Goal: Communication & Community: Answer question/provide support

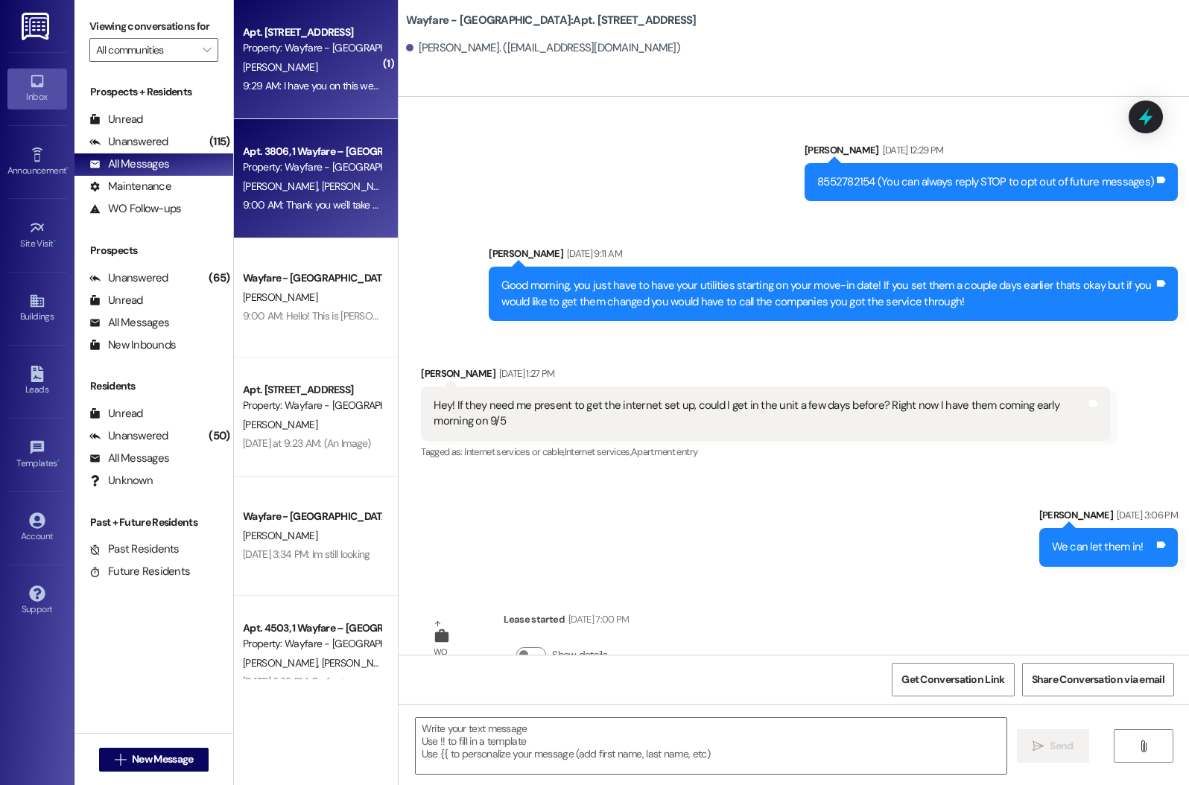
scroll to position [436, 0]
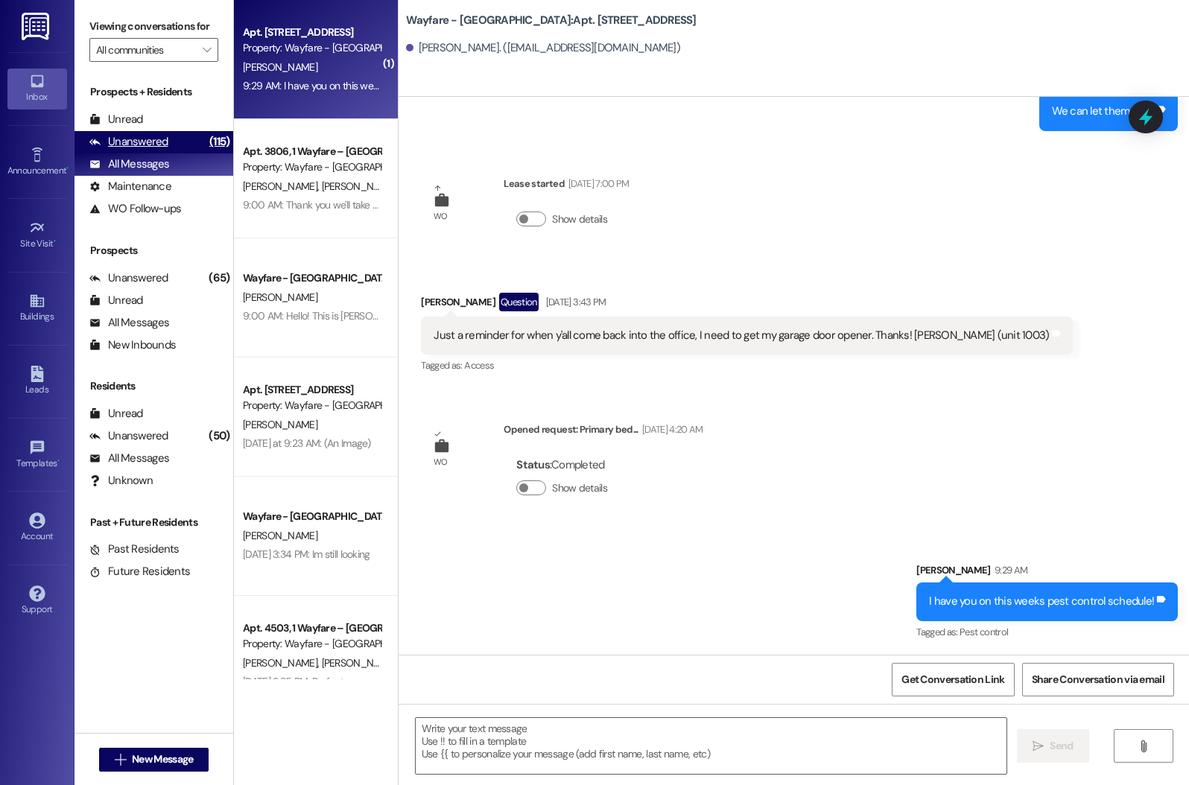
click at [156, 153] on div "Unanswered (115)" at bounding box center [153, 142] width 159 height 22
click at [159, 172] on div "All Messages" at bounding box center [129, 164] width 80 height 16
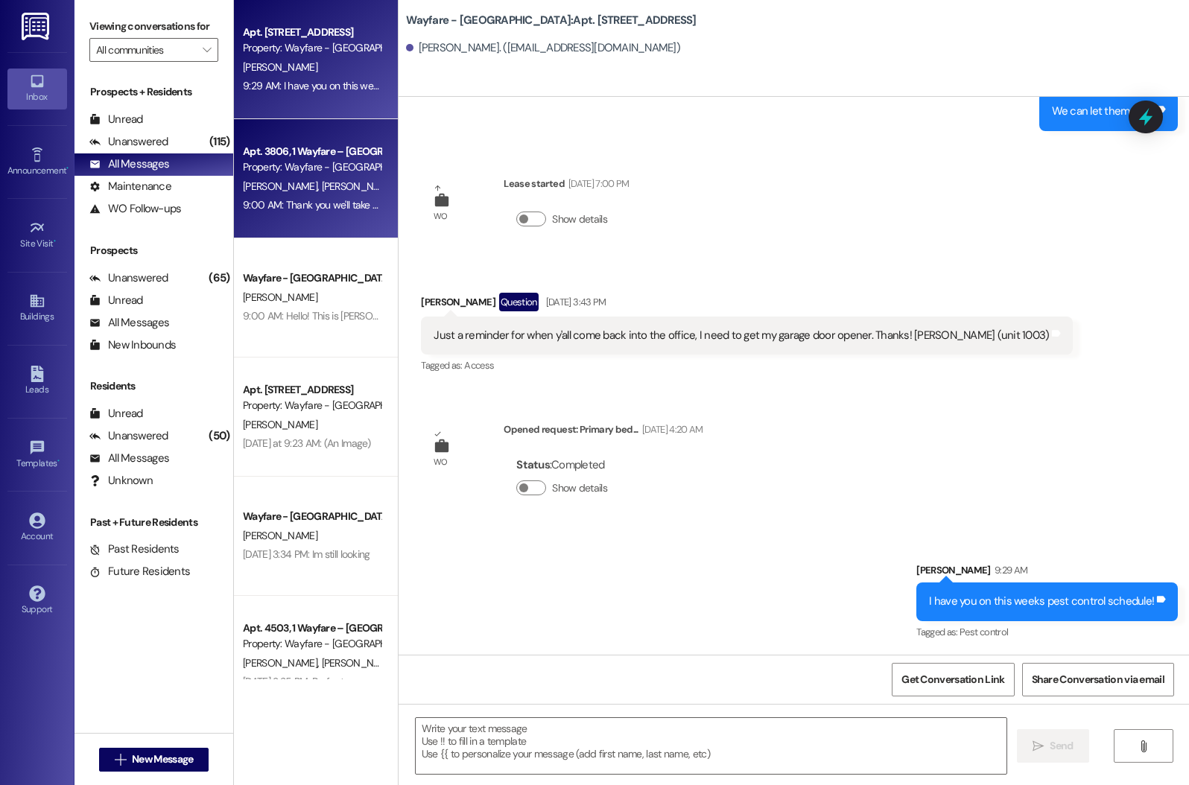
click at [320, 171] on div "Property: Wayfare - [GEOGRAPHIC_DATA]" at bounding box center [312, 167] width 138 height 16
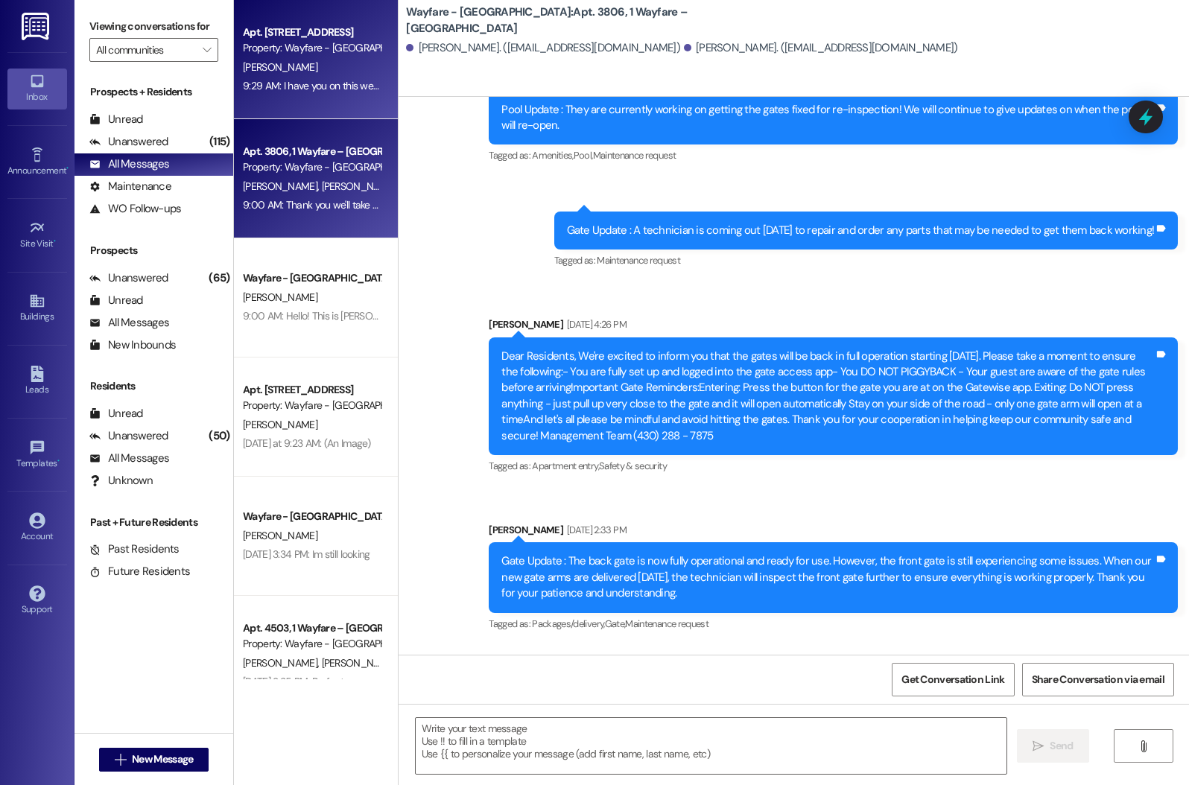
click at [287, 92] on div "9:29 AM: I have you on this weeks pest control schedule! 9:29 AM: I have you on…" at bounding box center [311, 86] width 141 height 19
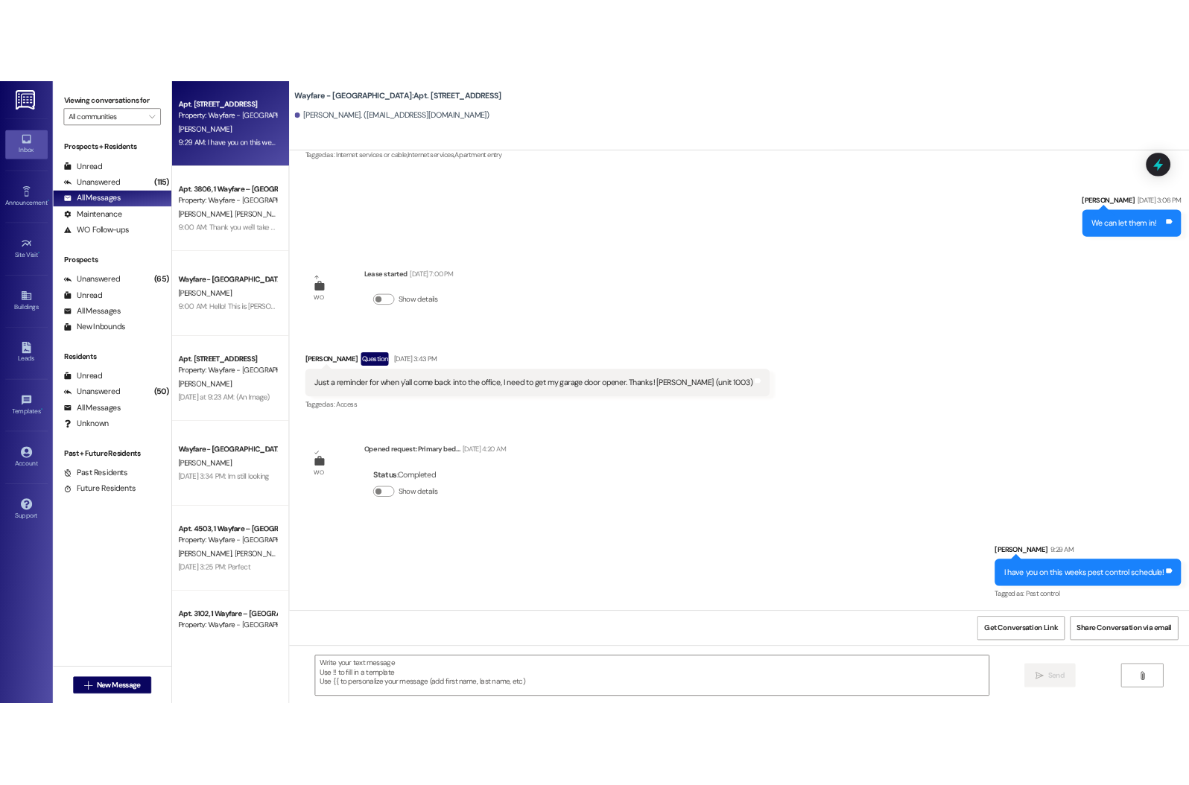
scroll to position [332, 0]
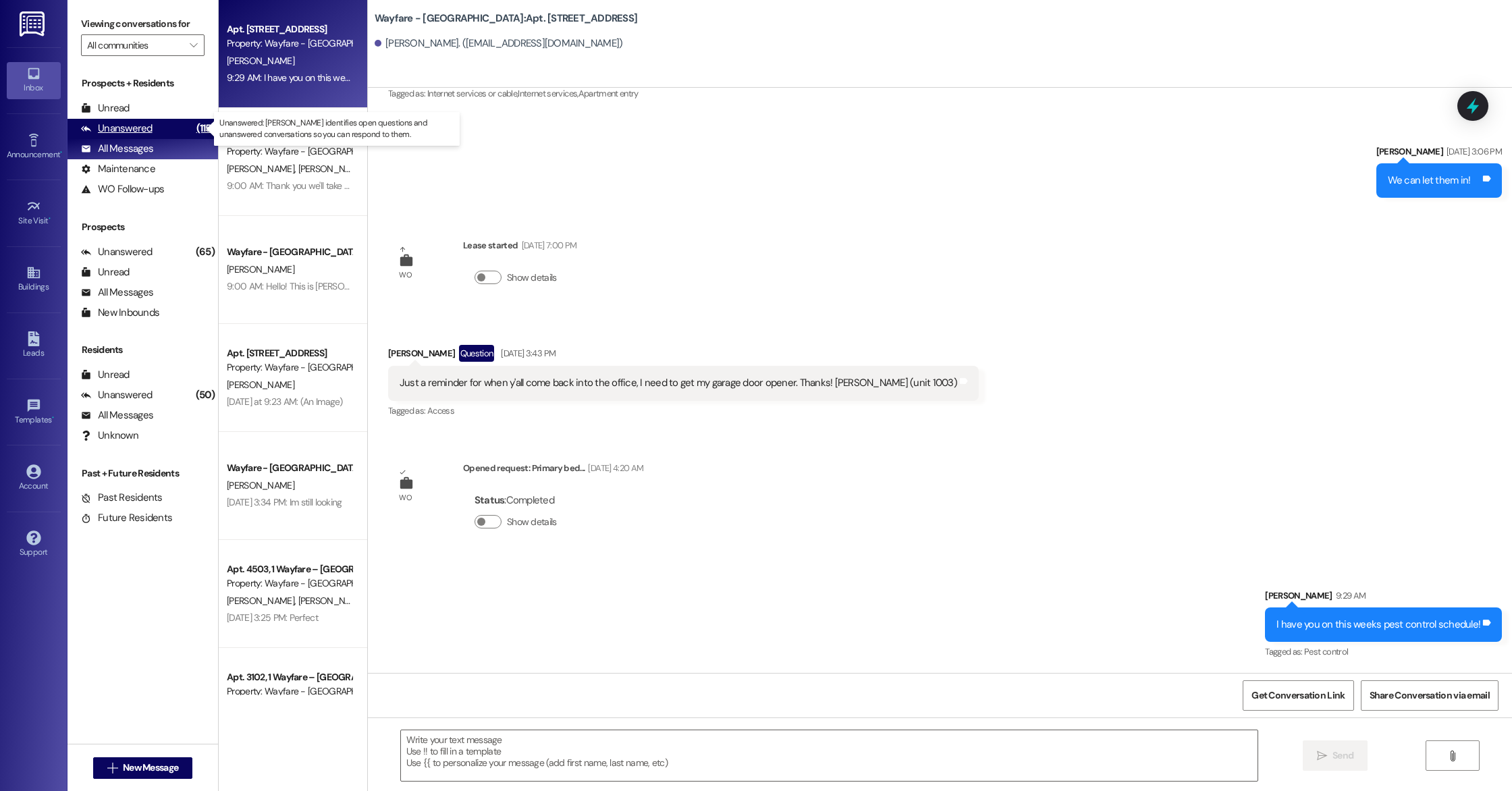
click at [126, 136] on div "Unanswered (115)" at bounding box center [142, 129] width 150 height 20
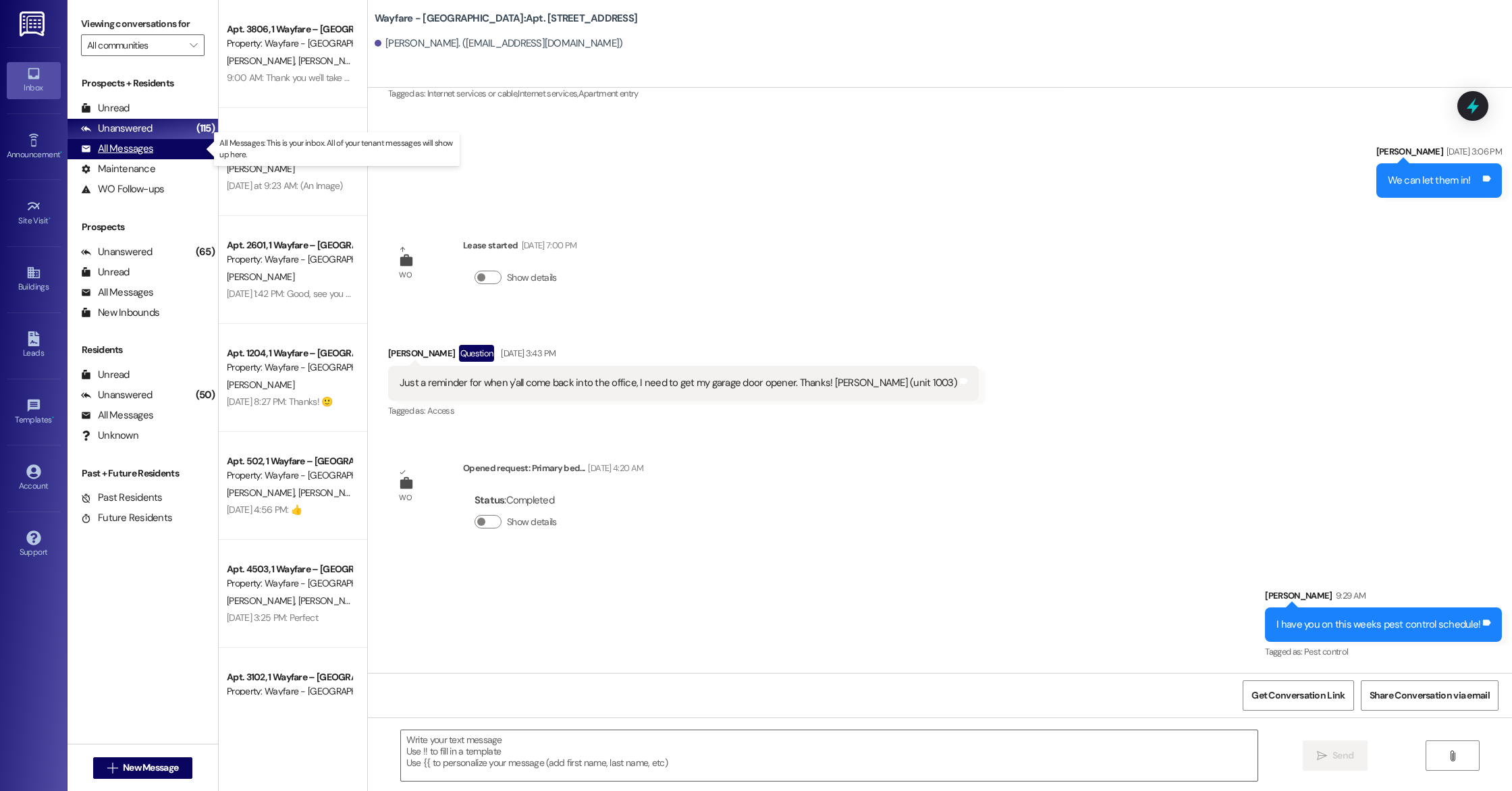
click at [130, 151] on div "All Messages" at bounding box center [117, 149] width 73 height 14
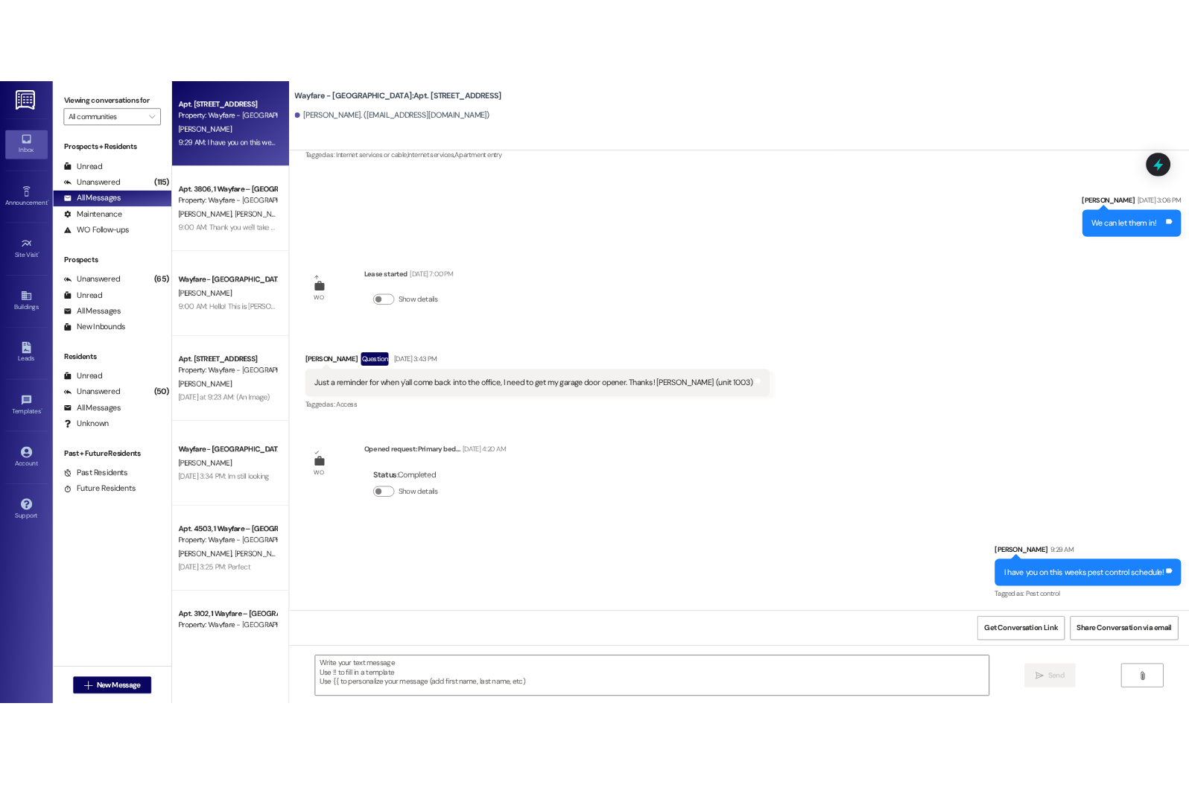
scroll to position [436, 0]
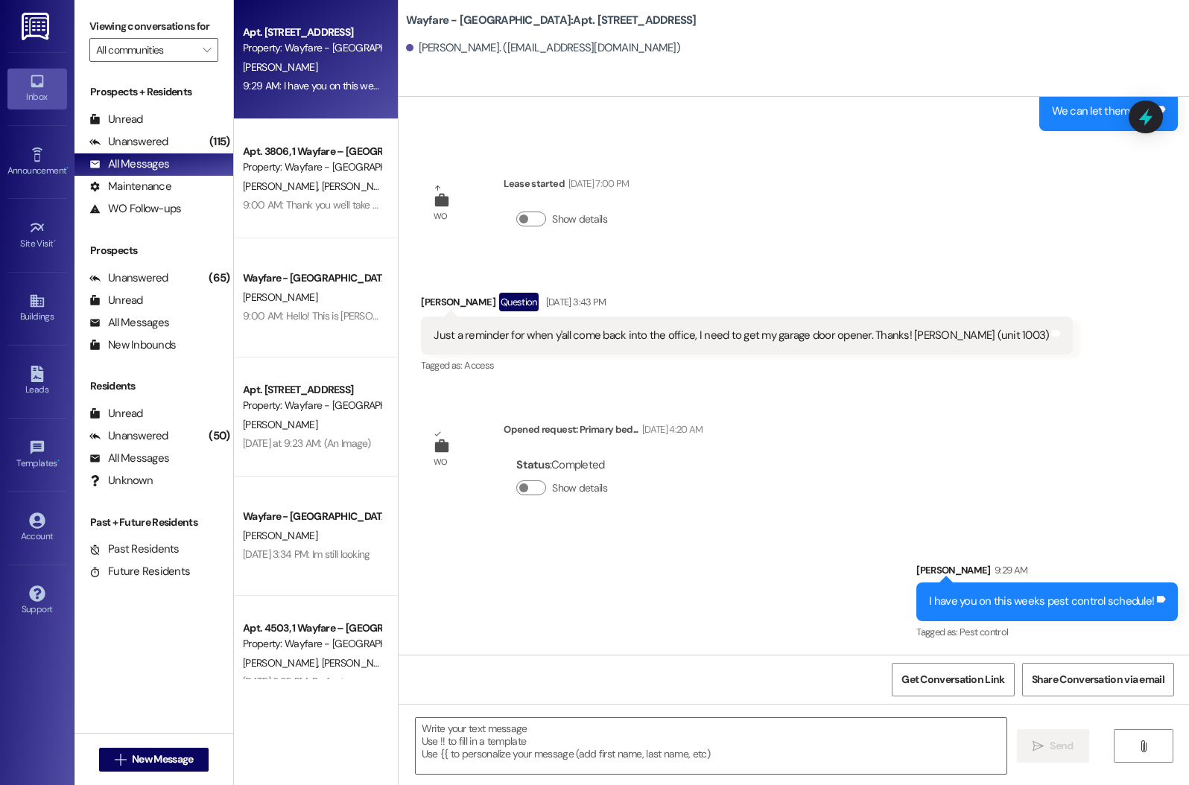
click at [976, 144] on div "Sent via SMS [PERSON_NAME] [DATE] 12:29 PM 8552782154 (You can always reply STO…" at bounding box center [793, 376] width 790 height 558
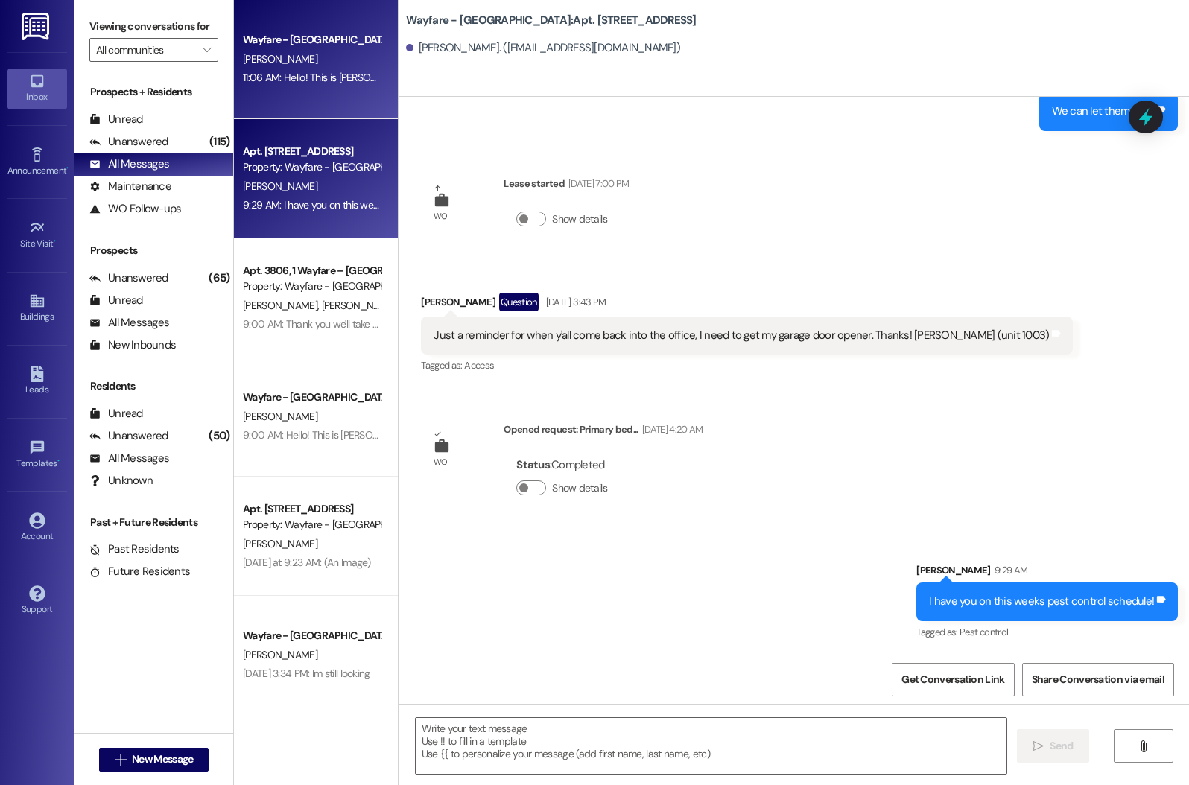
click at [337, 46] on div "Wayfare - [GEOGRAPHIC_DATA]" at bounding box center [312, 40] width 138 height 16
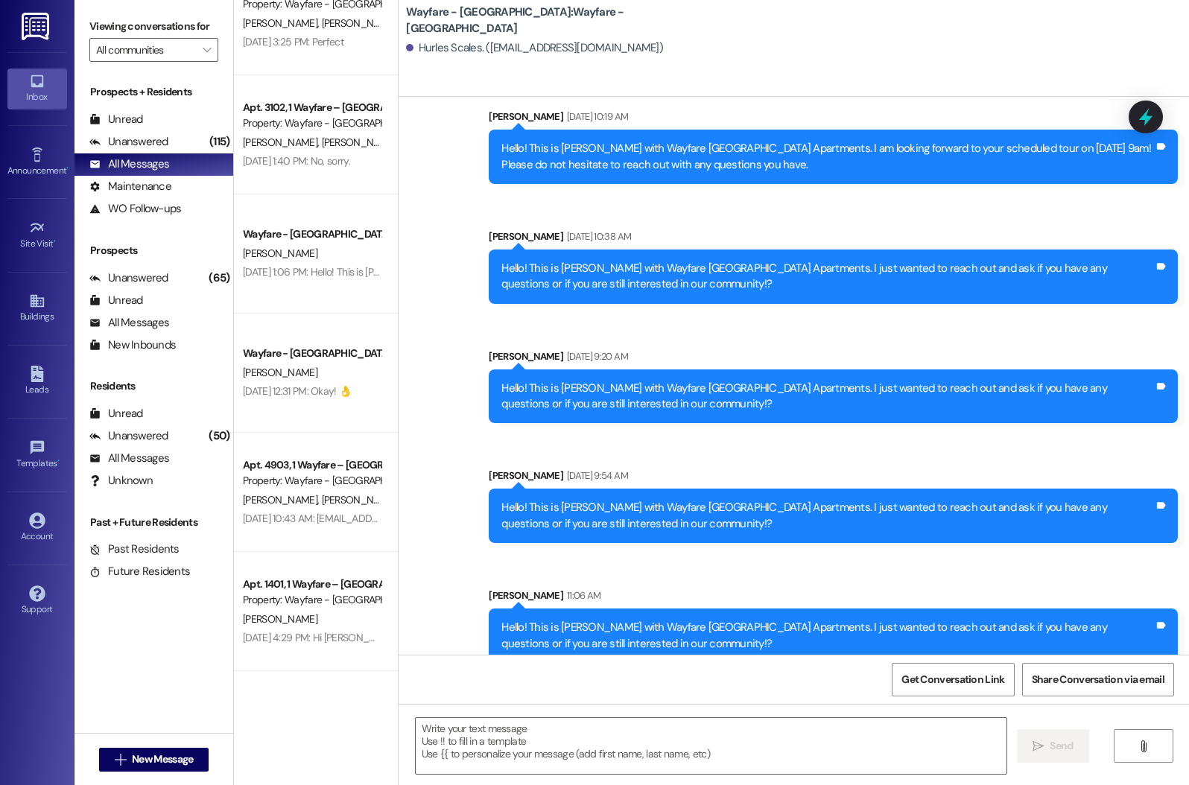
scroll to position [189, 0]
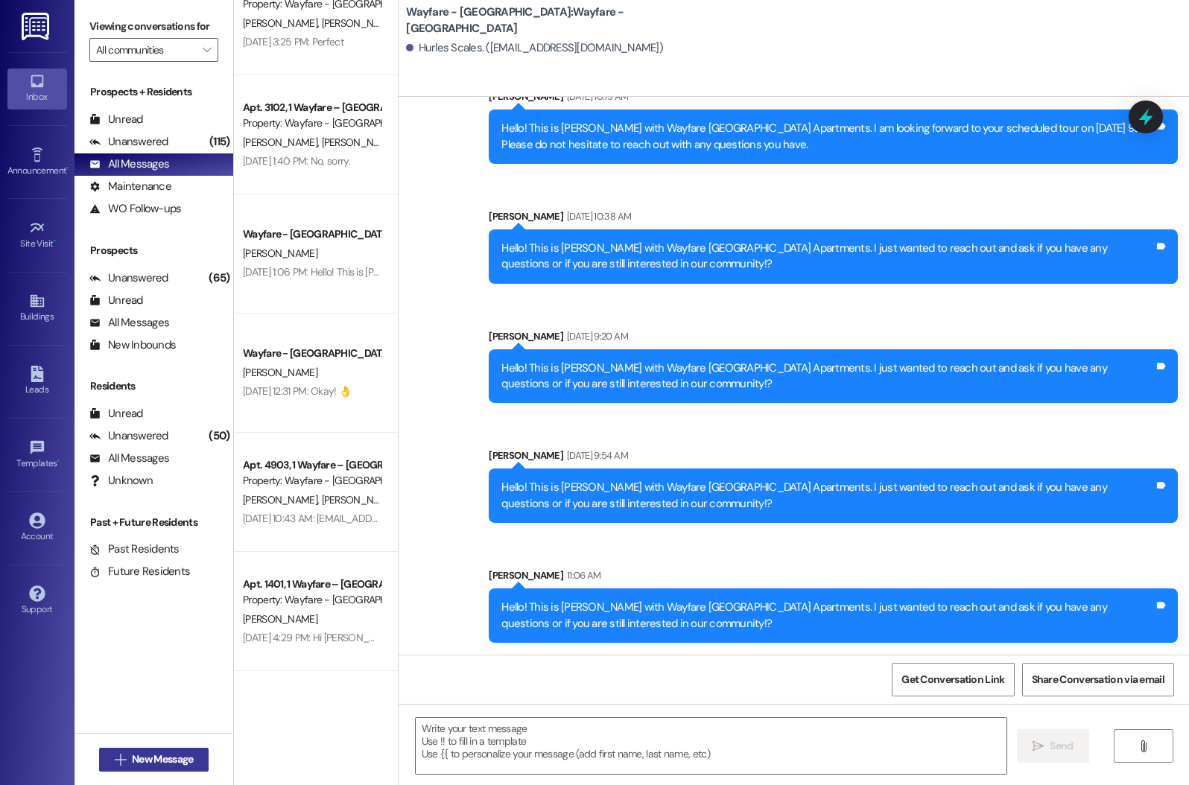
click at [132, 762] on span "New Message" at bounding box center [162, 759] width 61 height 16
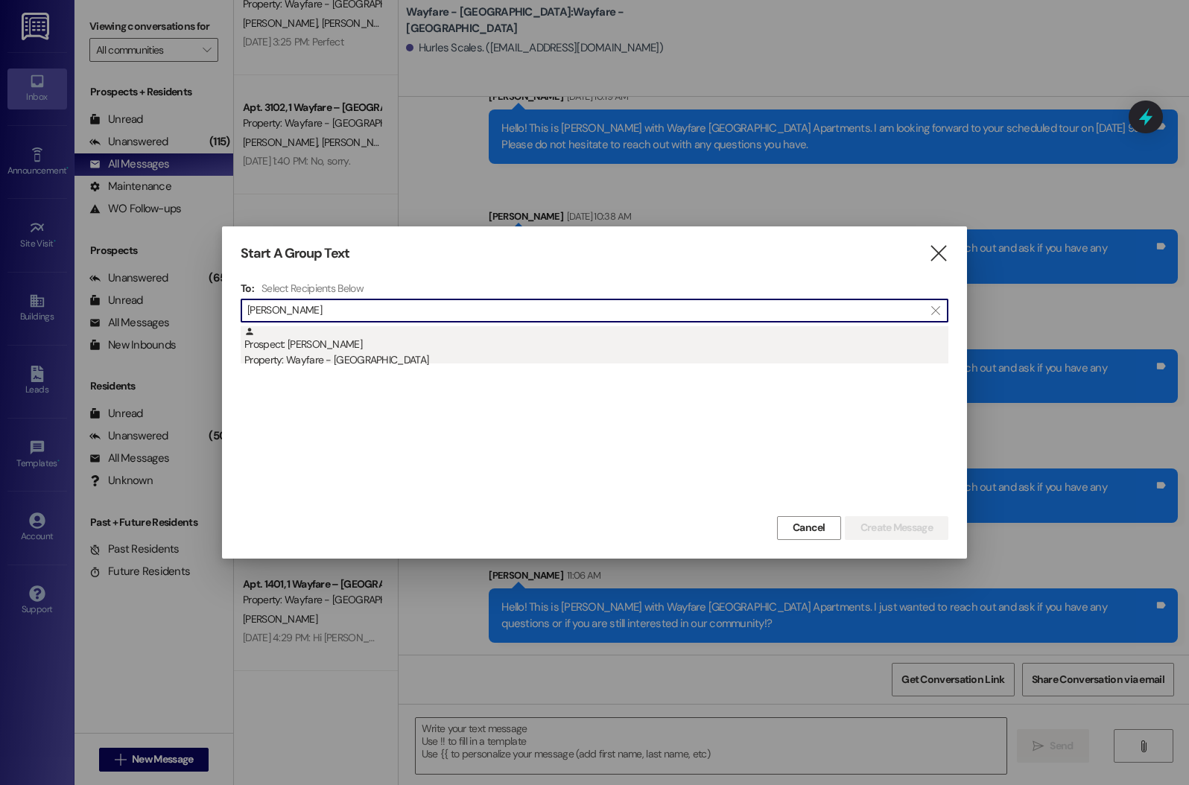
type input "[PERSON_NAME]"
click at [368, 355] on div "Property: Wayfare - [GEOGRAPHIC_DATA]" at bounding box center [596, 360] width 704 height 16
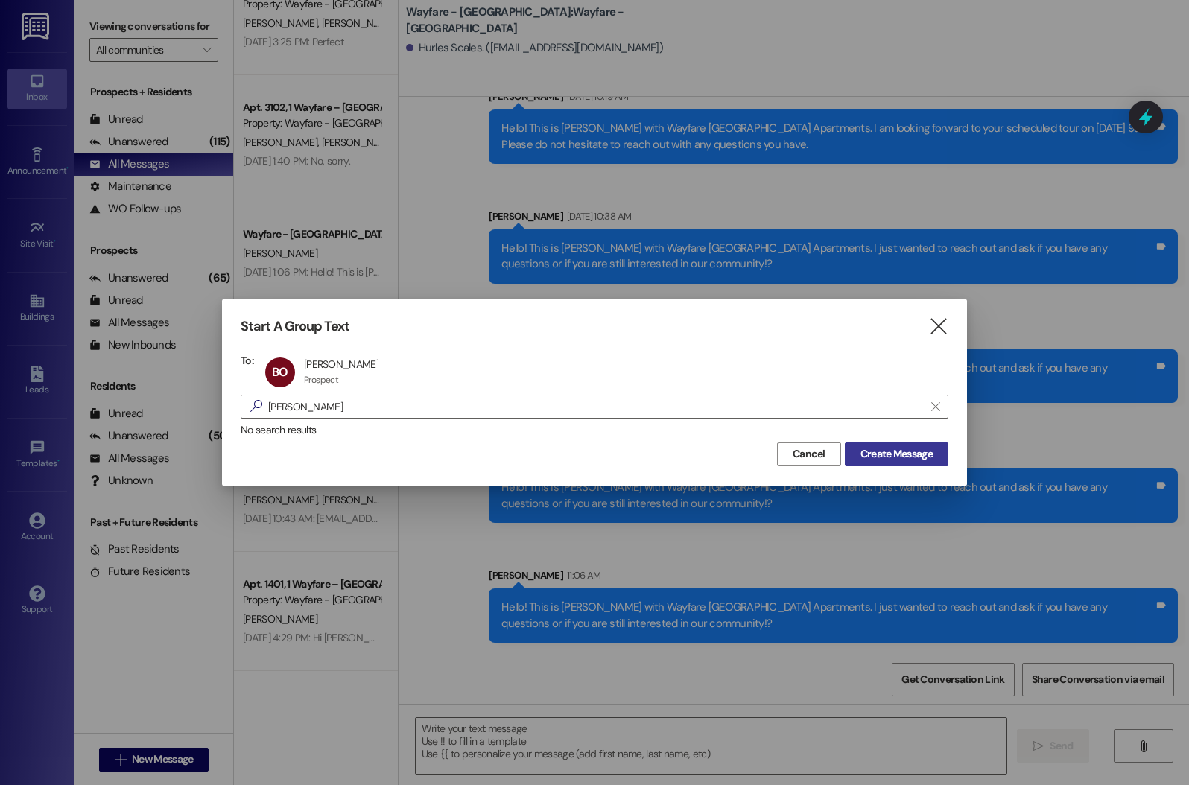
click at [860, 456] on span "Create Message" at bounding box center [896, 454] width 72 height 16
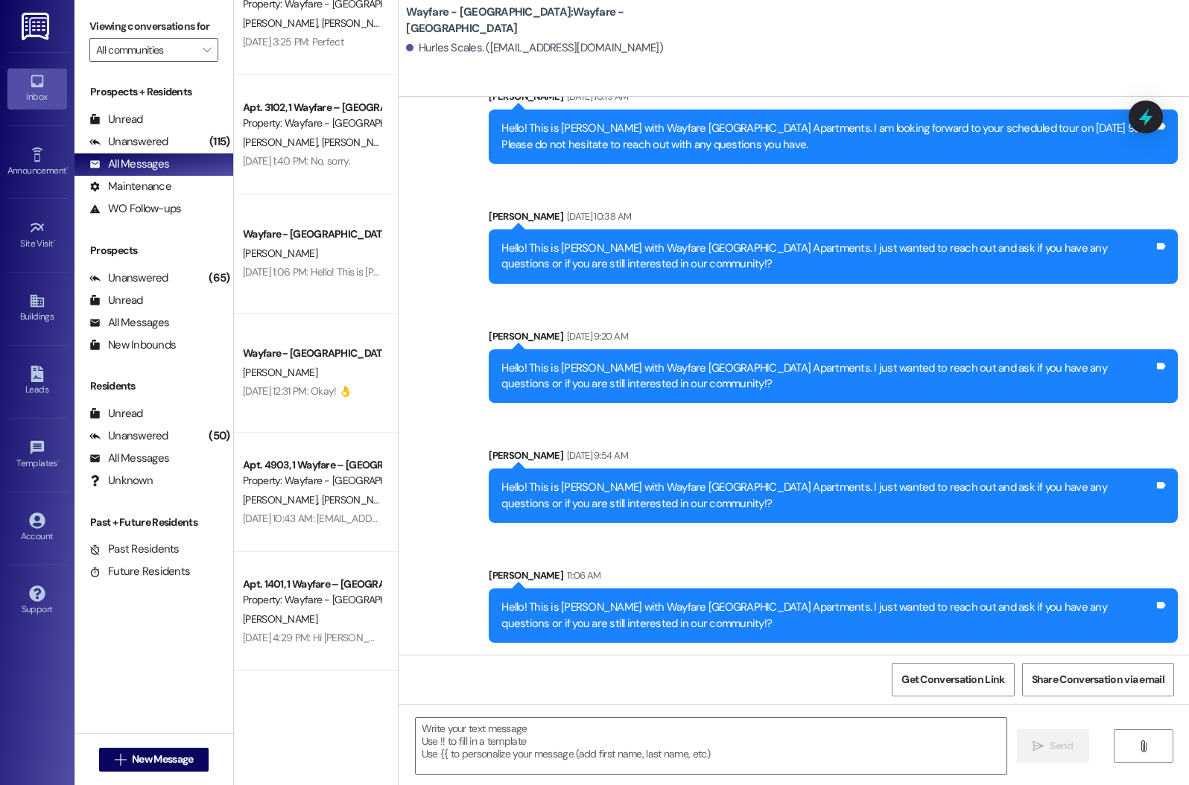
scroll to position [1, 0]
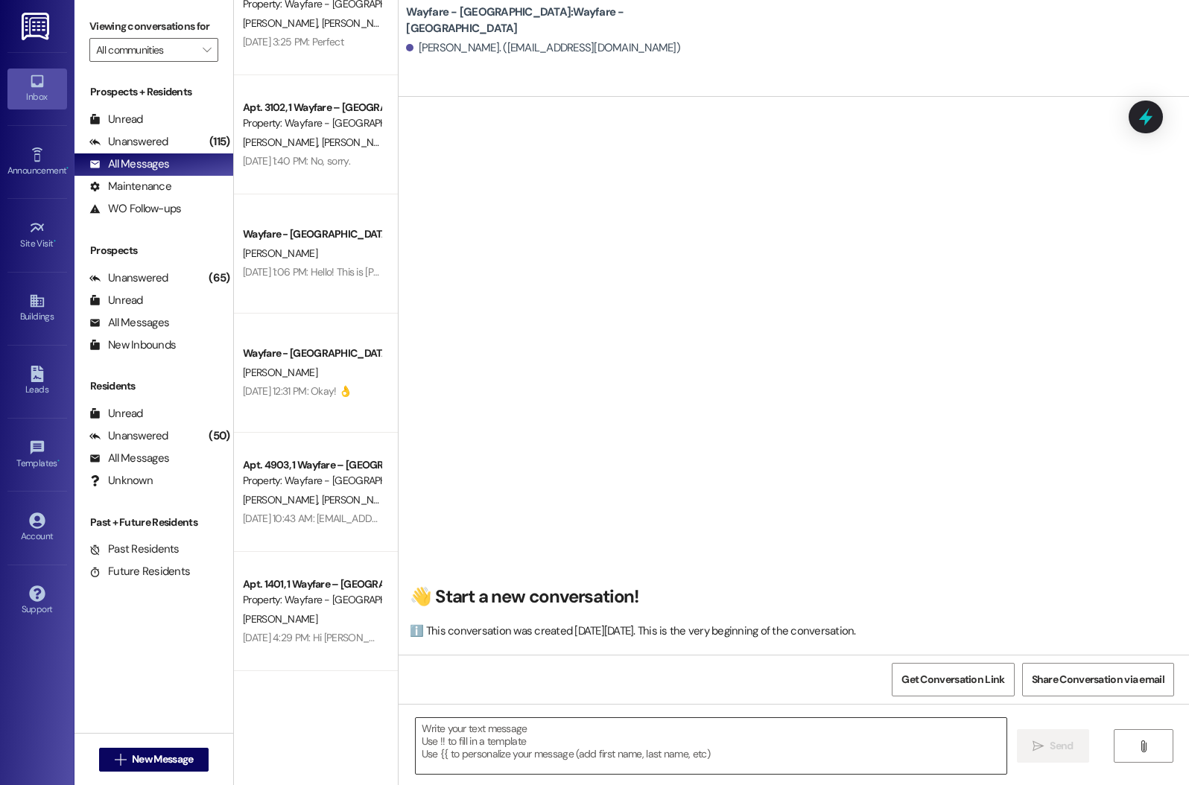
click at [593, 735] on textarea at bounding box center [711, 746] width 591 height 56
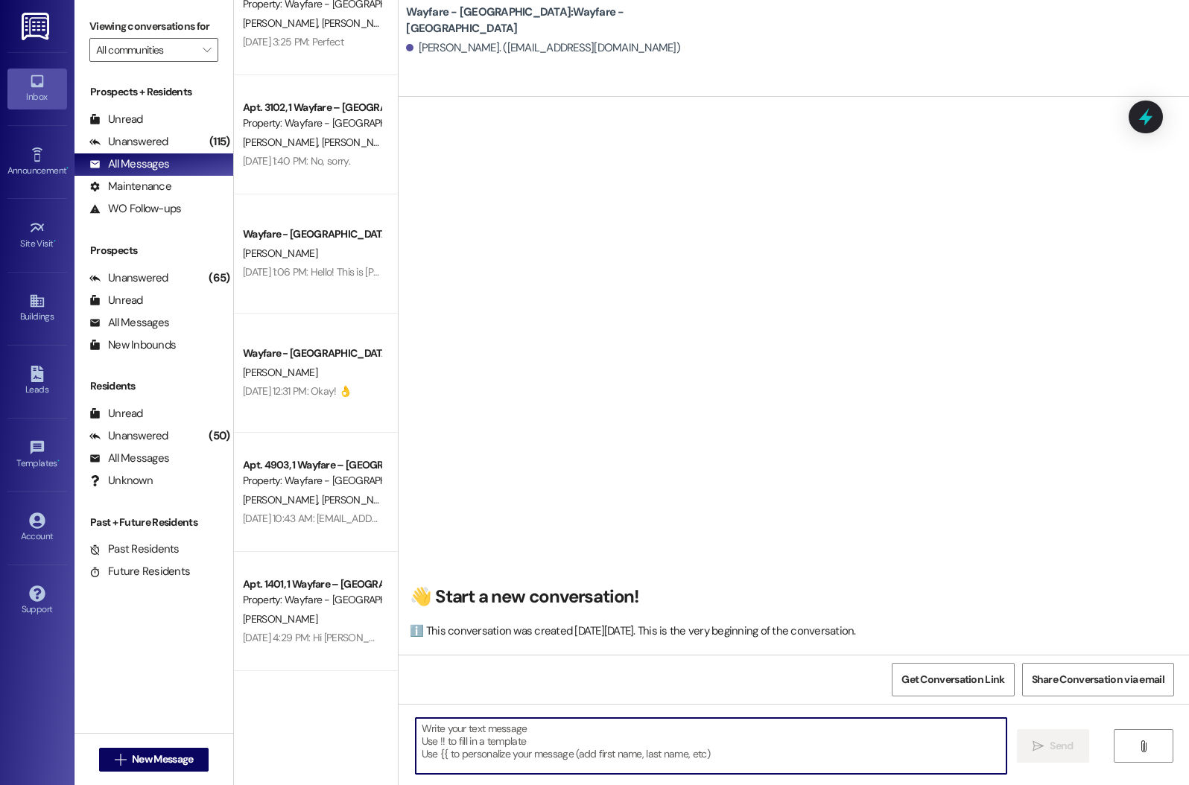
paste textarea "I just wanted to follow up with you after your tour. Do you have any questions …"
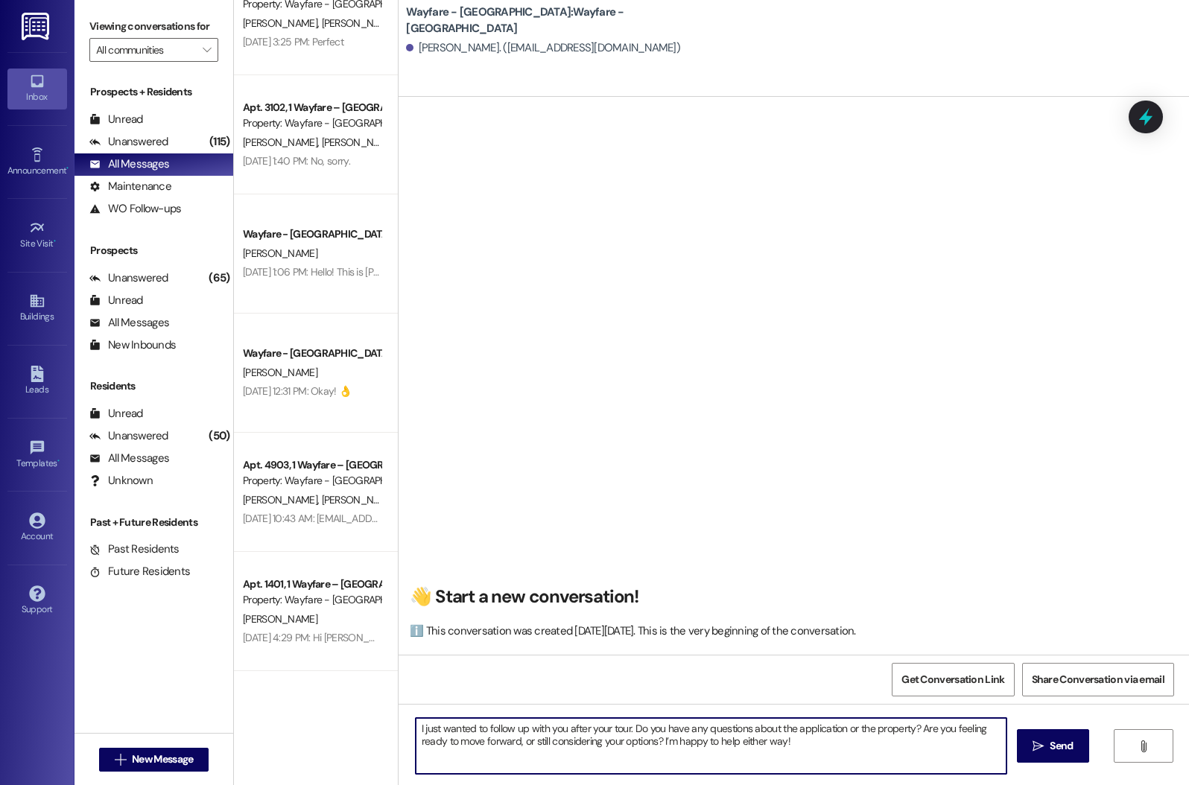
click at [416, 729] on textarea "I just wanted to follow up with you after your tour. Do you have any questions …" at bounding box center [711, 746] width 591 height 56
click at [841, 740] on textarea "Hi! Good Morning, I just wanted to follow up with you after your tour. Do you h…" at bounding box center [711, 746] width 591 height 56
click at [900, 749] on textarea "Hi! Good Morning, I just wanted to follow up with you after your tour. Do you h…" at bounding box center [711, 746] width 591 height 56
type textarea "Hi! Good Morning, I just wanted to follow up with you after your tour. Do you h…"
click at [1066, 749] on span "Send" at bounding box center [1060, 746] width 23 height 16
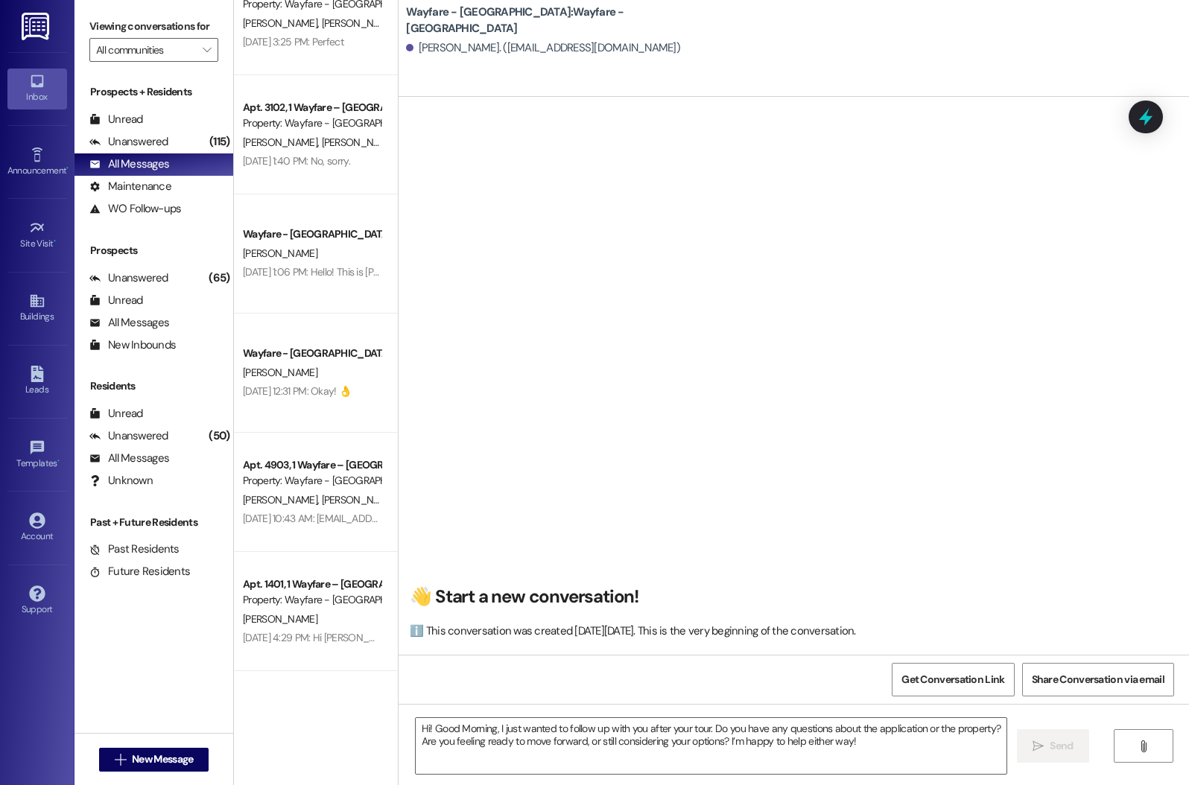
scroll to position [0, 0]
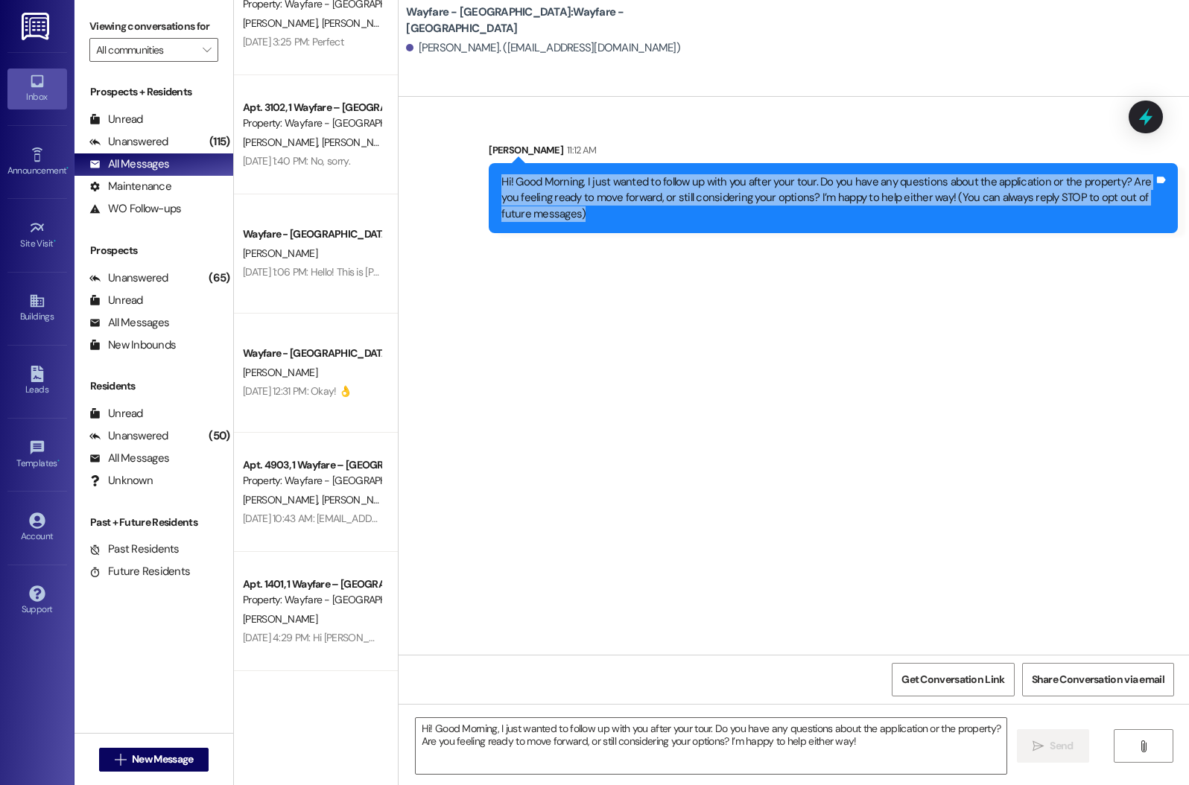
drag, startPoint x: 487, startPoint y: 172, endPoint x: 591, endPoint y: 258, distance: 134.8
click at [591, 258] on div "Sent via SMS [PERSON_NAME] 11:12 AM Hi! Good Morning, I just wanted to follow u…" at bounding box center [793, 376] width 790 height 558
copy div "Hi! Good Morning, I just wanted to follow up with you after your tour. Do you h…"
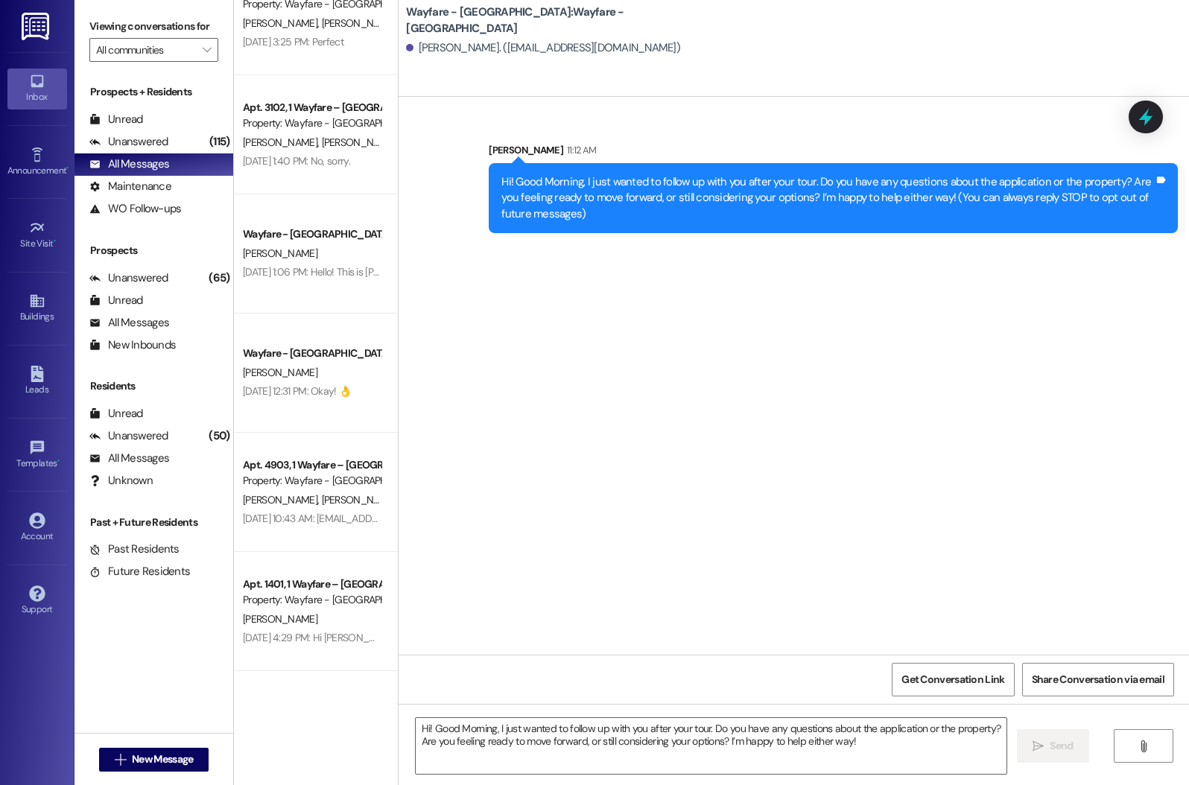
click at [632, 314] on div "Sent via SMS [PERSON_NAME] 11:12 AM Hi! Good Morning, I just wanted to follow u…" at bounding box center [793, 376] width 790 height 558
click at [562, 747] on textarea "Hi! Good Morning, I just wanted to follow up with you after your tour. Do you h…" at bounding box center [711, 746] width 591 height 56
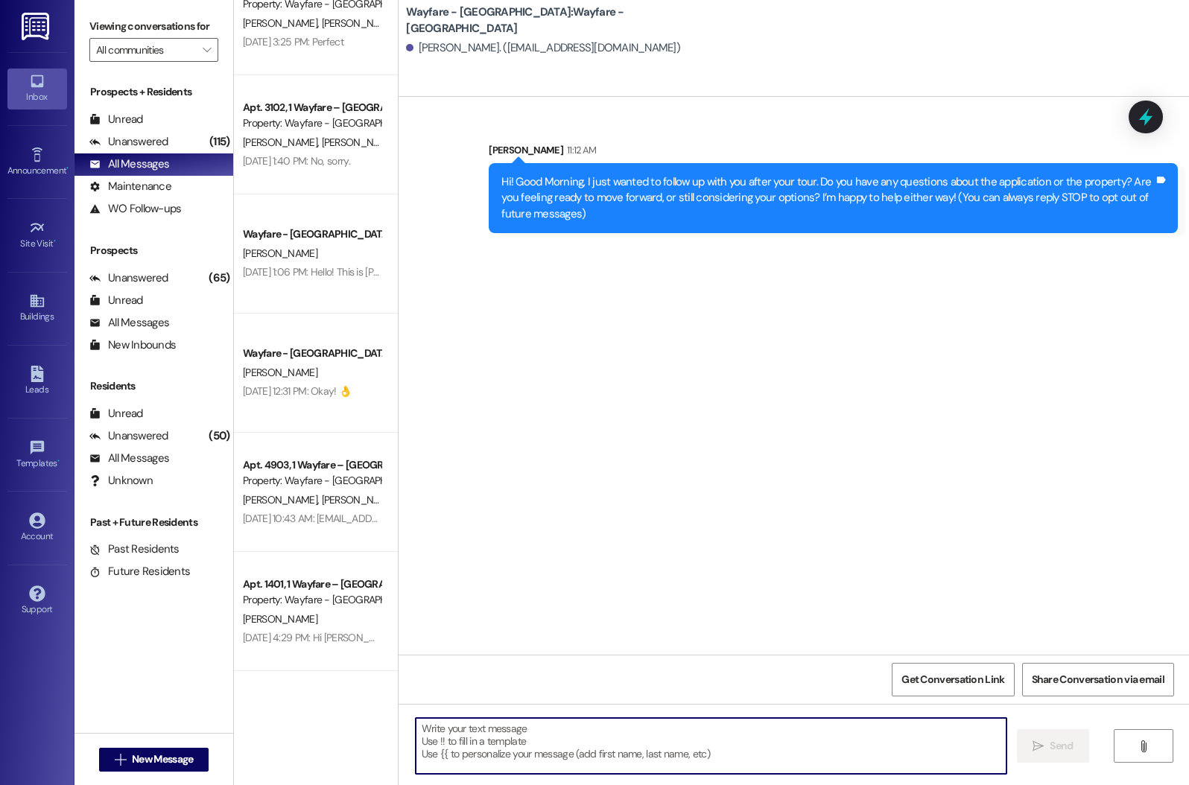
type textarea "√"
paste textarea "Hi! Good Morning, I just wanted to follow up with you after your tour. Do you h…"
type textarea "Hi! Good Morning, I just wanted to follow up with you after your tour. Do you h…"
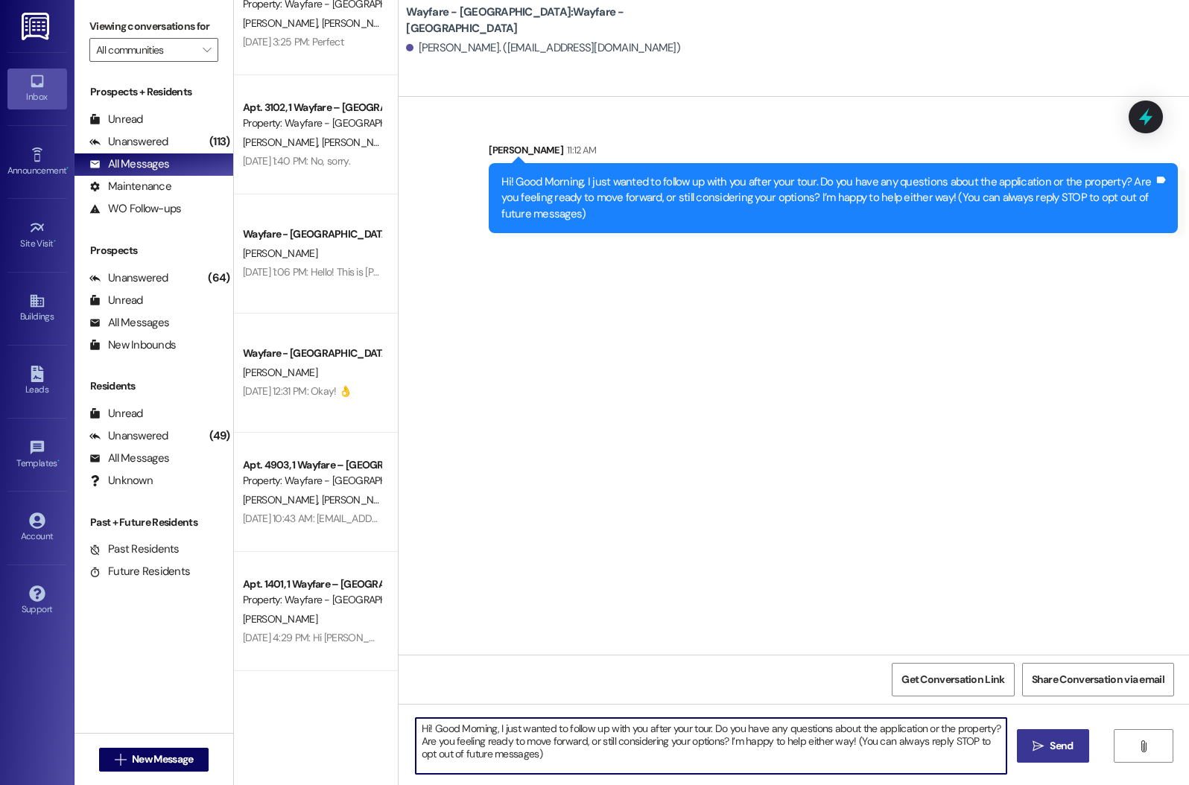
drag, startPoint x: 580, startPoint y: 749, endPoint x: 407, endPoint y: 728, distance: 174.8
click at [416, 728] on textarea "Hi! Good Morning, I just wanted to follow up with you after your tour. Do you h…" at bounding box center [711, 746] width 591 height 56
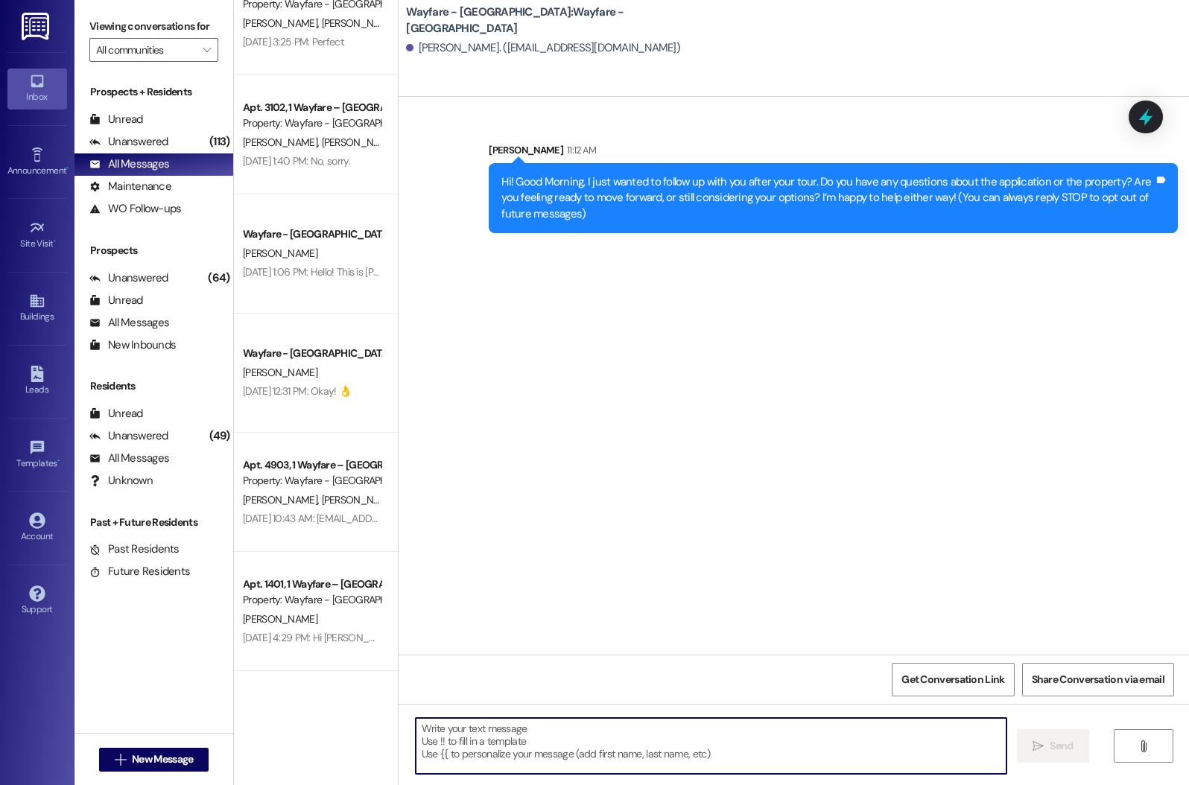
click at [455, 722] on textarea at bounding box center [711, 746] width 591 height 56
paste textarea "You can contact us at [PHONE_NUMBER] or simply reply to this message"
type textarea "You can contact us at [PHONE_NUMBER] or simply reply to this message. Thank You"
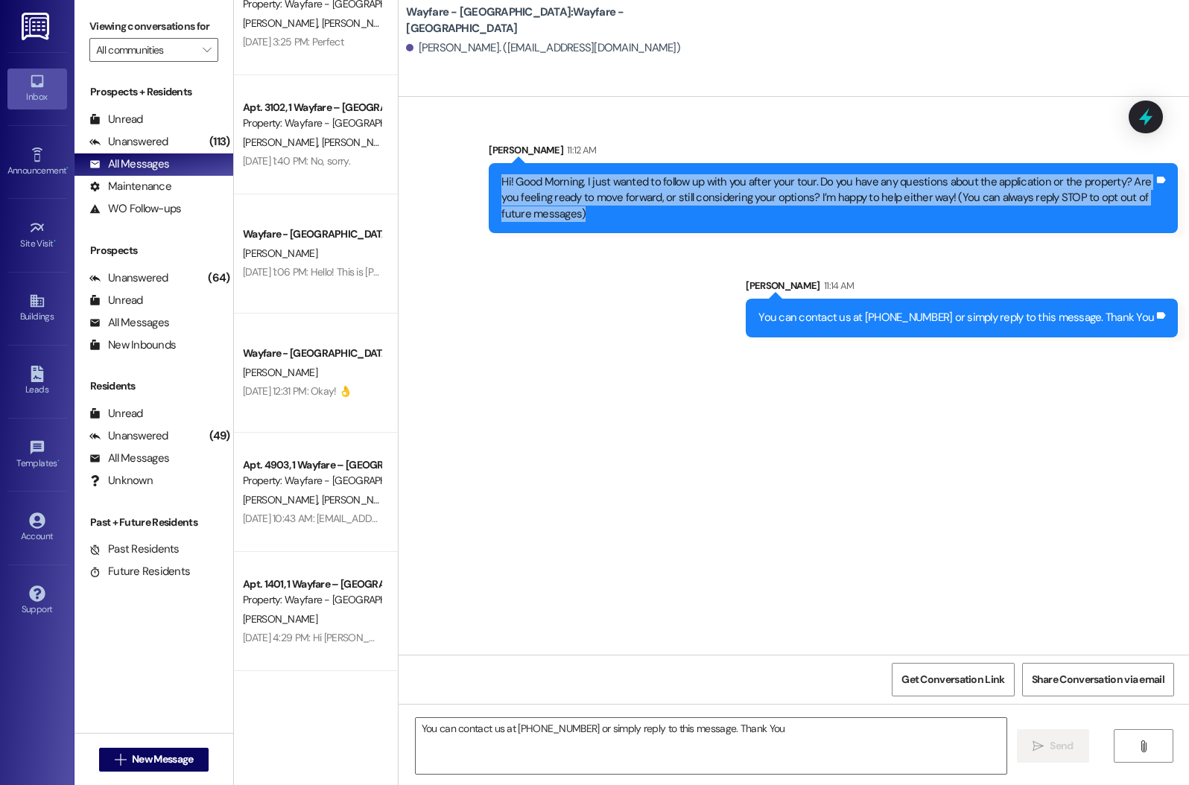
drag, startPoint x: 491, startPoint y: 175, endPoint x: 552, endPoint y: 234, distance: 84.8
click at [552, 234] on div "Sent via SMS [PERSON_NAME] 11:12 AM Hi! Good Morning, I just wanted to follow u…" at bounding box center [832, 187] width 711 height 113
copy div "Hi! Good Morning, I just wanted to follow up with you after your tour. Do you h…"
click at [178, 750] on button " New Message" at bounding box center [154, 760] width 110 height 24
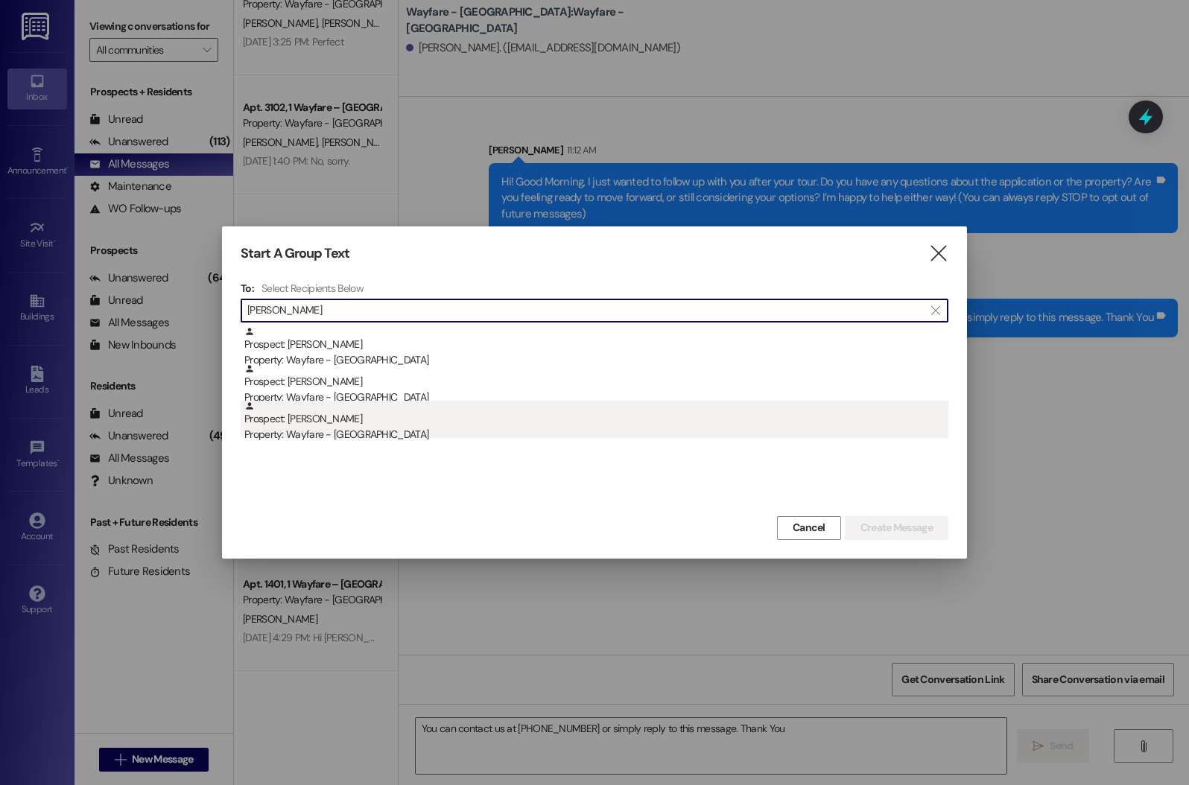
type input "[PERSON_NAME]"
click at [363, 425] on div "Prospect: [PERSON_NAME] Property: Wayfare - [GEOGRAPHIC_DATA]" at bounding box center [596, 422] width 704 height 42
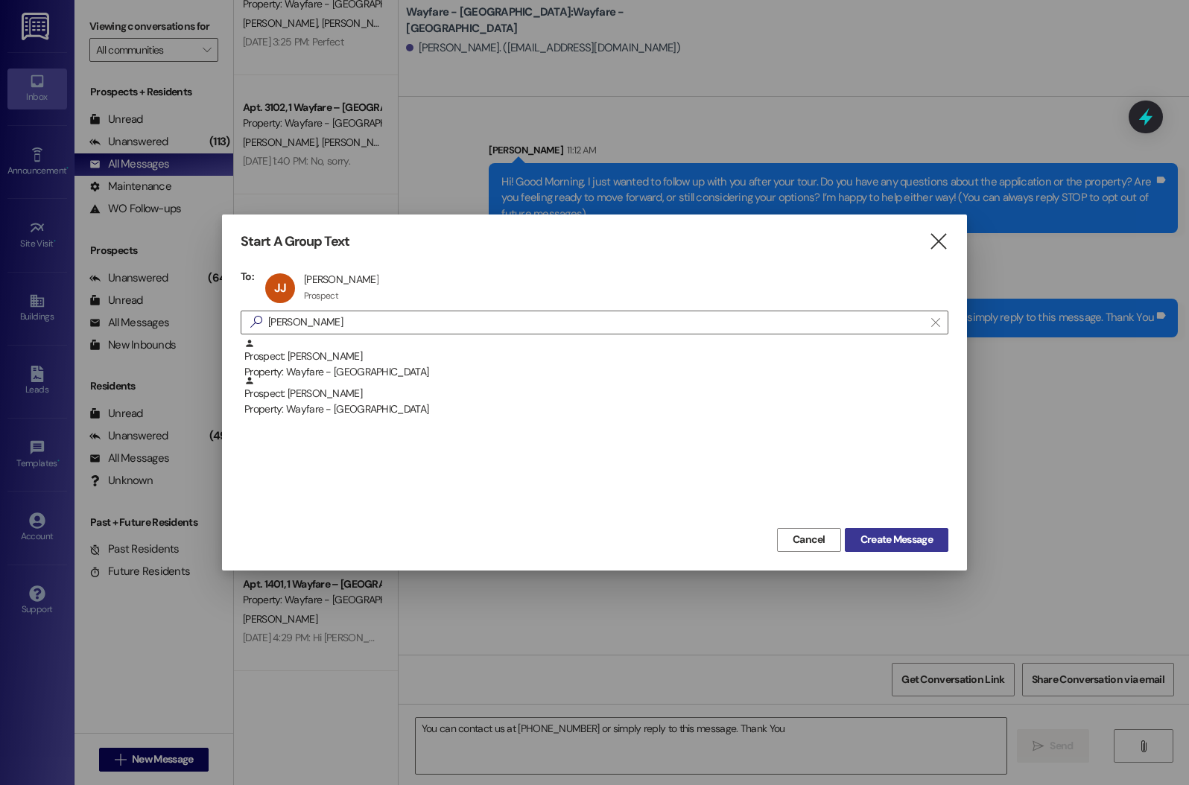
click at [895, 542] on span "Create Message" at bounding box center [896, 540] width 72 height 16
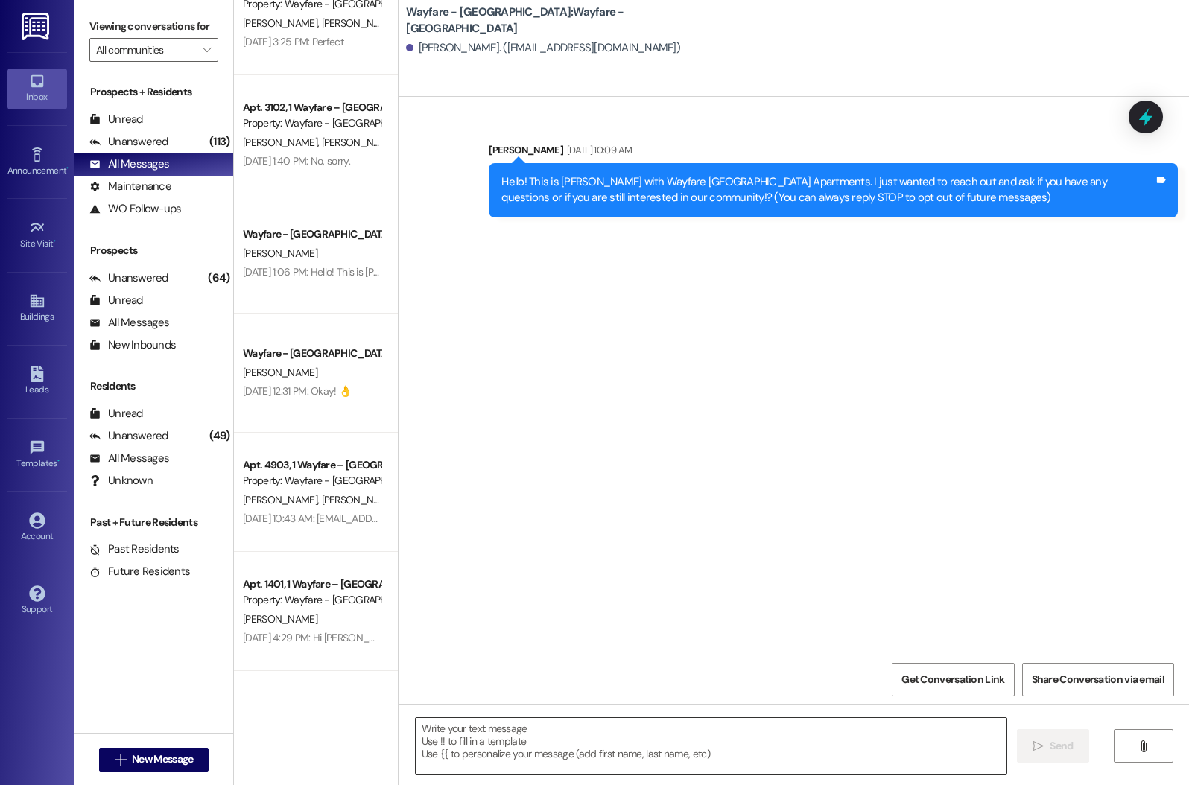
click at [591, 736] on textarea at bounding box center [711, 746] width 591 height 56
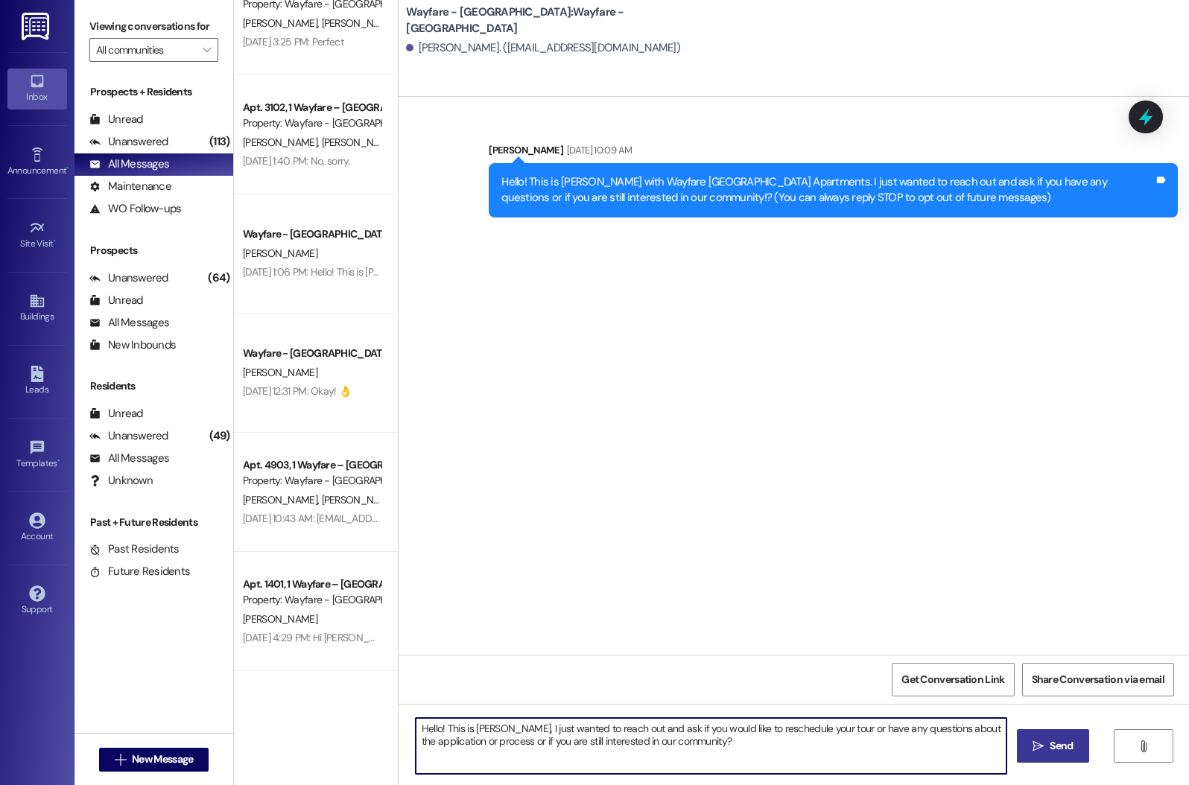
click at [725, 743] on textarea "Hello! This is [PERSON_NAME], I just wanted to reach out and ask if you would l…" at bounding box center [711, 746] width 591 height 56
drag, startPoint x: 725, startPoint y: 743, endPoint x: 314, endPoint y: 711, distance: 412.3
click at [314, 711] on div "Apt. 1505, 1 Wayfare – [GEOGRAPHIC_DATA] Property: Wayfare - [GEOGRAPHIC_DATA] …" at bounding box center [711, 392] width 955 height 785
click at [762, 757] on textarea "Hello! This is [PERSON_NAME], I just wanted to reach out and ask if you would l…" at bounding box center [711, 746] width 591 height 56
click at [472, 744] on textarea "Hello! This is [PERSON_NAME], I just wanted to reach out and ask if you would l…" at bounding box center [711, 746] width 591 height 56
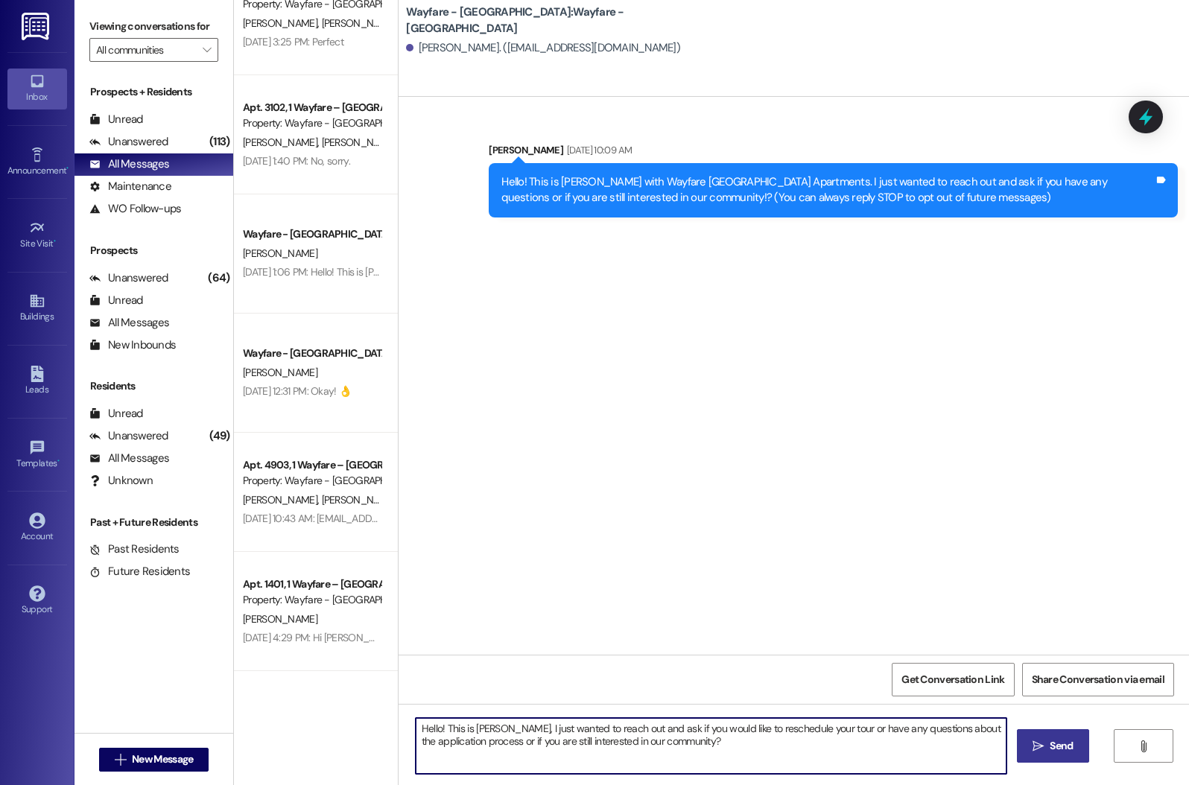
click at [607, 726] on textarea "Hello! This is [PERSON_NAME], I just wanted to reach out and ask if you would l…" at bounding box center [711, 746] width 591 height 56
click at [629, 738] on textarea "Hello! This is [PERSON_NAME], I just wanted to reach out and ask if you would l…" at bounding box center [711, 746] width 591 height 56
type textarea "Hello! This is [PERSON_NAME], I just wanted to reach out and ask if you would l…"
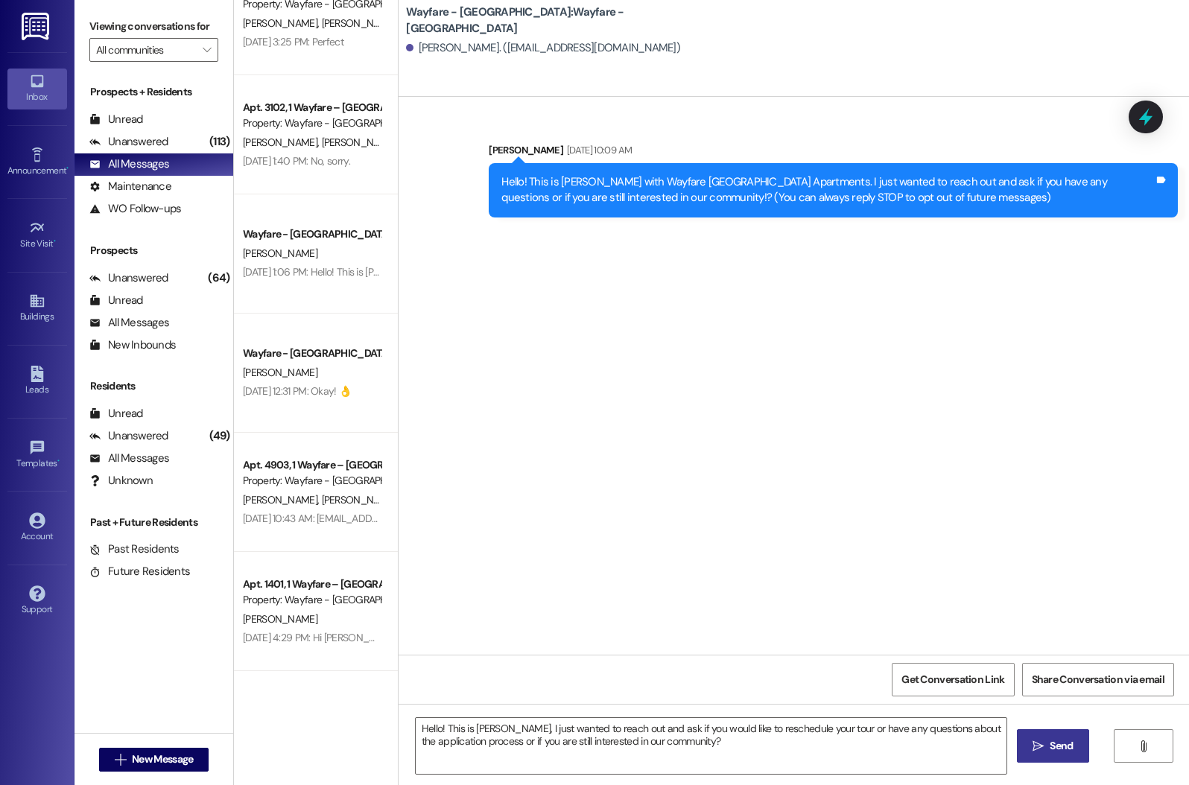
click at [1023, 748] on button " Send" at bounding box center [1053, 746] width 72 height 34
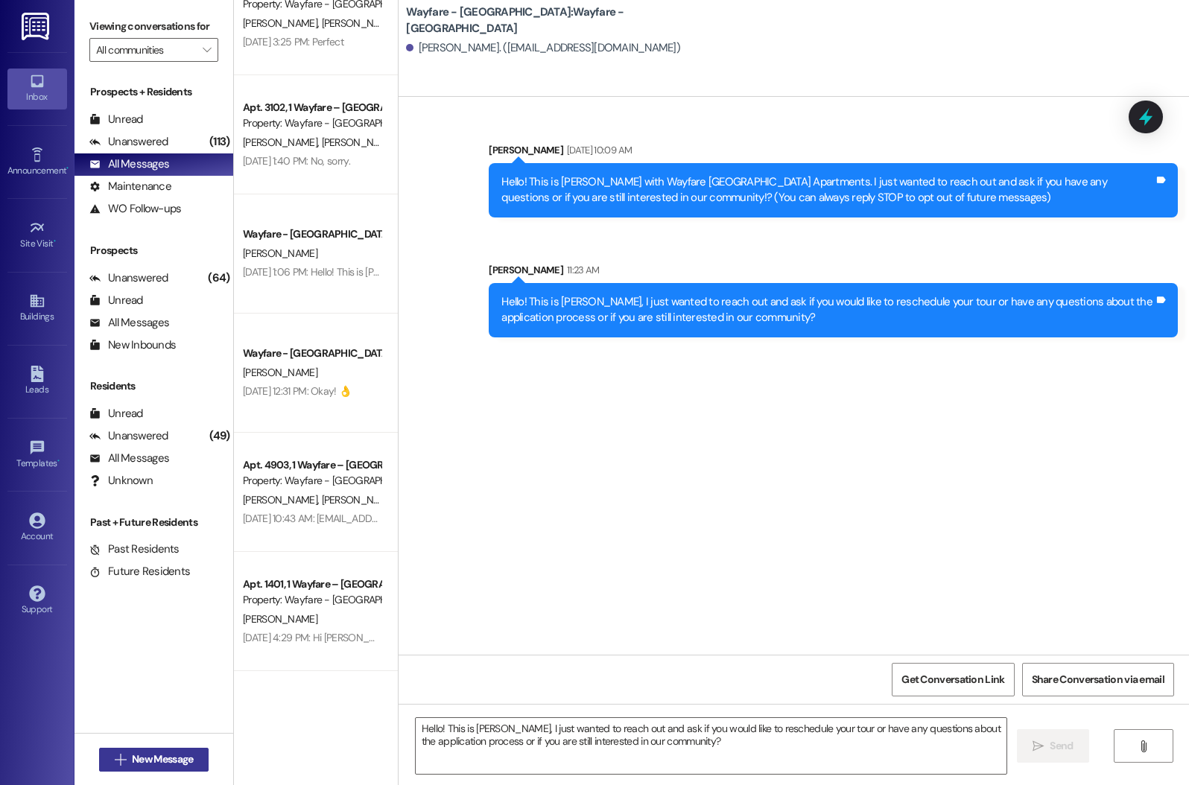
click at [175, 756] on span "New Message" at bounding box center [162, 759] width 61 height 16
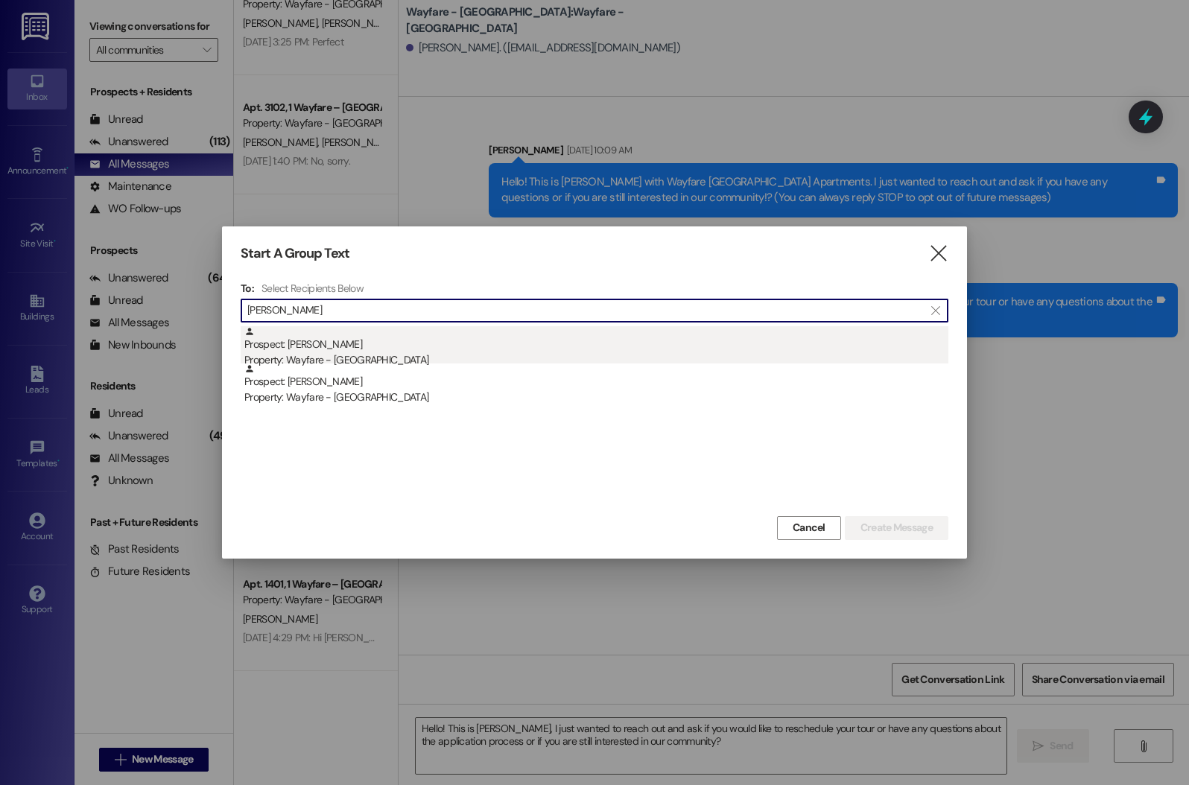
type input "[PERSON_NAME]"
click at [308, 354] on div "Property: Wayfare - [GEOGRAPHIC_DATA]" at bounding box center [596, 360] width 704 height 16
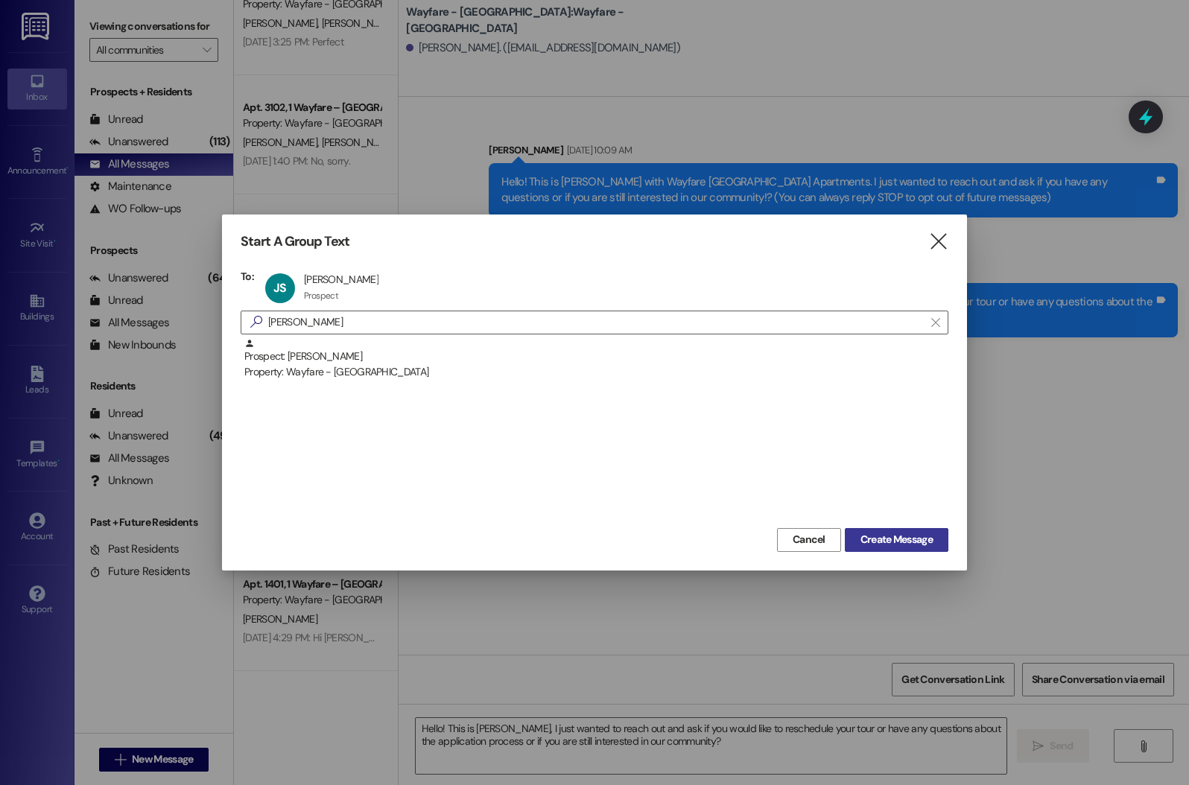
click at [927, 545] on span "Create Message" at bounding box center [896, 540] width 72 height 16
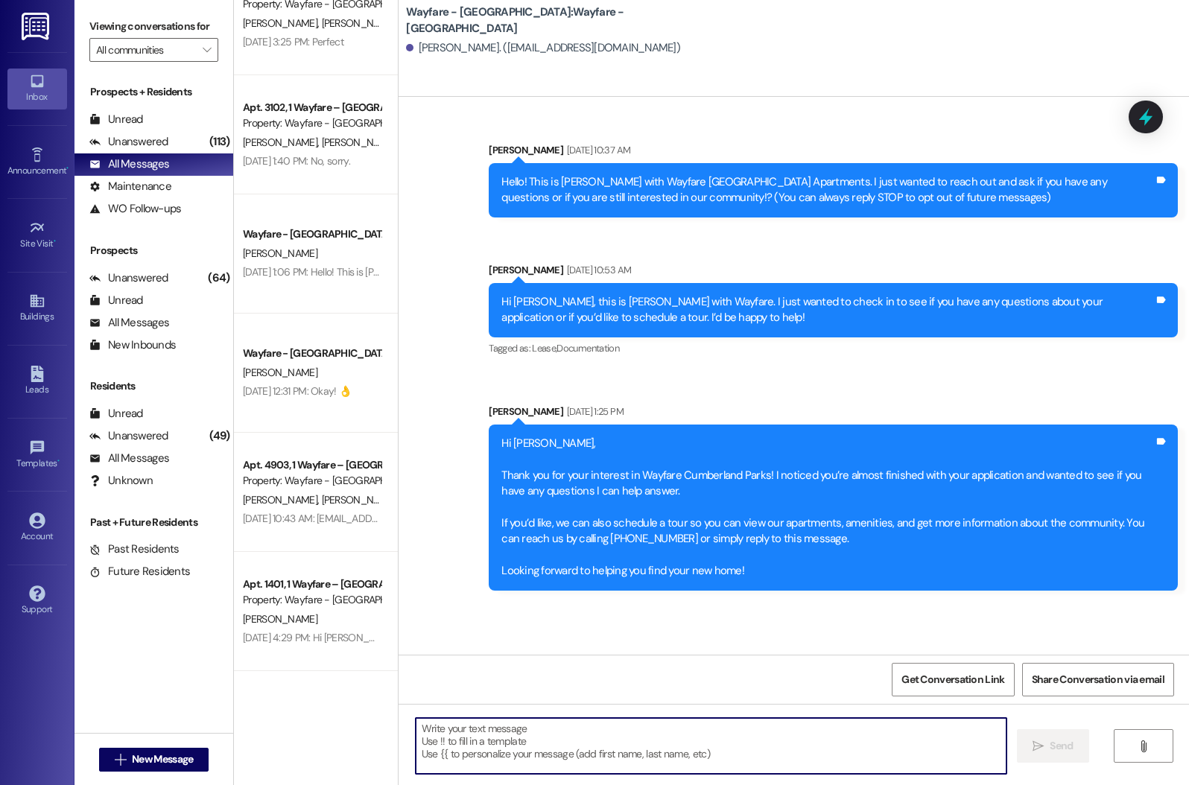
click at [594, 740] on textarea at bounding box center [711, 746] width 591 height 56
type textarea "H"
click at [541, 748] on textarea "H" at bounding box center [711, 746] width 591 height 56
paste textarea "Hi [Name], I just wanted to reach out to see if you’re still interested in our …"
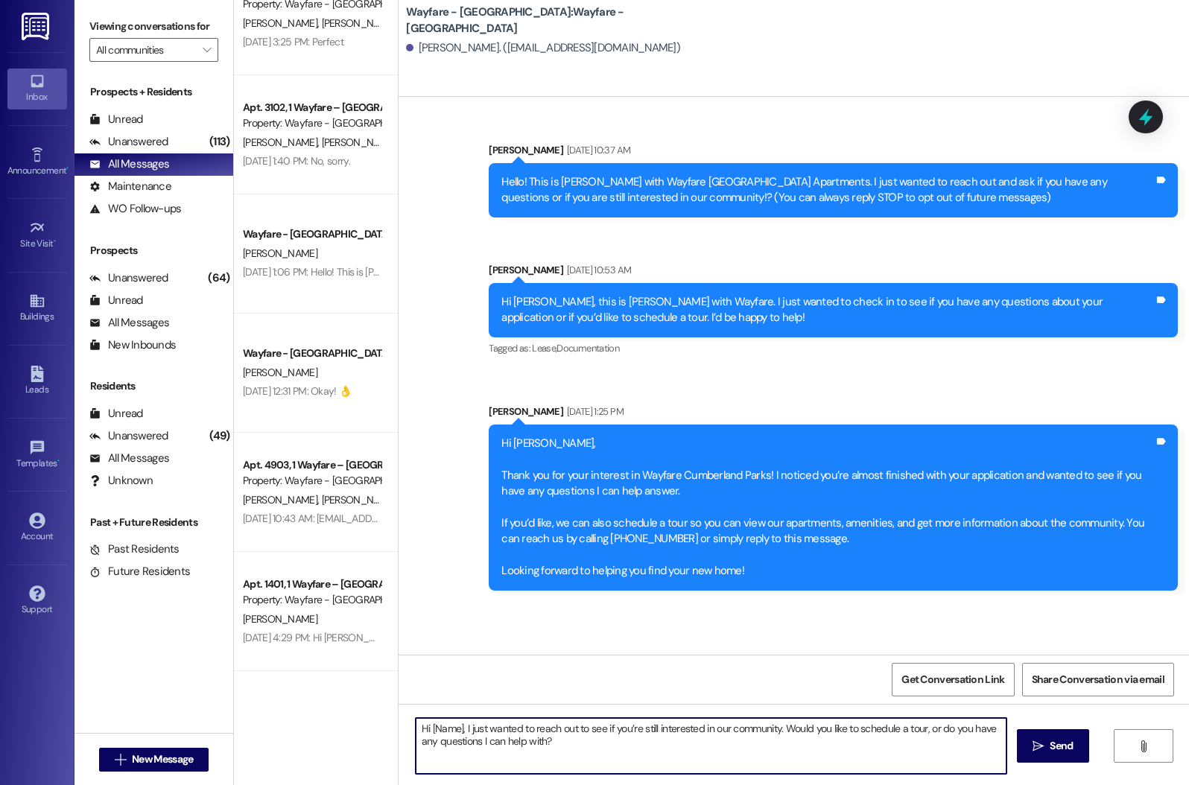
click at [452, 731] on textarea "Hi [Name], I just wanted to reach out to see if you’re still interested in our …" at bounding box center [711, 746] width 591 height 56
click at [546, 743] on textarea "Hi [PERSON_NAME], I just wanted to reach out to see if you’re still interested …" at bounding box center [711, 746] width 591 height 56
type textarea "Hi [PERSON_NAME], I just wanted to reach out to see if you’re still interested …"
click at [1033, 742] on icon "" at bounding box center [1037, 746] width 11 height 12
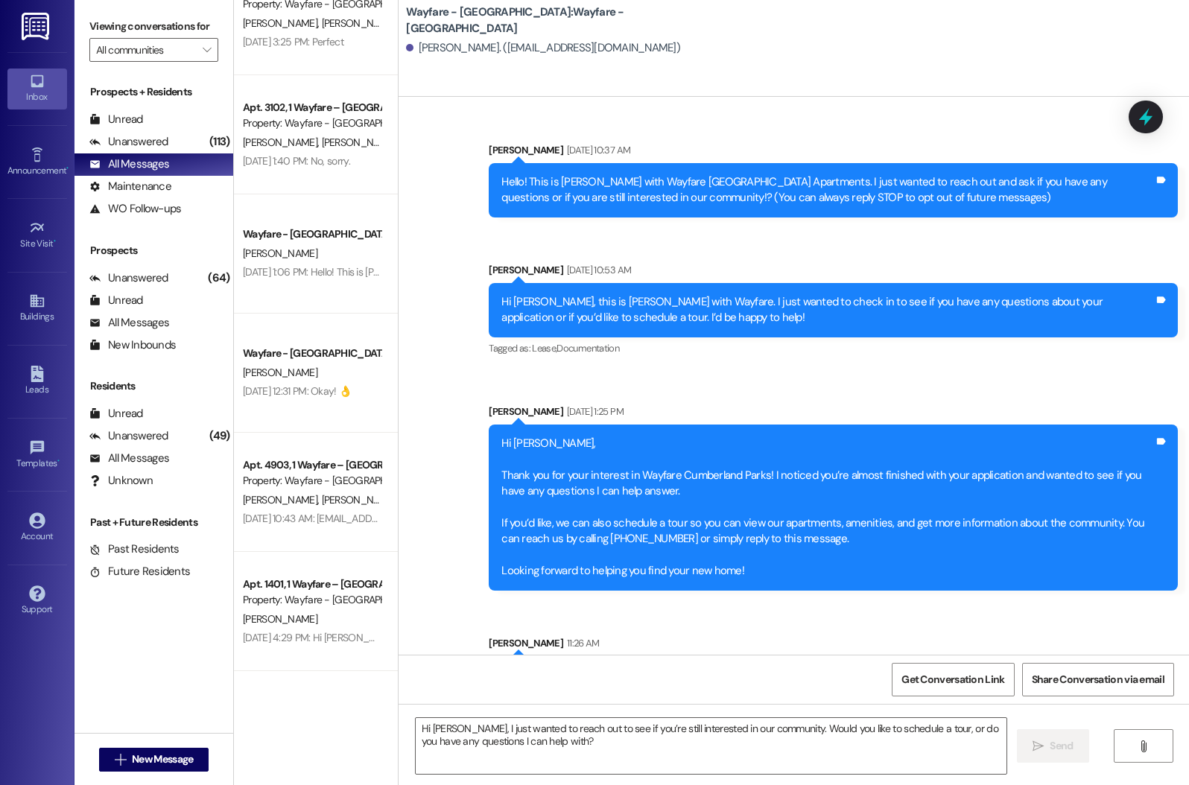
scroll to position [67, 0]
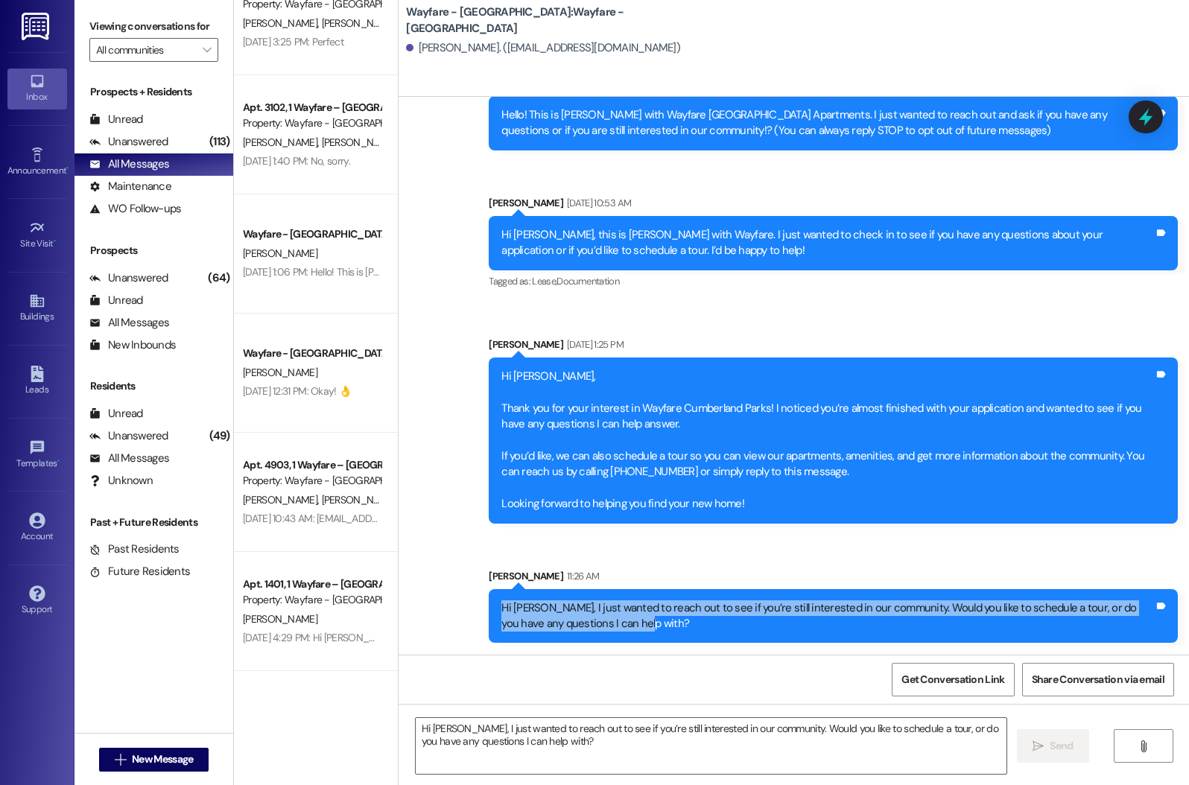
drag, startPoint x: 617, startPoint y: 632, endPoint x: 486, endPoint y: 597, distance: 135.0
click at [489, 597] on div "Hi [PERSON_NAME], I just wanted to reach out to see if you’re still interested …" at bounding box center [833, 616] width 689 height 54
copy div "Hi [PERSON_NAME], I just wanted to reach out to see if you’re still interested …"
click at [160, 760] on span "New Message" at bounding box center [162, 759] width 61 height 16
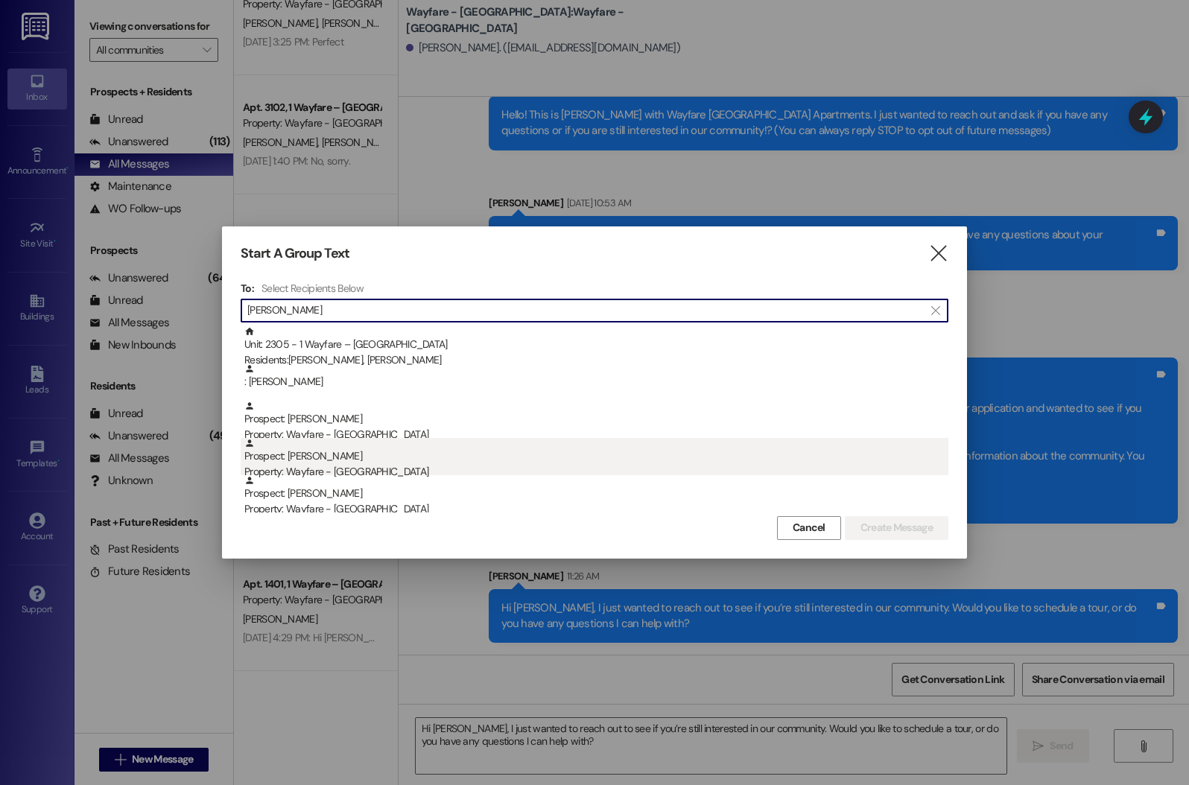
scroll to position [42, 0]
type input "[PERSON_NAME]"
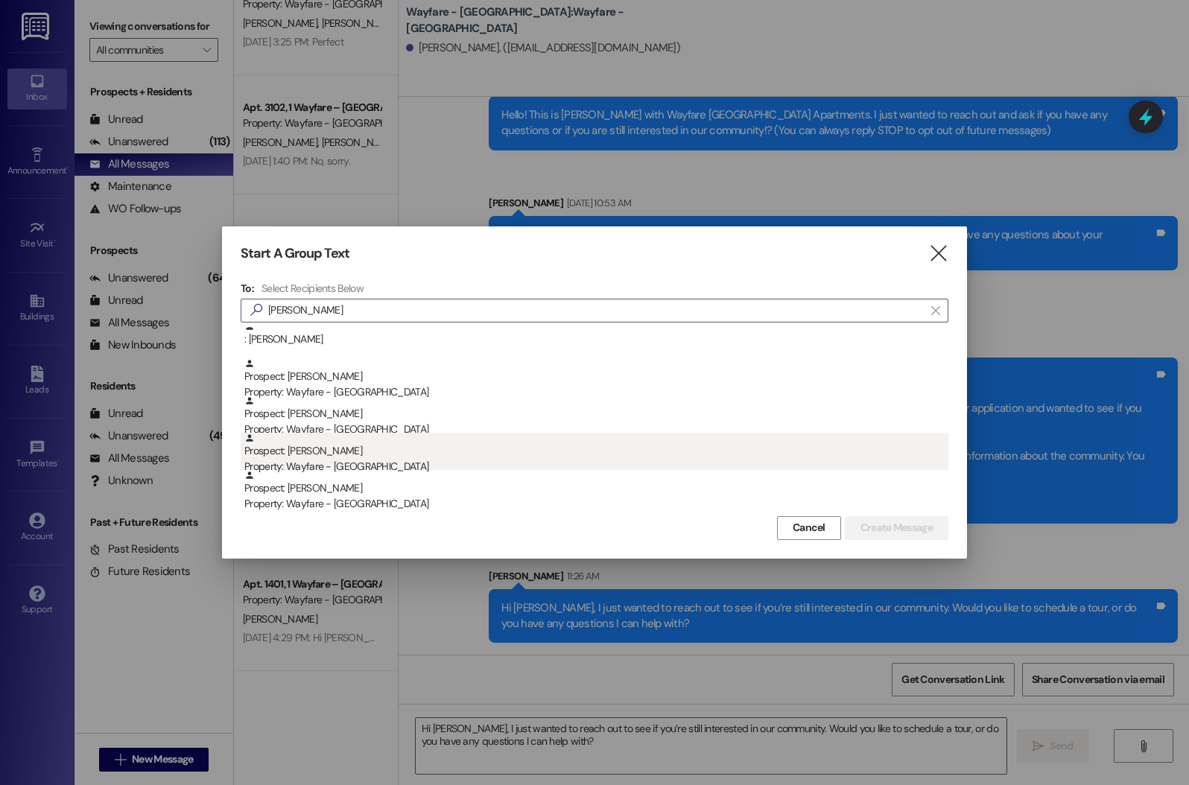
click at [366, 454] on div "Prospect: [PERSON_NAME] Property: Wayfare - [GEOGRAPHIC_DATA]" at bounding box center [596, 454] width 704 height 42
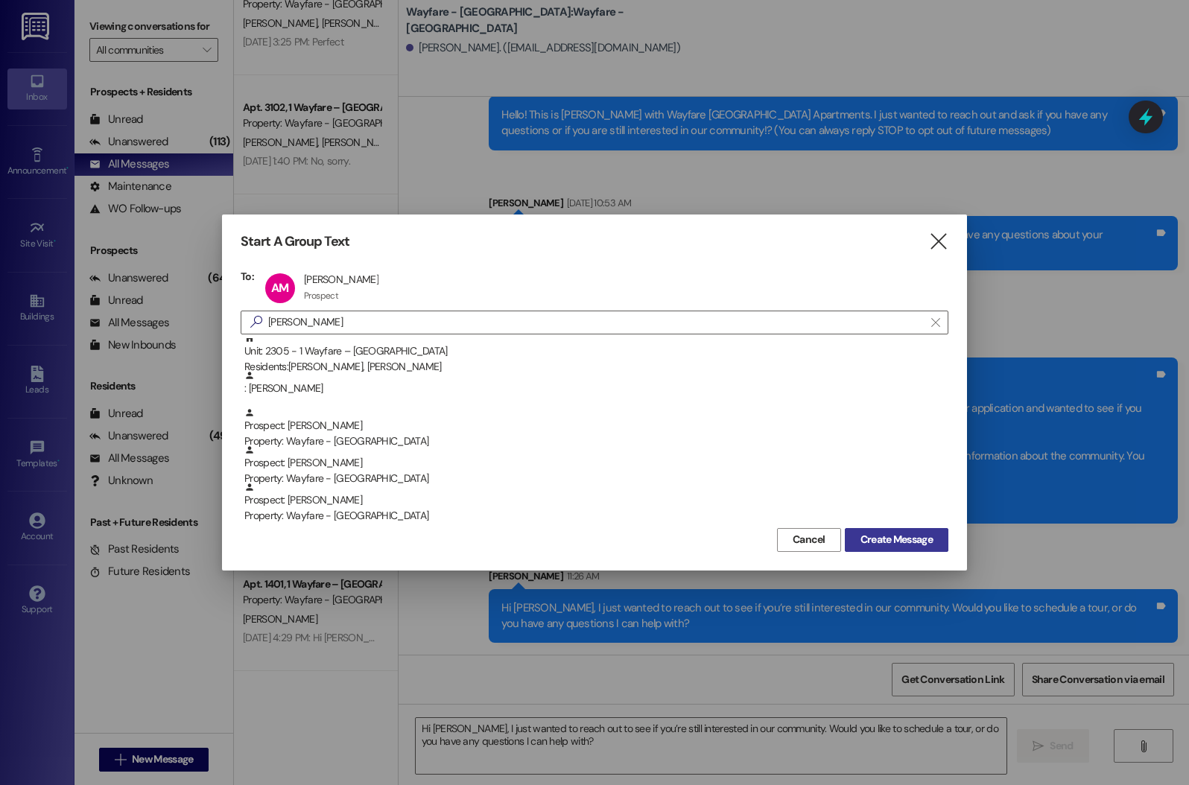
click at [896, 540] on span "Create Message" at bounding box center [896, 540] width 72 height 16
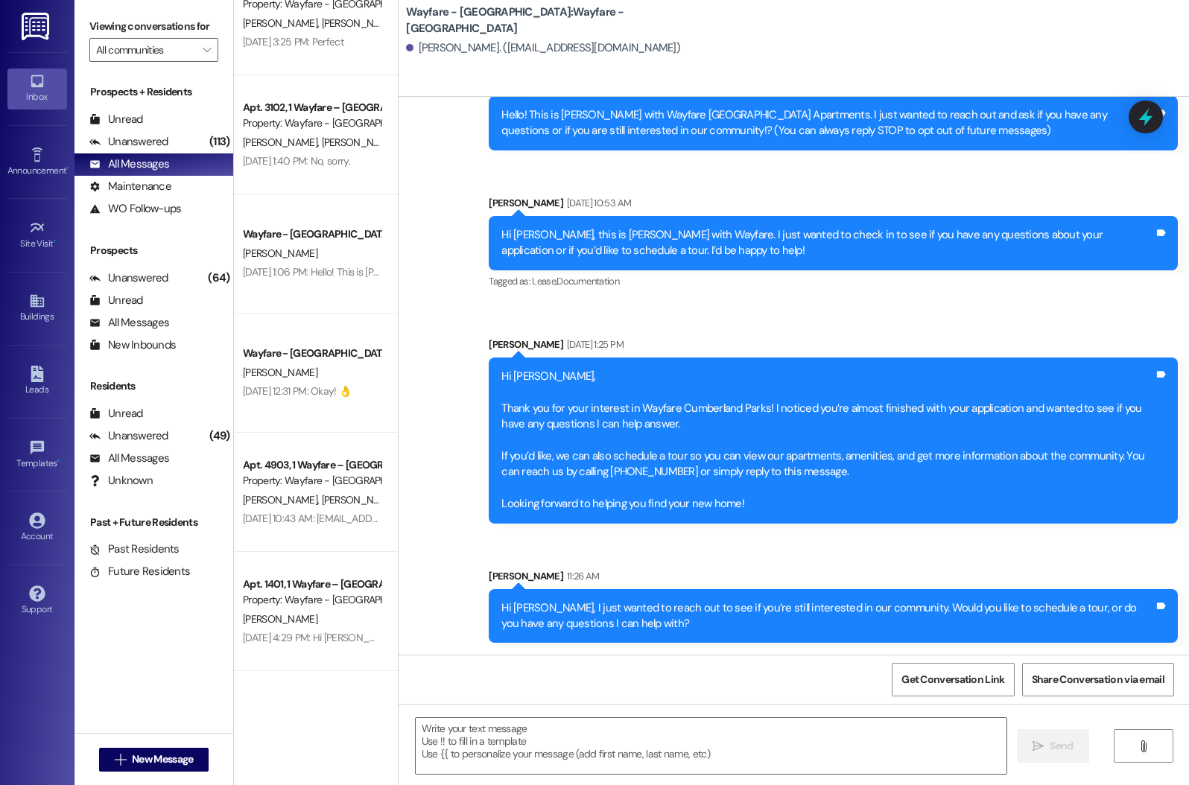
scroll to position [0, 0]
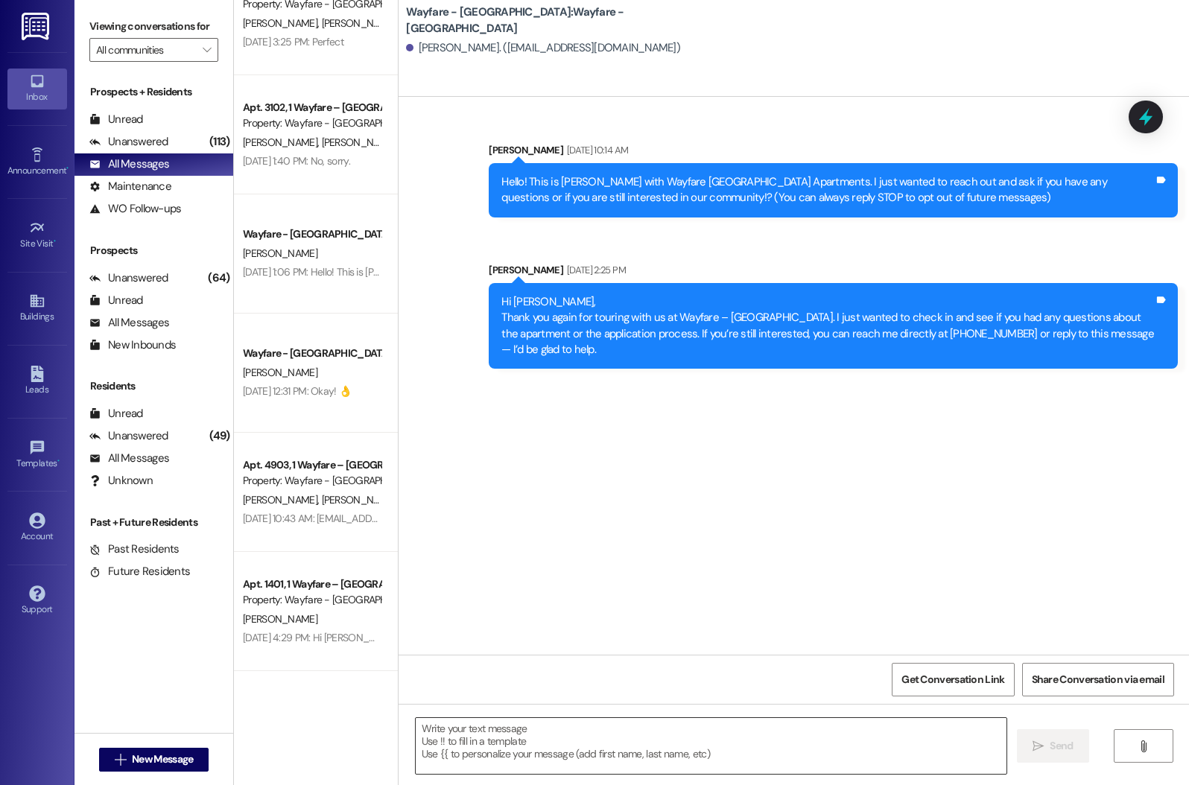
click at [484, 737] on textarea at bounding box center [711, 746] width 591 height 56
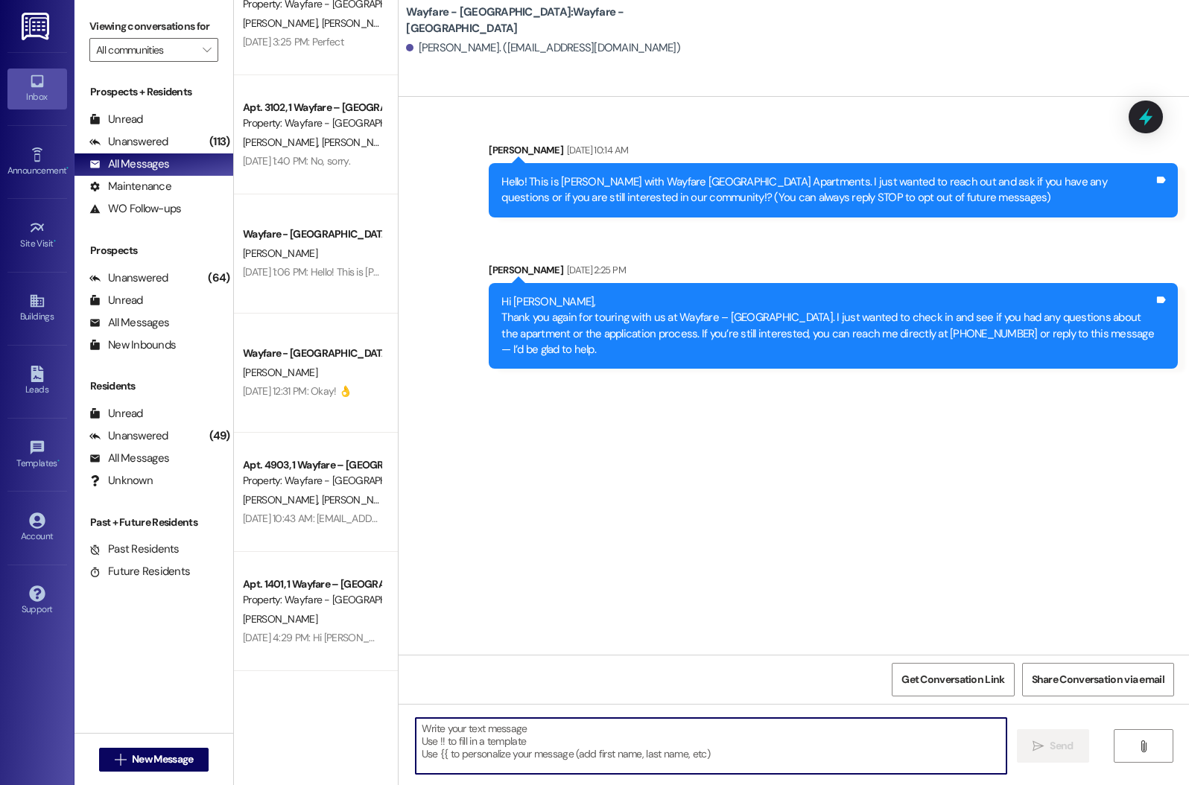
paste textarea "I just wanted to follow up with you after your tour. Do you have any questions …"
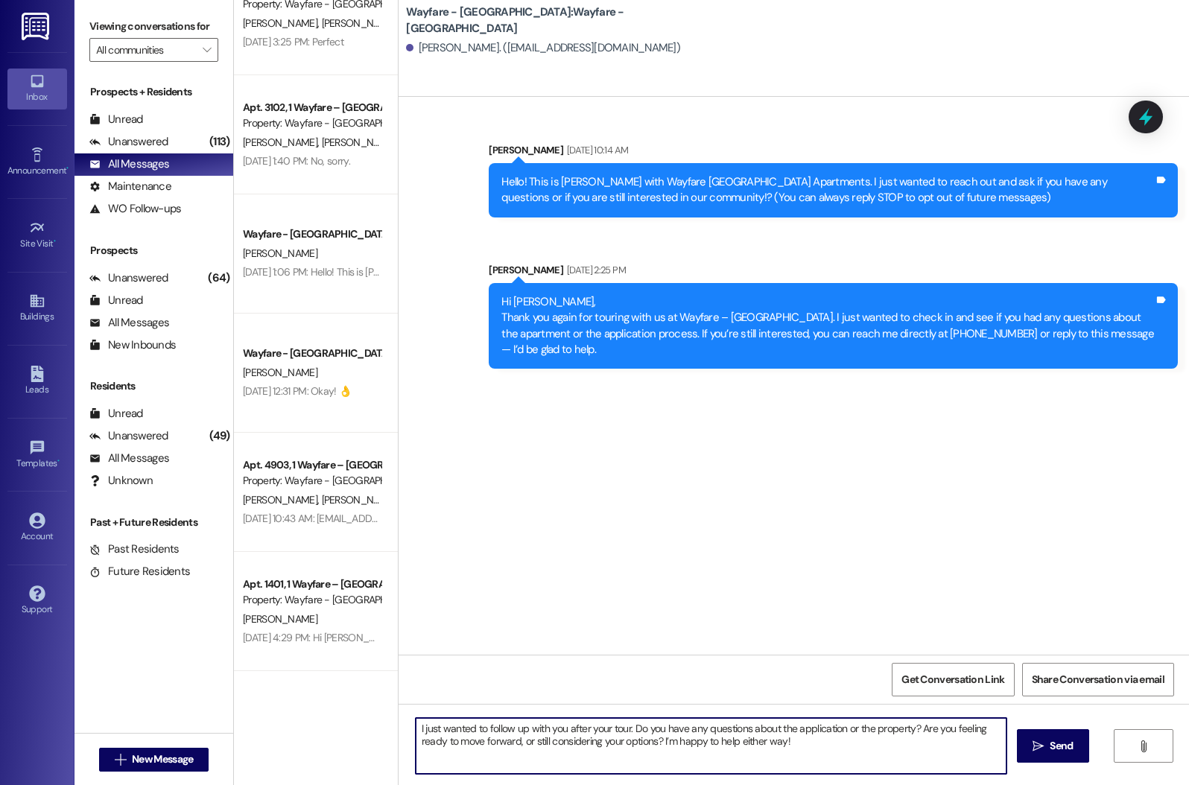
click at [416, 726] on textarea "I just wanted to follow up with you after your tour. Do you have any questions …" at bounding box center [711, 746] width 591 height 56
type textarea "Hi [PERSON_NAME], I just wanted to follow up with you after your tour. Do you h…"
click at [808, 758] on textarea "Hi [PERSON_NAME], I just wanted to follow up with you after your tour. Do you h…" at bounding box center [711, 746] width 591 height 56
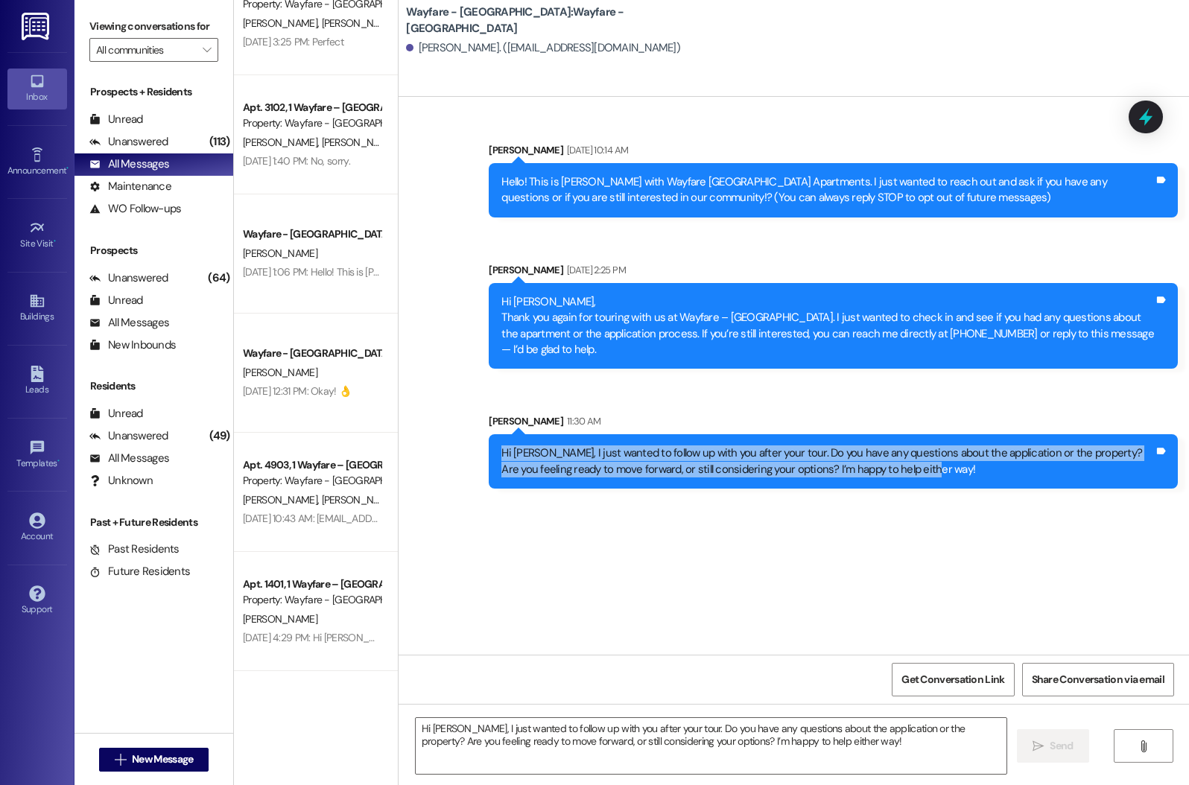
drag, startPoint x: 923, startPoint y: 480, endPoint x: 478, endPoint y: 431, distance: 447.3
click at [478, 431] on div "Sent via SMS [PERSON_NAME] 11:30 AM Hi [PERSON_NAME], I just wanted to follow u…" at bounding box center [832, 451] width 711 height 98
copy div "Hi [PERSON_NAME], I just wanted to follow up with you after your tour. Do you h…"
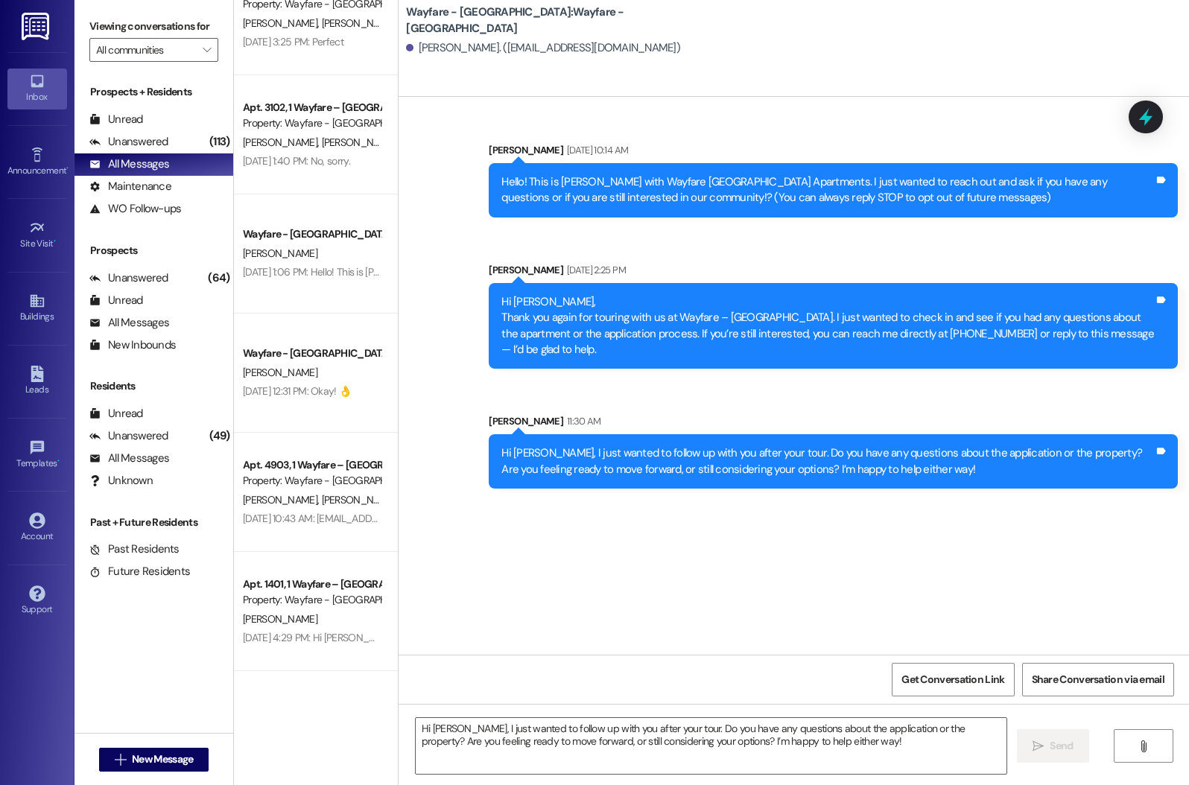
click at [611, 635] on div "Sent via SMS [PERSON_NAME] [DATE] 10:14 AM Hello! This is [PERSON_NAME] with Wa…" at bounding box center [793, 376] width 790 height 558
click at [161, 763] on span "New Message" at bounding box center [162, 759] width 61 height 16
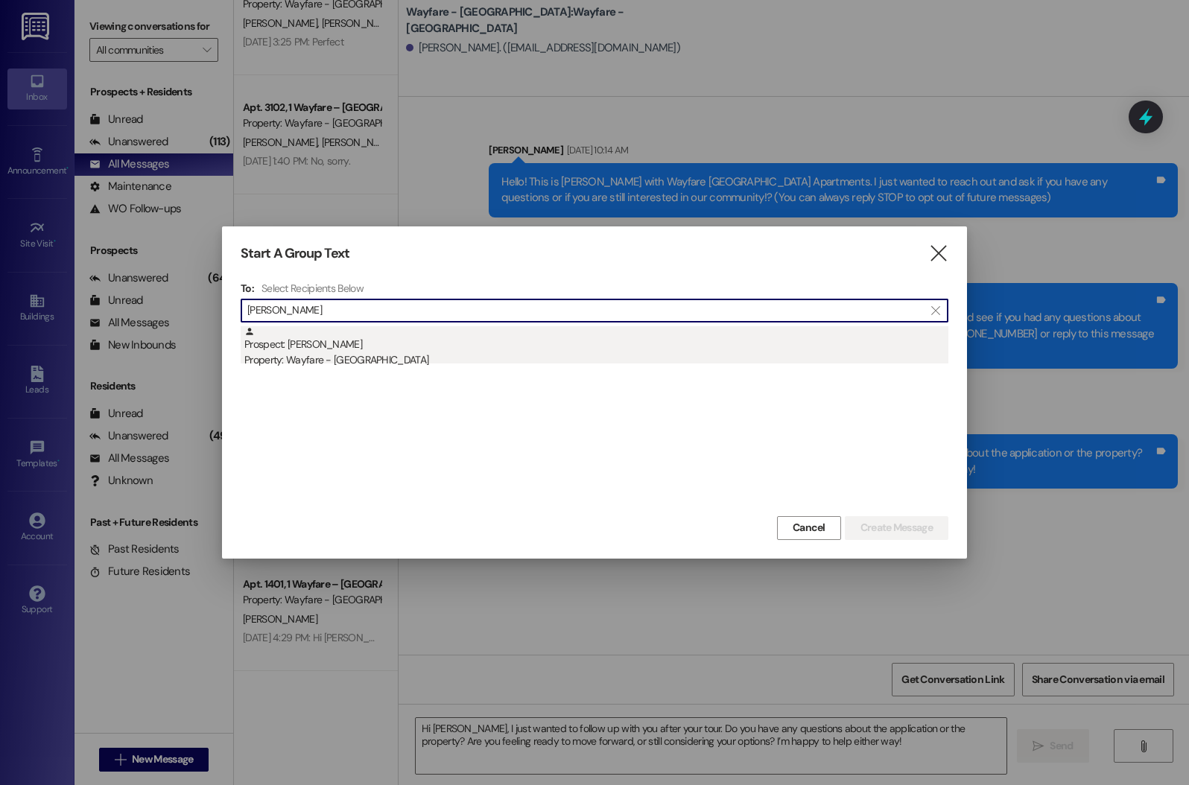
type input "[PERSON_NAME]"
click at [299, 352] on div "Property: Wayfare - [GEOGRAPHIC_DATA]" at bounding box center [596, 360] width 704 height 16
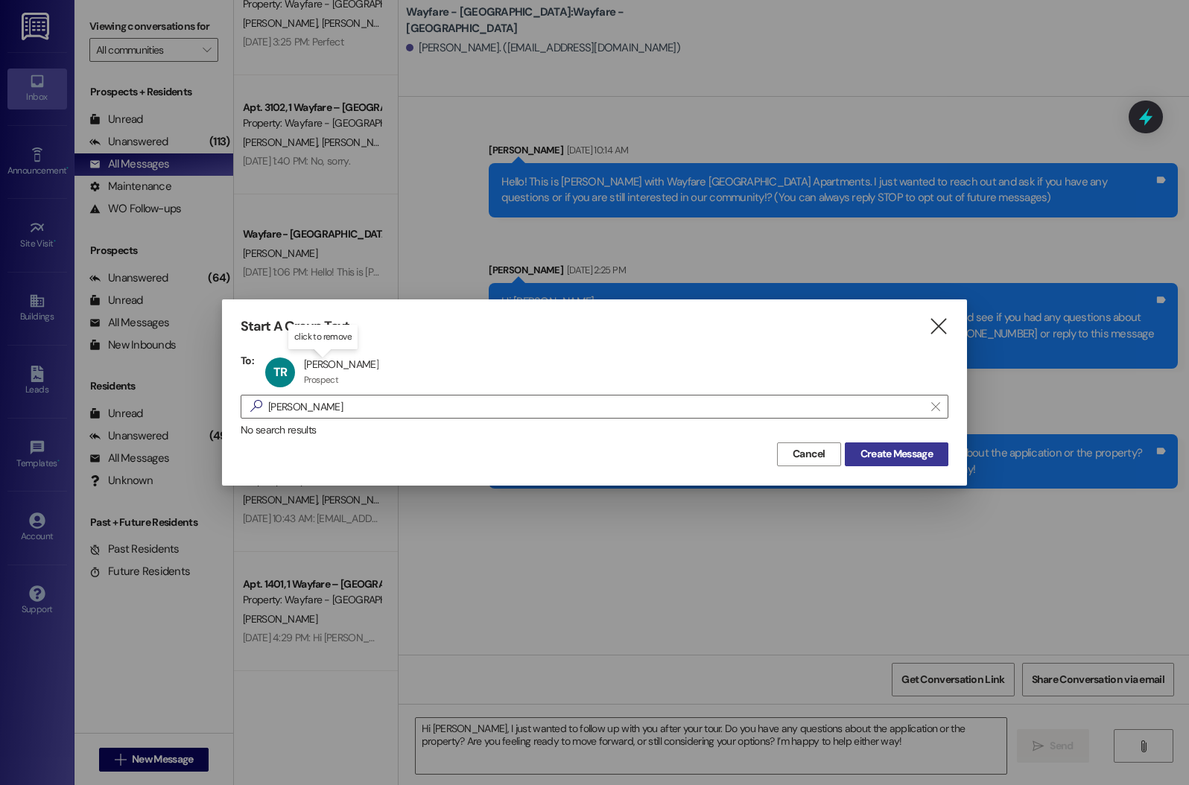
click at [900, 444] on button "Create Message" at bounding box center [897, 454] width 104 height 24
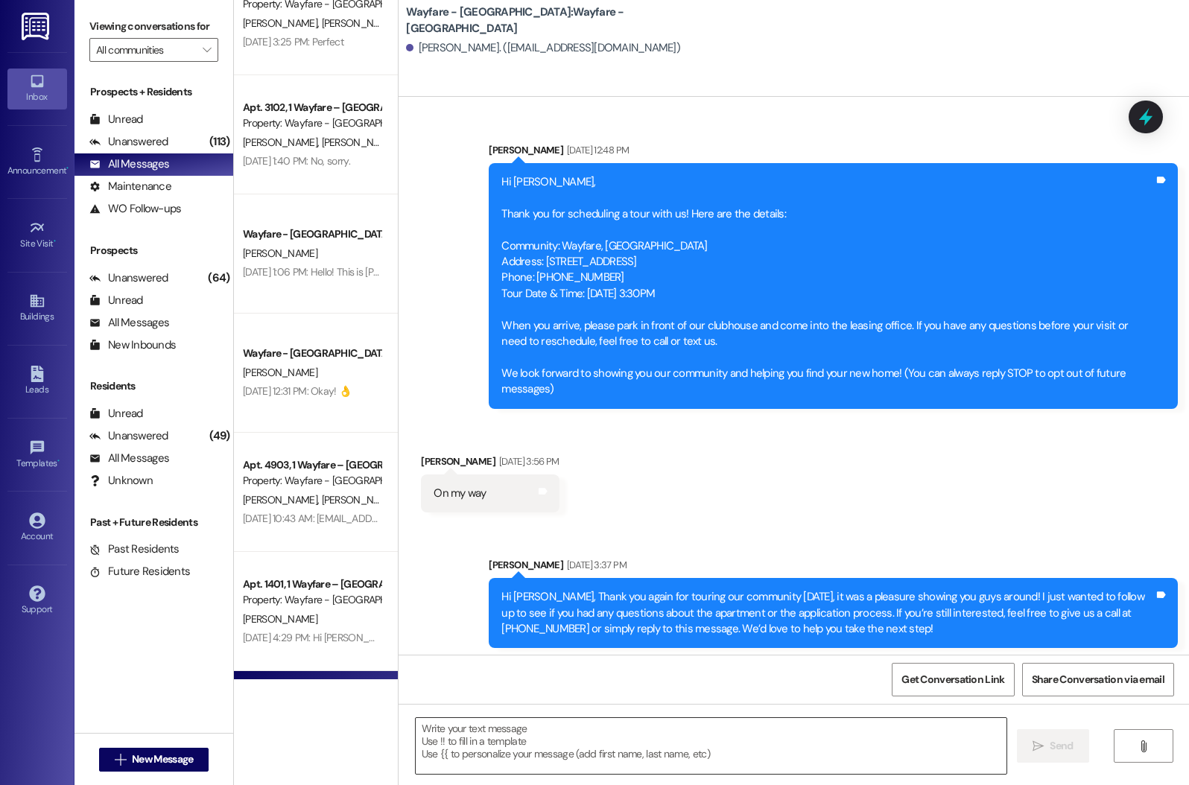
click at [548, 763] on textarea at bounding box center [711, 746] width 591 height 56
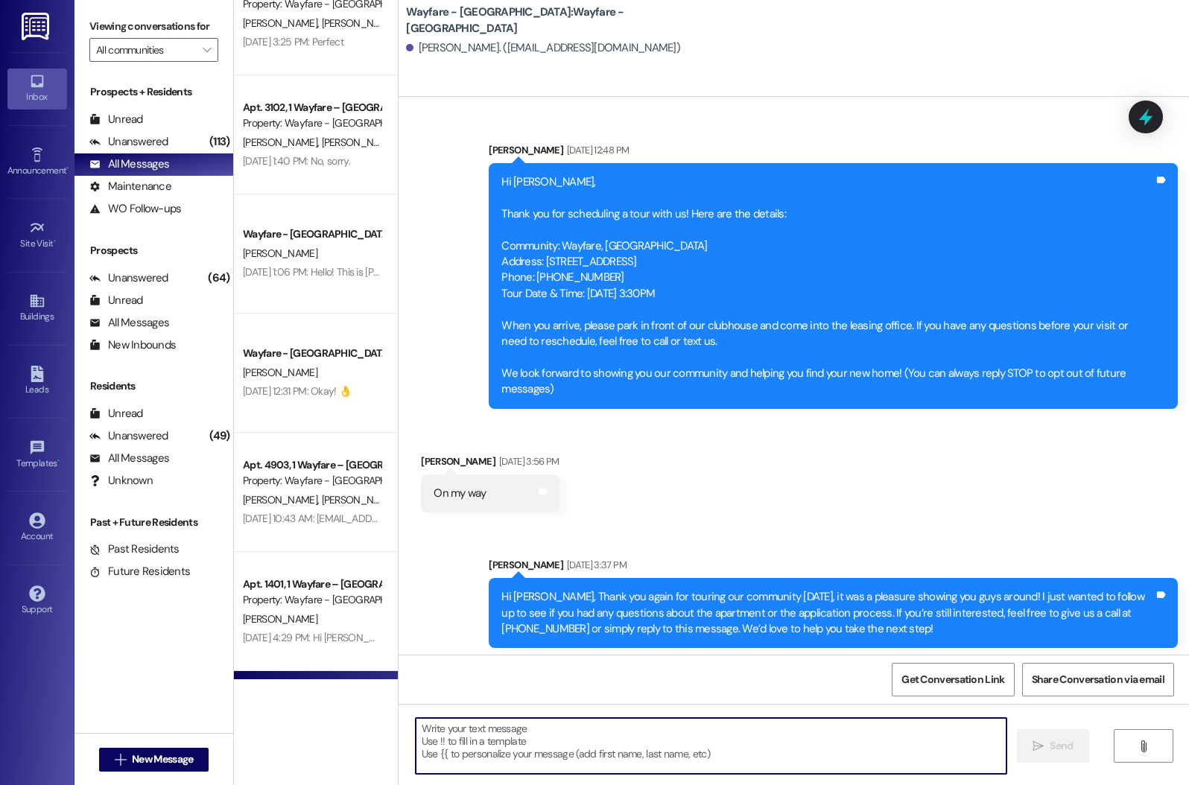
paste textarea "I just wanted to follow up with you after your tour. Do you have any questions …"
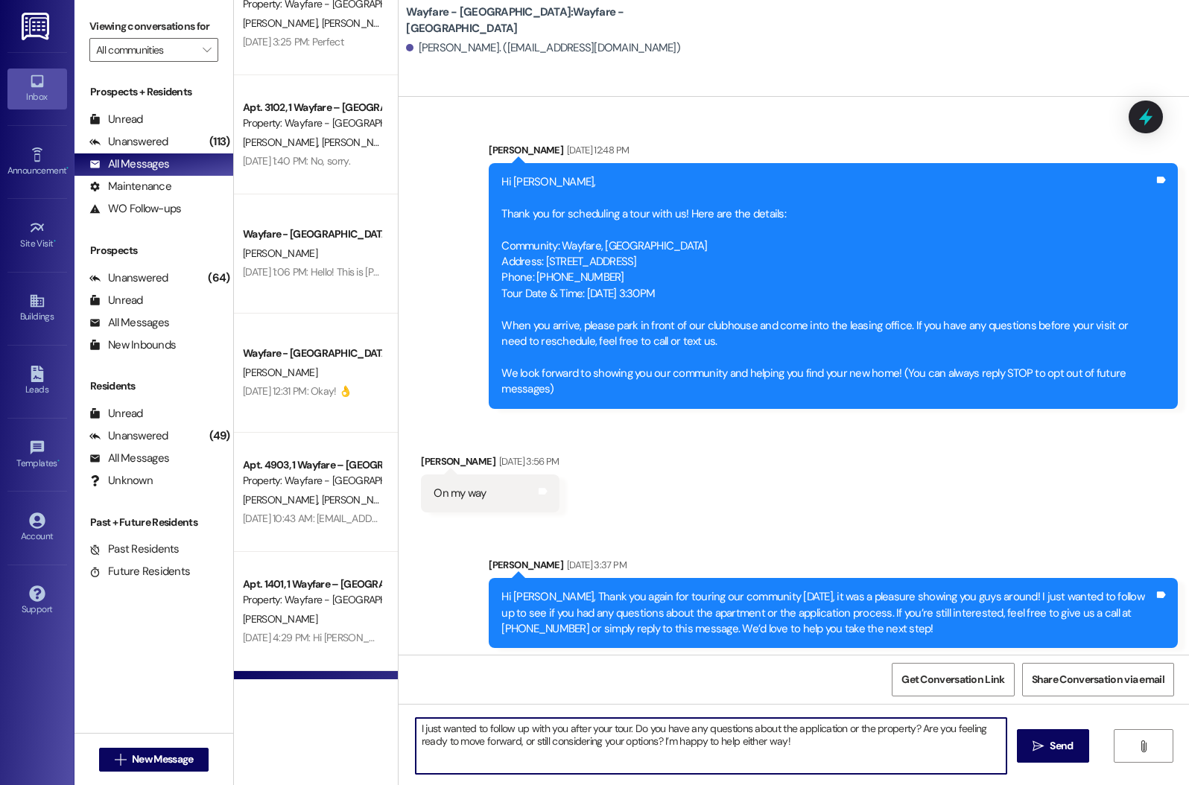
click at [416, 728] on textarea "I just wanted to follow up with you after your tour. Do you have any questions …" at bounding box center [711, 746] width 591 height 56
click at [831, 760] on textarea "Hi [PERSON_NAME], I just wanted to follow up with you after your tour. Do you h…" at bounding box center [711, 746] width 591 height 56
type textarea "Hi [PERSON_NAME], I just wanted to follow up with you after your tour. Do you h…"
click at [1076, 753] on button " Send" at bounding box center [1053, 746] width 72 height 34
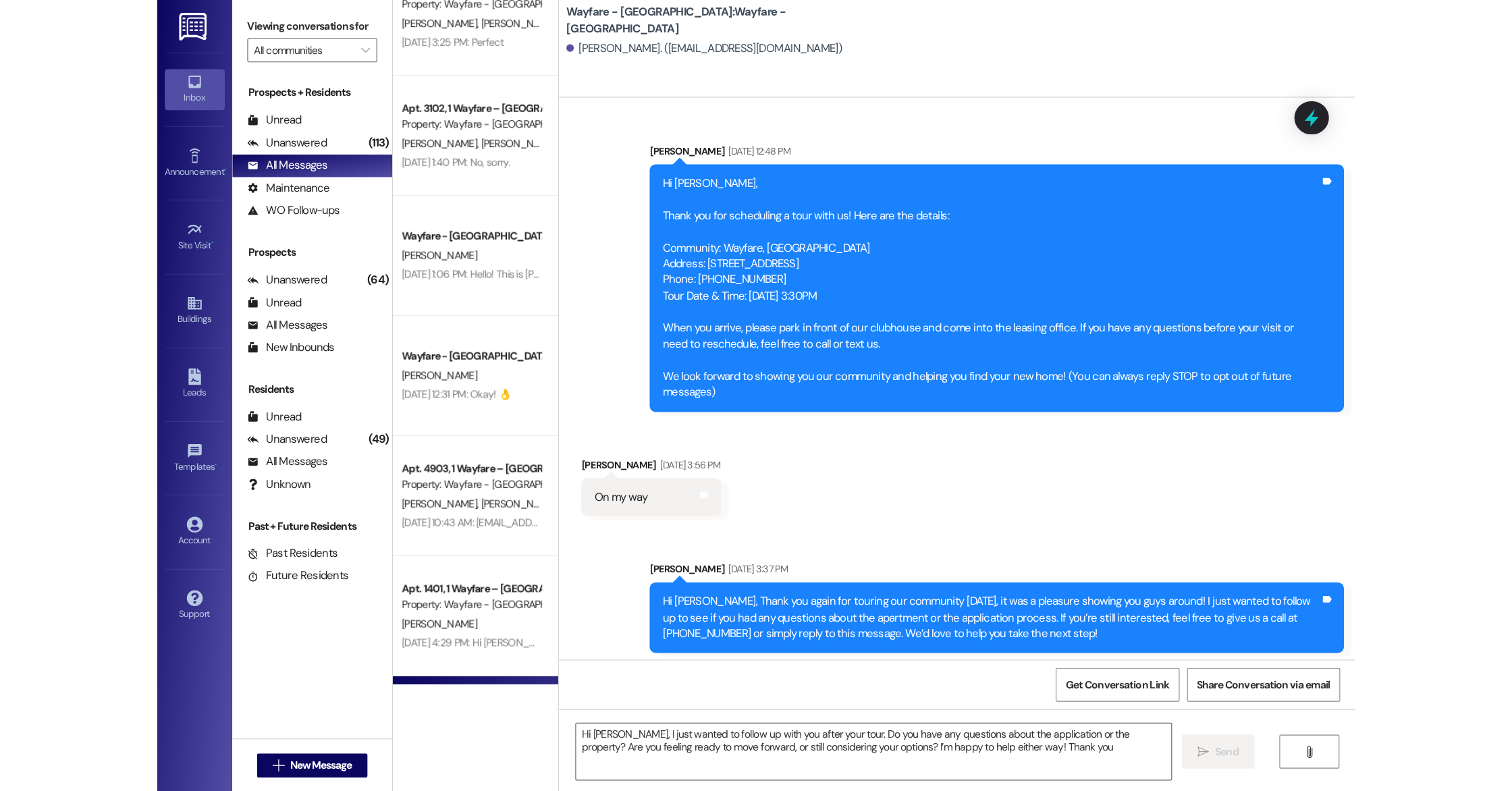
scroll to position [133, 0]
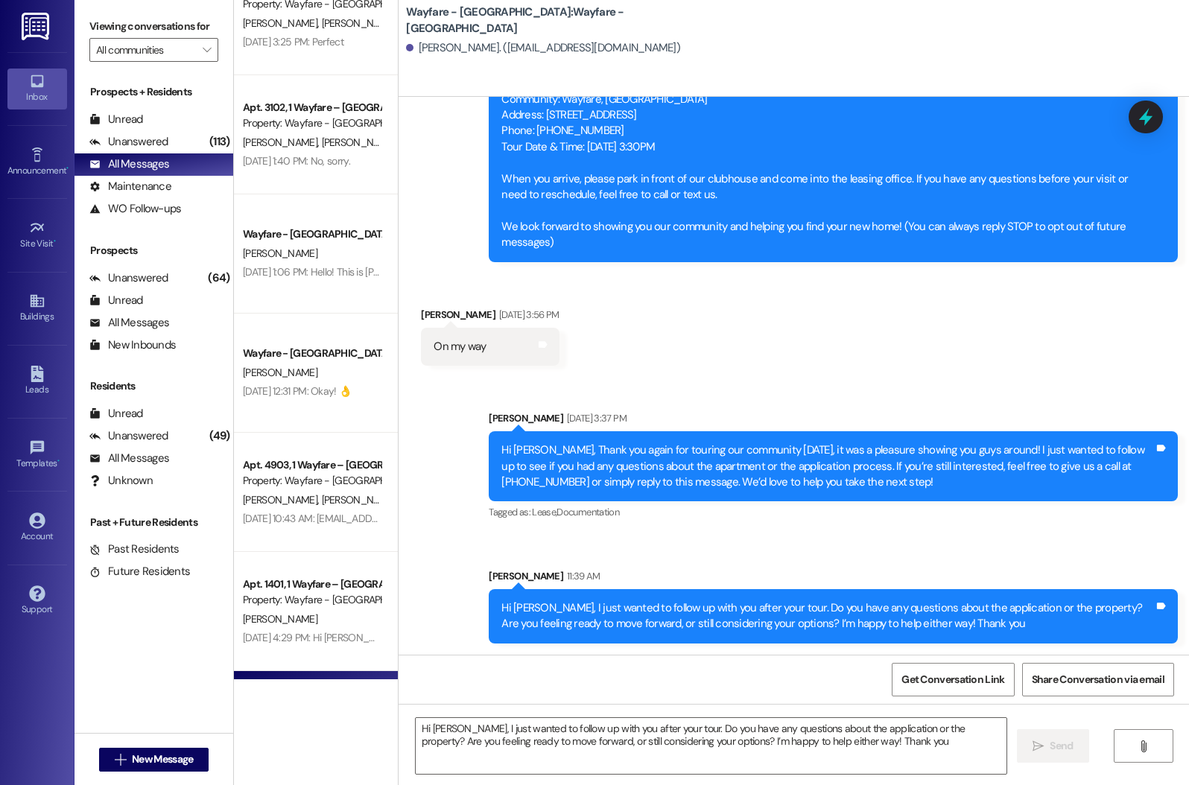
click at [512, 599] on div "Hi [PERSON_NAME], I just wanted to follow up with you after your tour. Do you h…" at bounding box center [833, 616] width 689 height 54
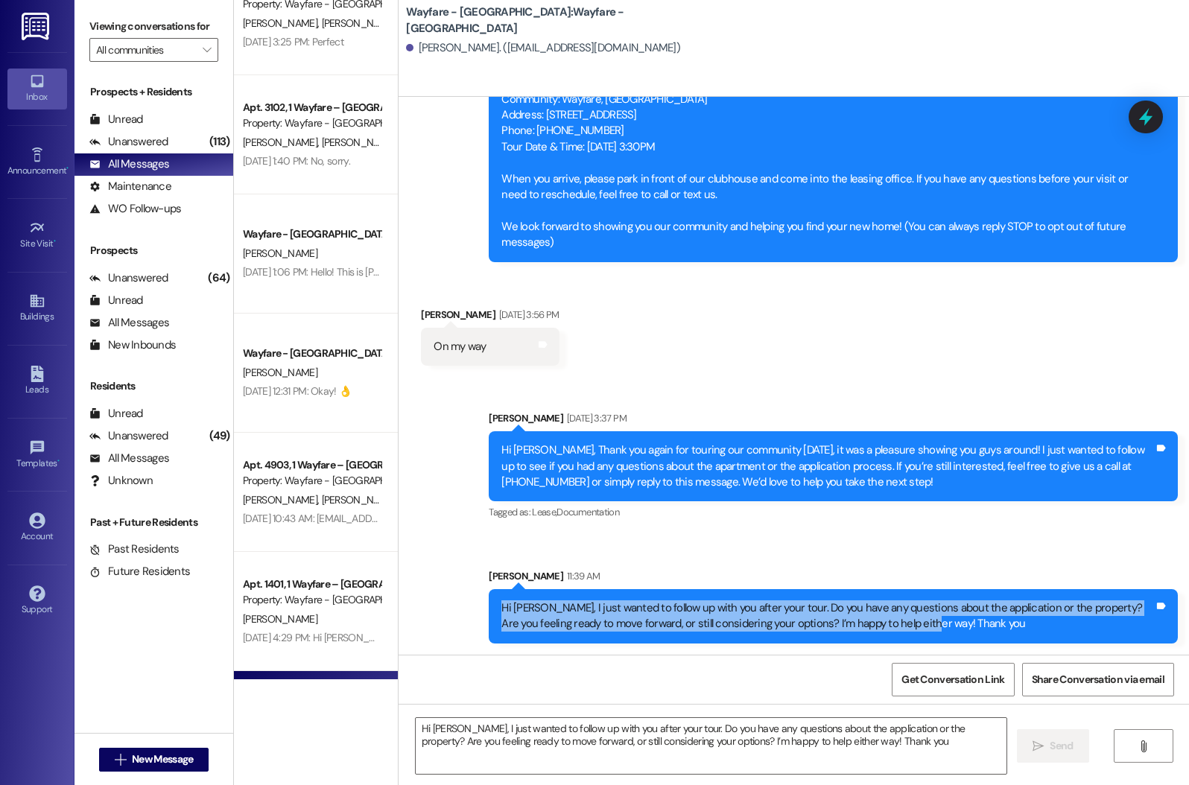
drag, startPoint x: 480, startPoint y: 596, endPoint x: 886, endPoint y: 623, distance: 406.1
click at [886, 623] on div "Hi [PERSON_NAME], I just wanted to follow up with you after your tour. Do you h…" at bounding box center [833, 616] width 689 height 54
copy div "Hi [PERSON_NAME], I just wanted to follow up with you after your tour. Do you h…"
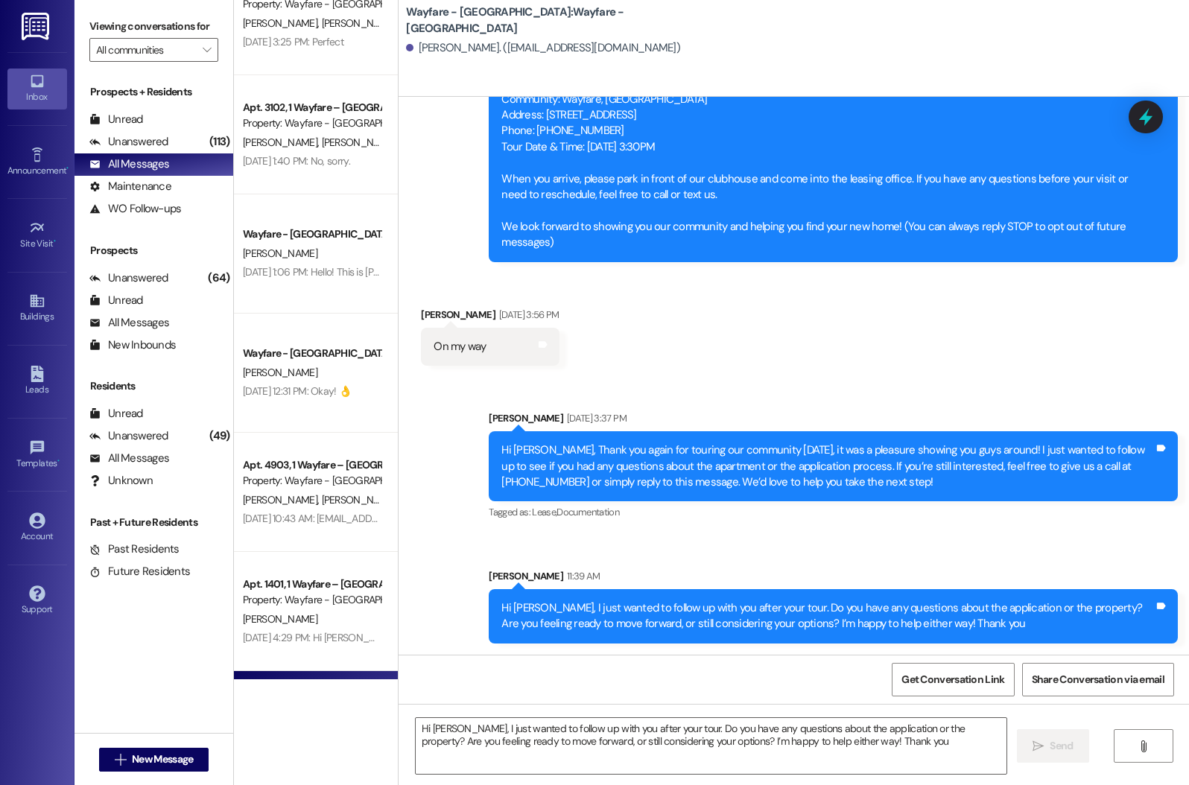
click at [804, 533] on div "Sent via SMS [PERSON_NAME] [DATE] 3:37 PM Hi [PERSON_NAME], Thank you again for…" at bounding box center [832, 467] width 711 height 136
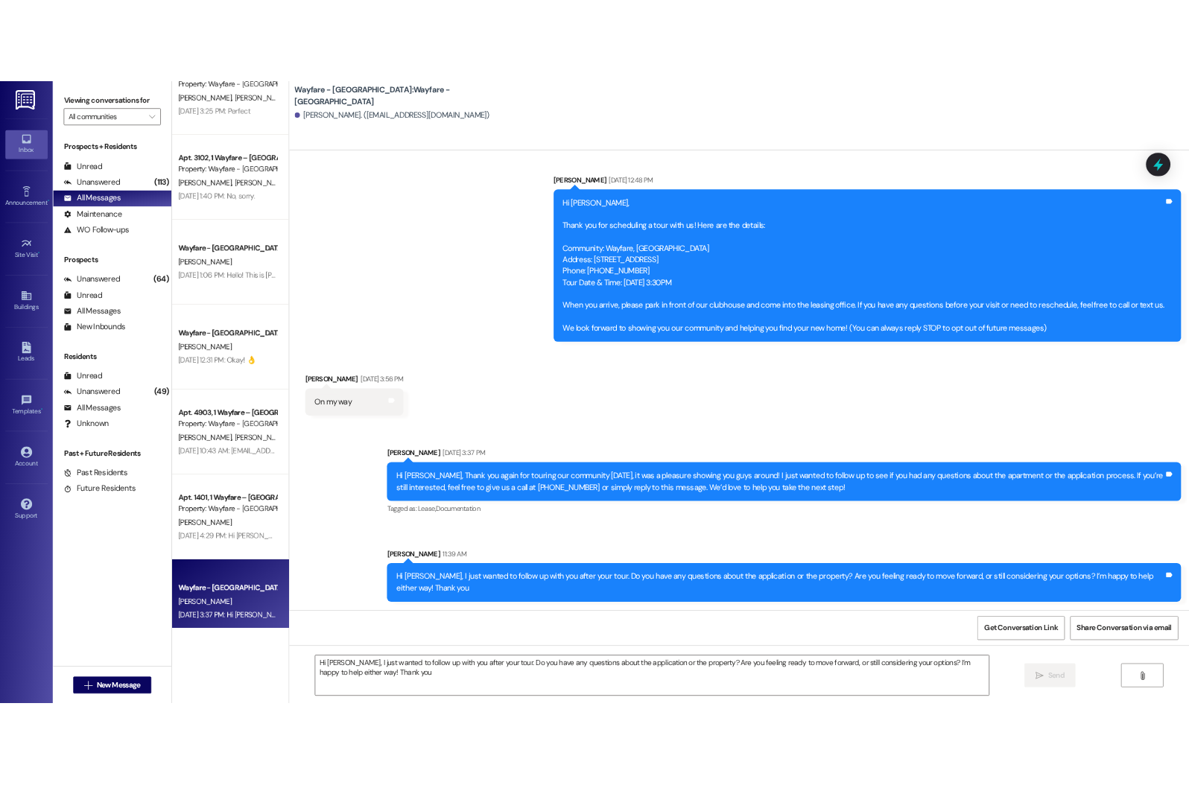
scroll to position [11, 0]
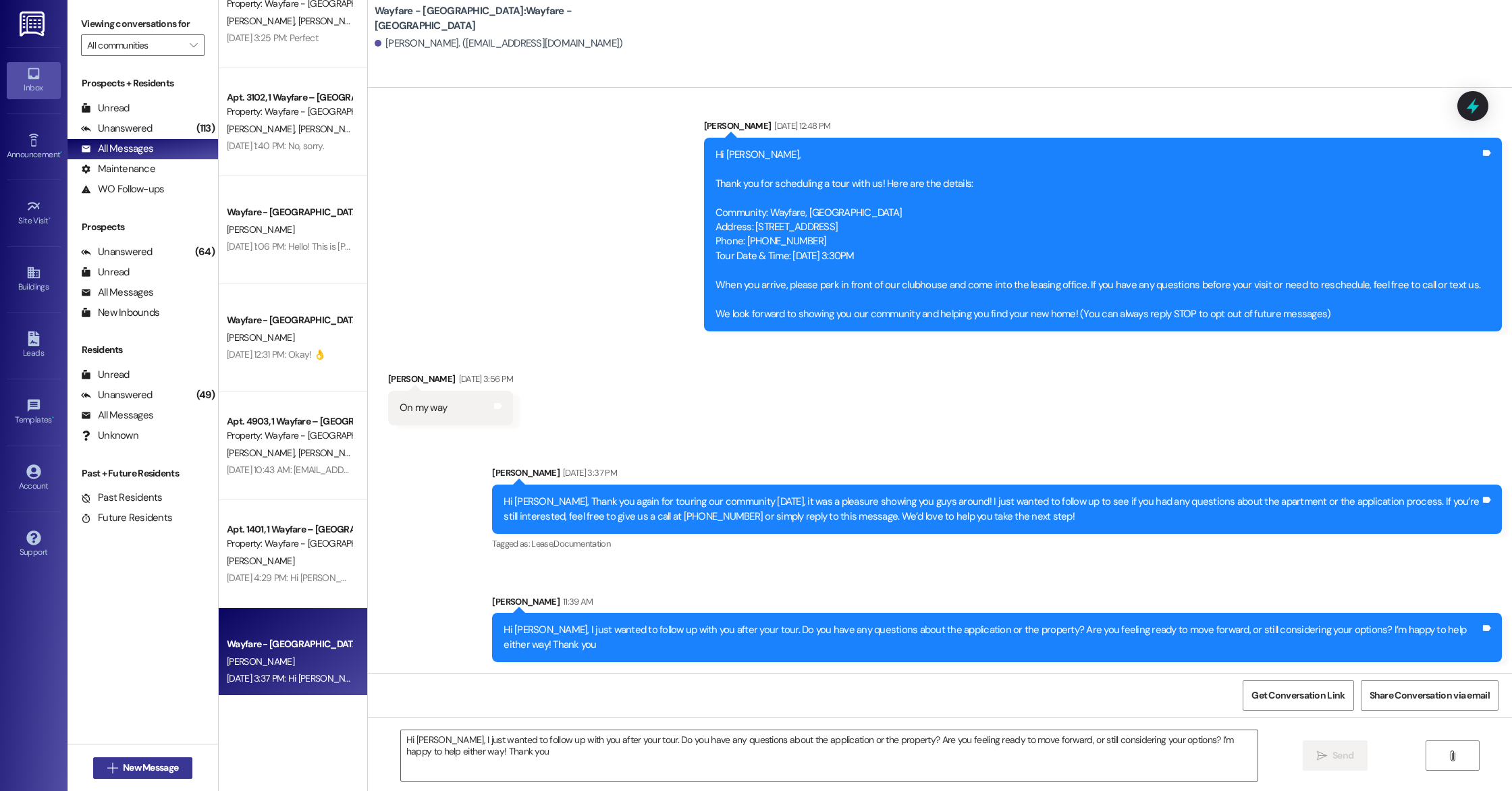
click at [123, 710] on span "New Message" at bounding box center [150, 767] width 55 height 14
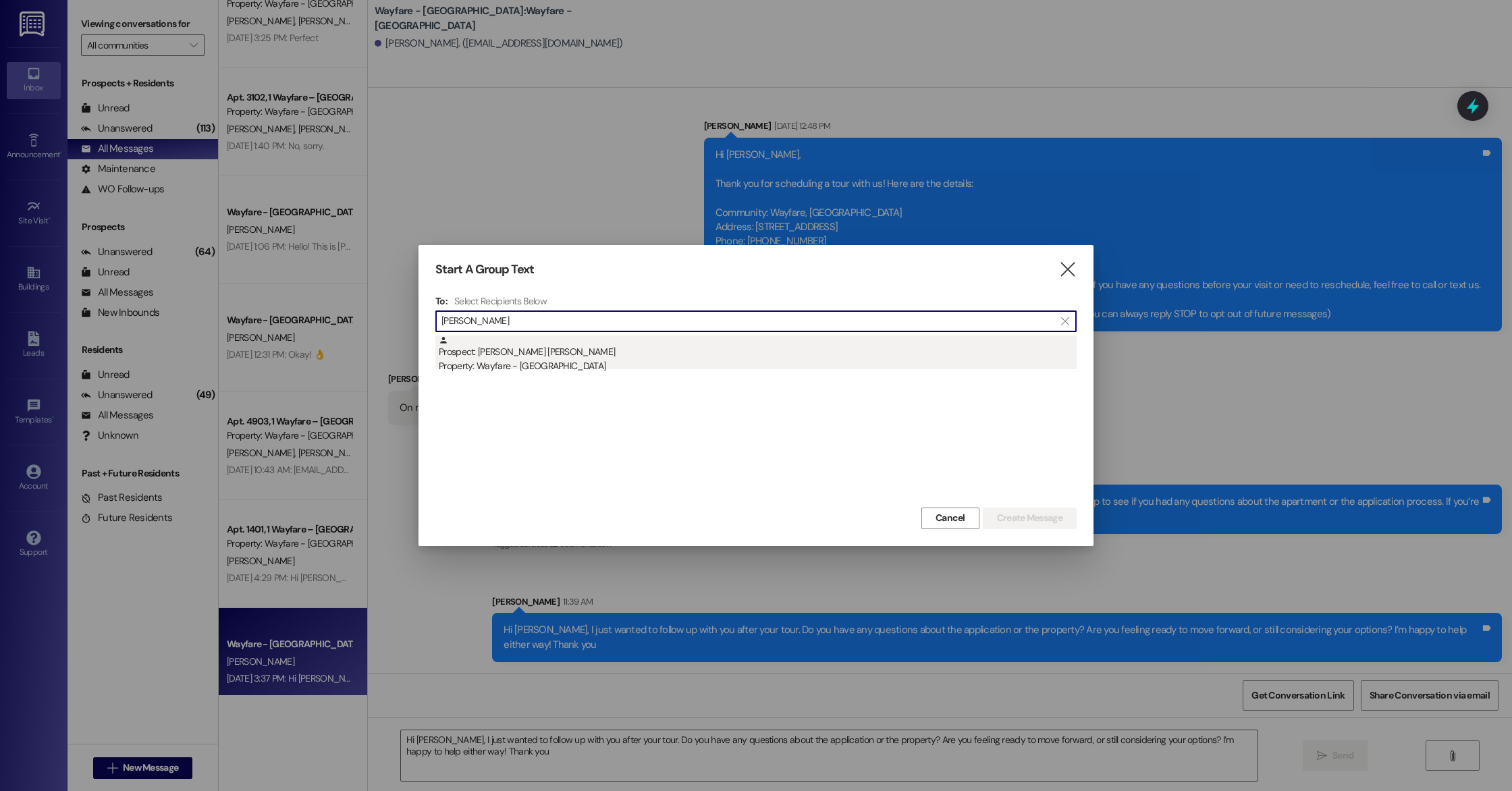
type input "[PERSON_NAME]"
click at [494, 361] on div "Property: Wayfare - [GEOGRAPHIC_DATA]" at bounding box center [758, 366] width 638 height 14
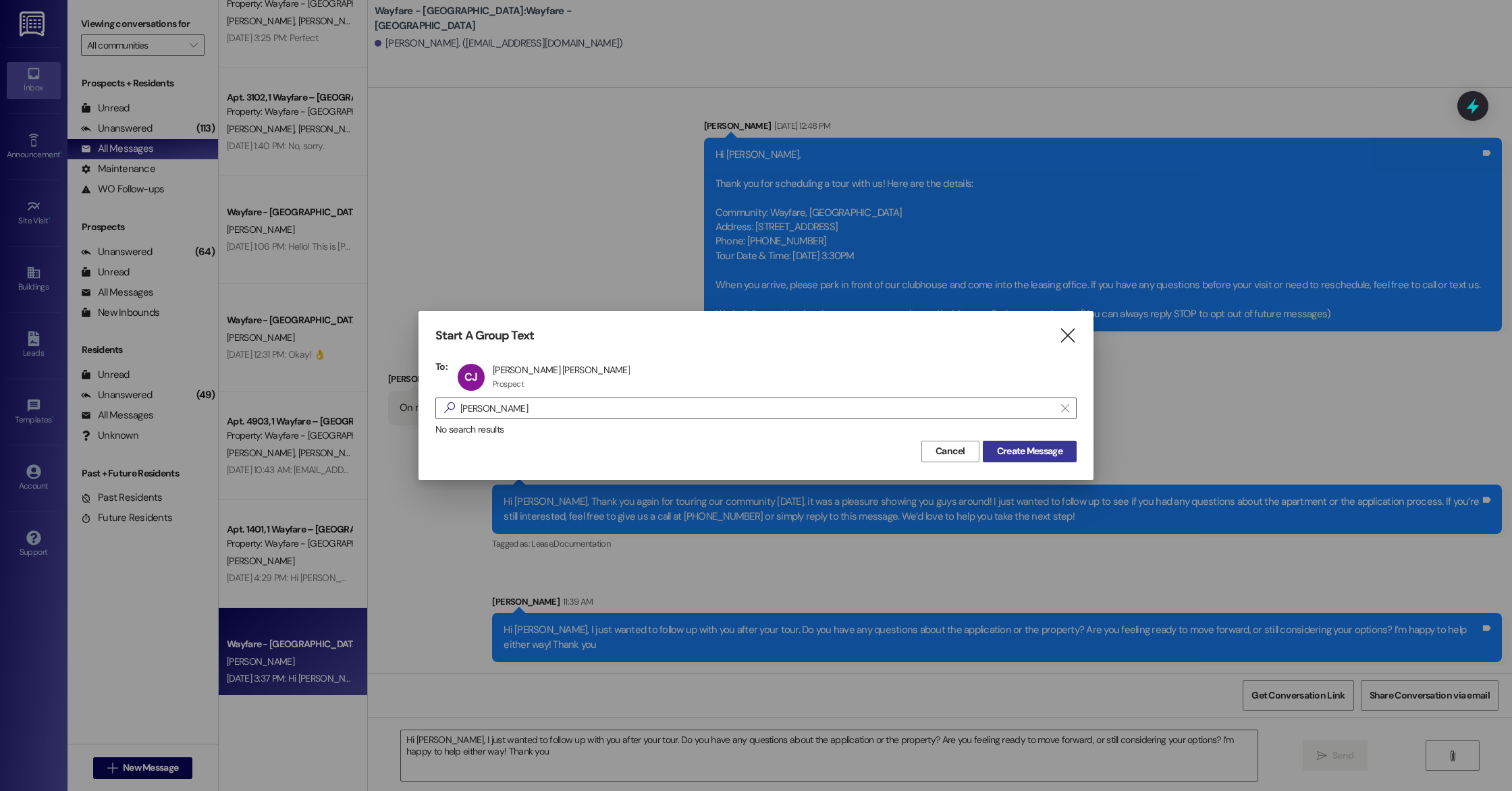
click at [1017, 451] on span "Create Message" at bounding box center [1030, 451] width 65 height 14
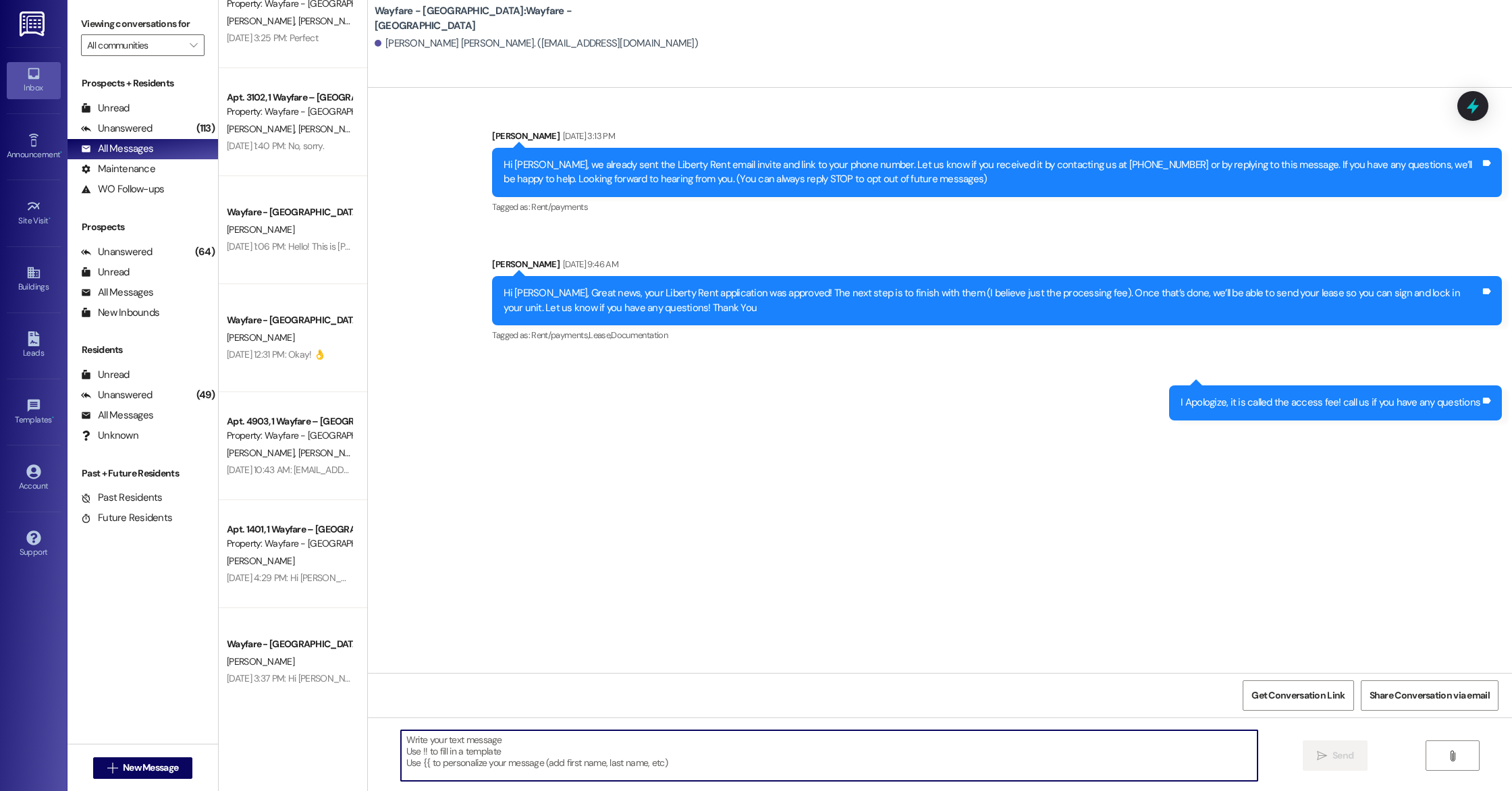
click at [452, 710] on textarea at bounding box center [829, 756] width 857 height 51
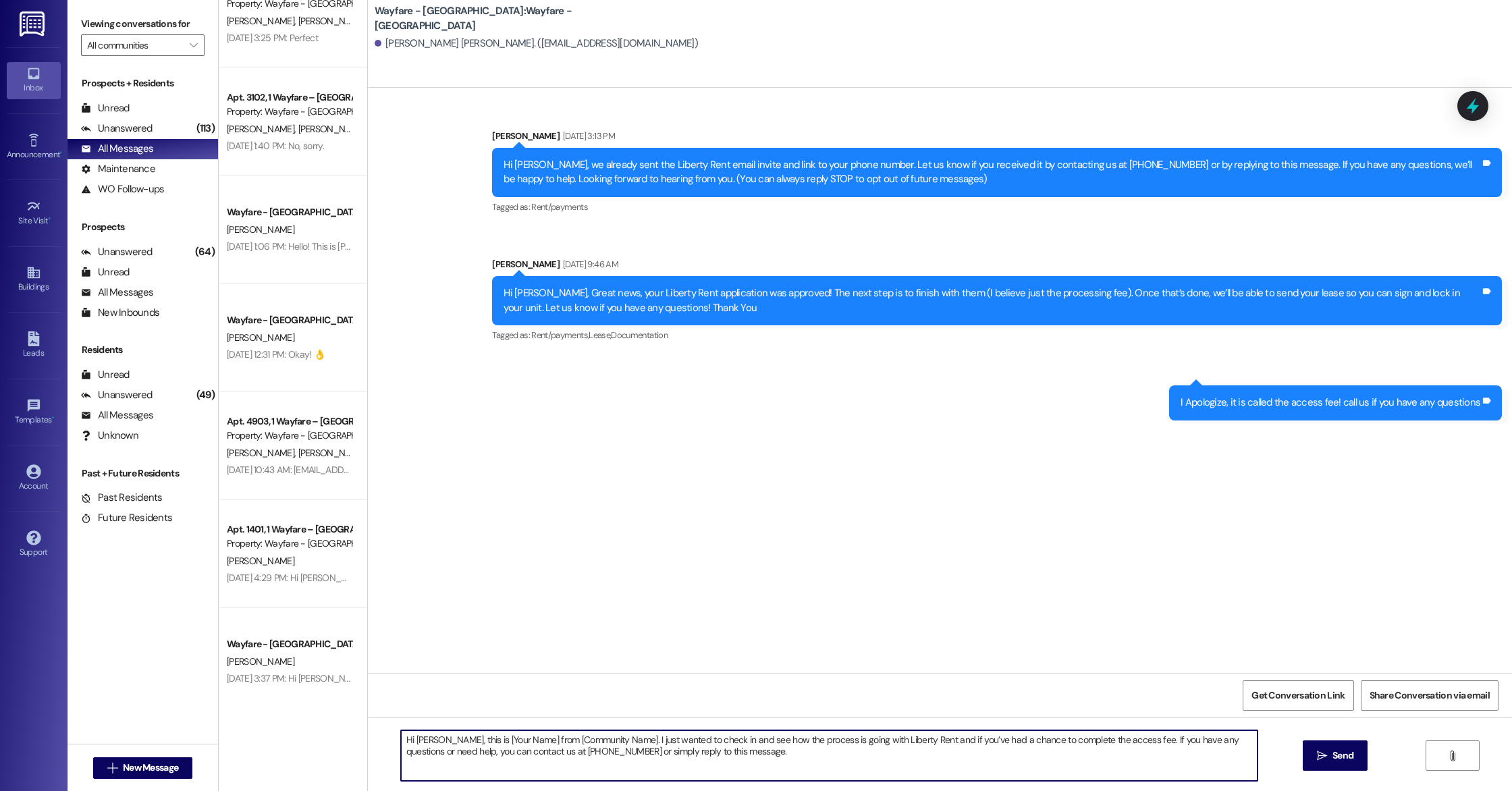
drag, startPoint x: 441, startPoint y: 738, endPoint x: 615, endPoint y: 743, distance: 174.1
click at [615, 710] on textarea "Hi [PERSON_NAME], this is [Your Name] from [Community Name]. I just wanted to c…" at bounding box center [829, 756] width 857 height 51
click at [649, 710] on textarea "Hi [PERSON_NAME], I just wanted to check in and see how the process is going wi…" at bounding box center [829, 756] width 857 height 51
click at [858, 710] on textarea "Hi [PERSON_NAME], I just wanted to check in and see how the process is going wi…" at bounding box center [829, 756] width 857 height 51
type textarea "Hi [PERSON_NAME], I just wanted to check in and see how the process is going wi…"
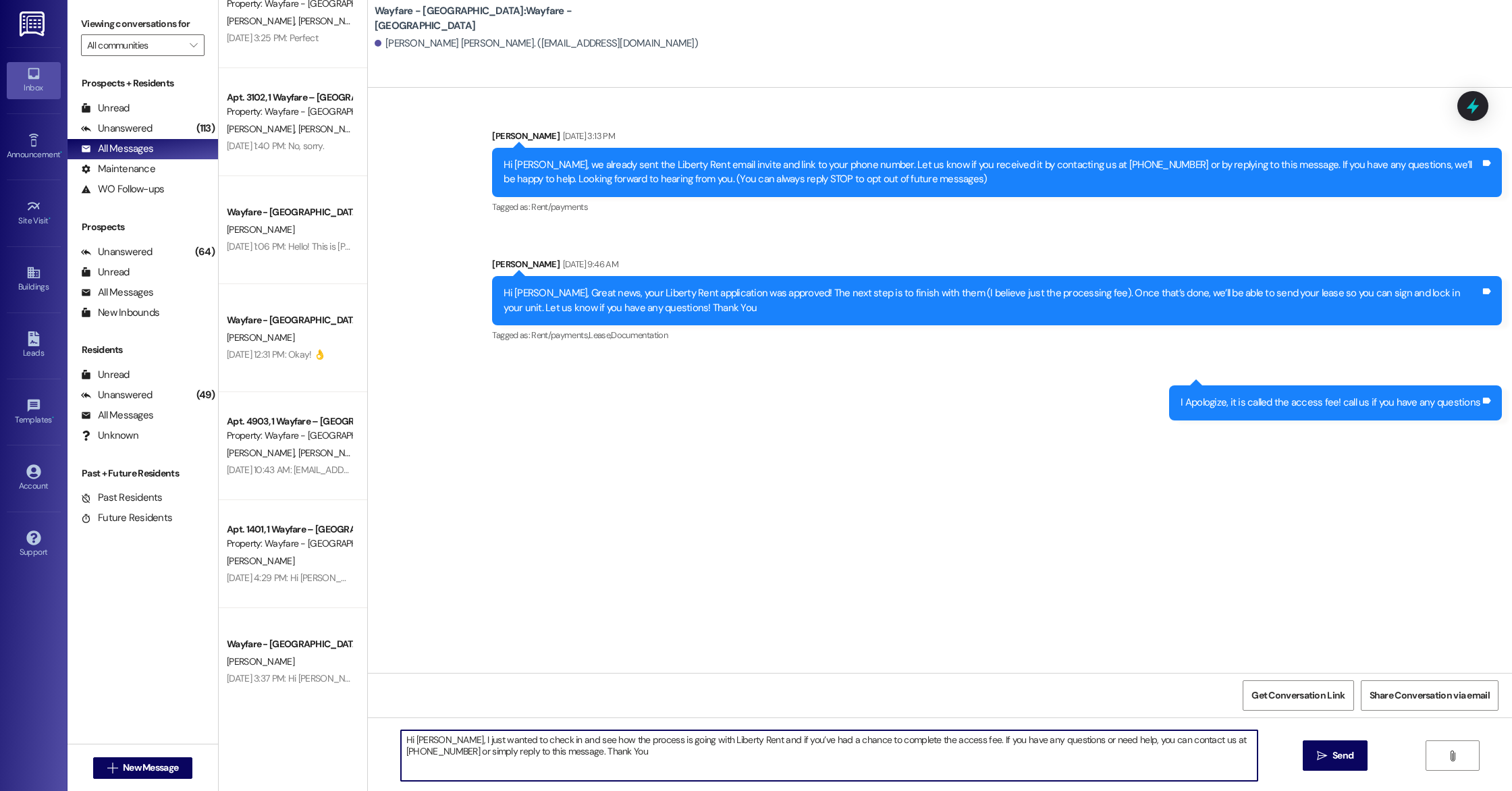
drag, startPoint x: 602, startPoint y: 757, endPoint x: 340, endPoint y: 720, distance: 264.6
click at [340, 710] on div "Apt. 1505, 1 Wayfare – [GEOGRAPHIC_DATA] Property: Wayfare - [GEOGRAPHIC_DATA] …" at bounding box center [865, 395] width 1294 height 791
click at [703, 710] on textarea "Hi [PERSON_NAME], I just wanted to check in and see how the process is going wi…" at bounding box center [831, 756] width 857 height 51
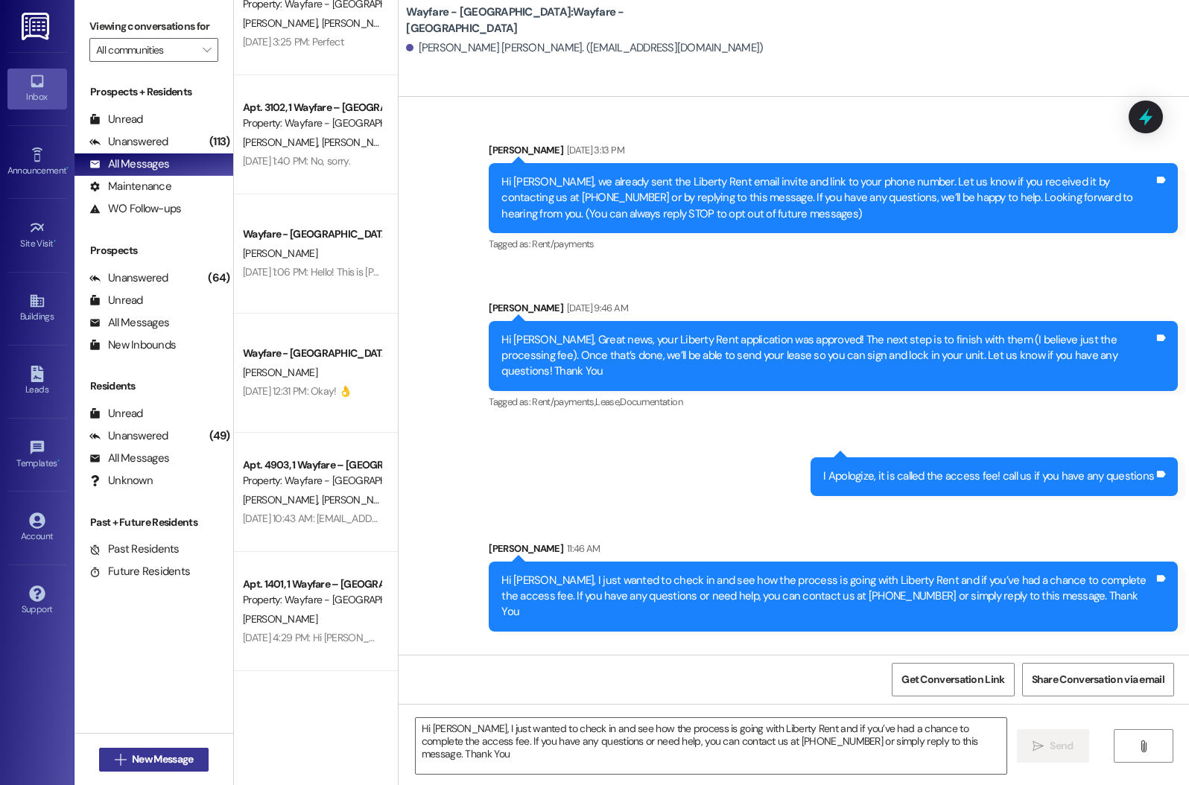
click at [162, 760] on span "New Message" at bounding box center [162, 759] width 61 height 16
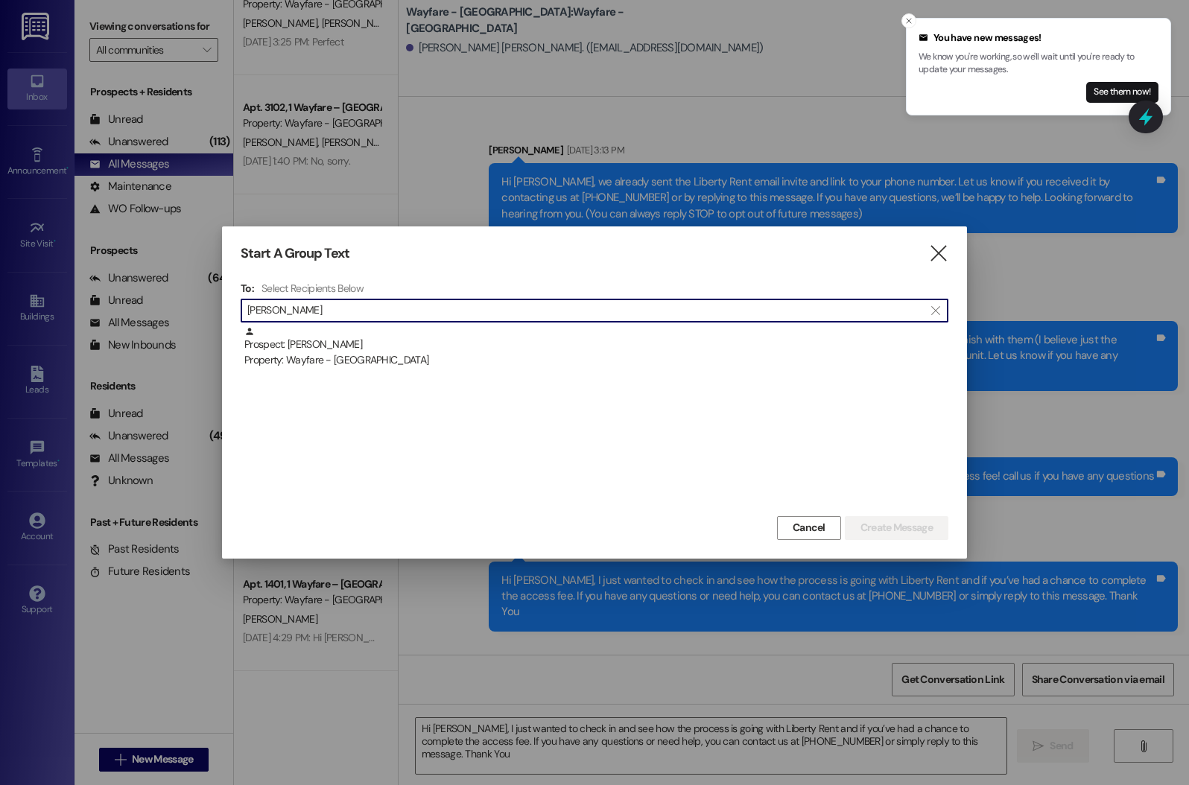
type input "[PERSON_NAME]"
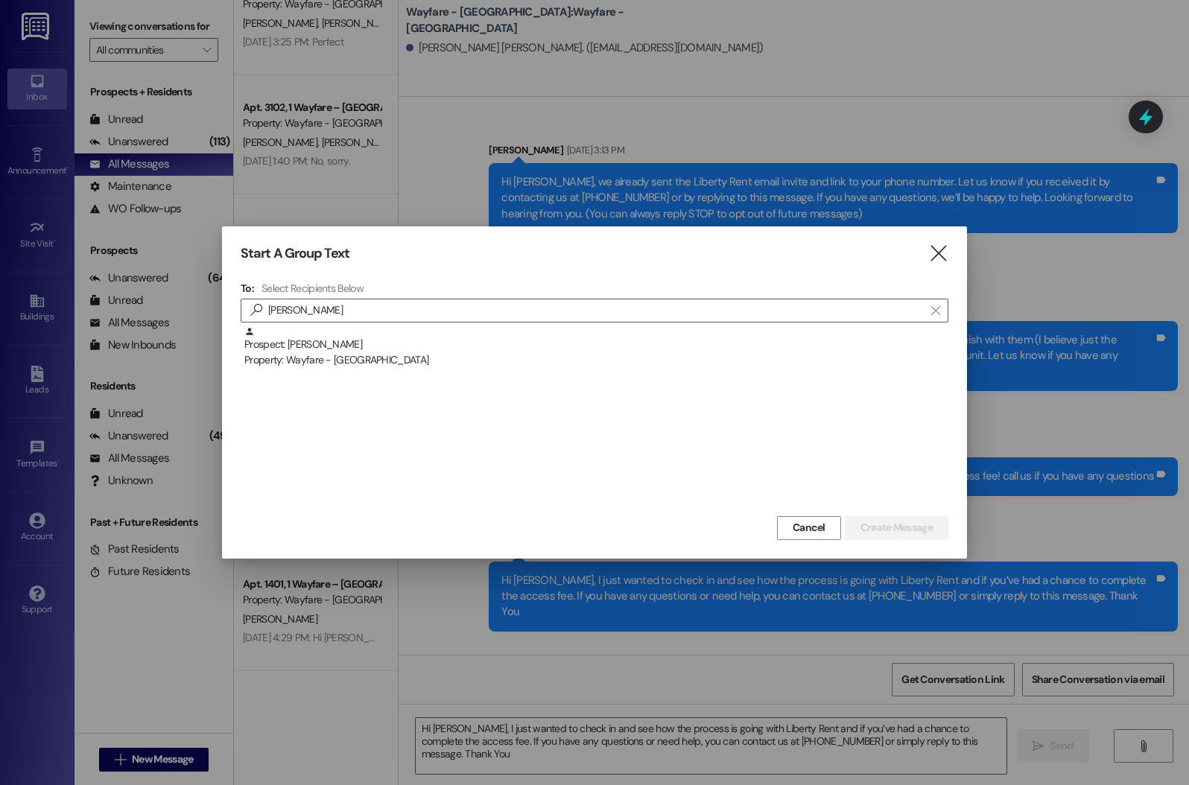
click at [559, 370] on div "Prospect: [PERSON_NAME] Property: Wayfare - [GEOGRAPHIC_DATA]" at bounding box center [595, 419] width 708 height 186
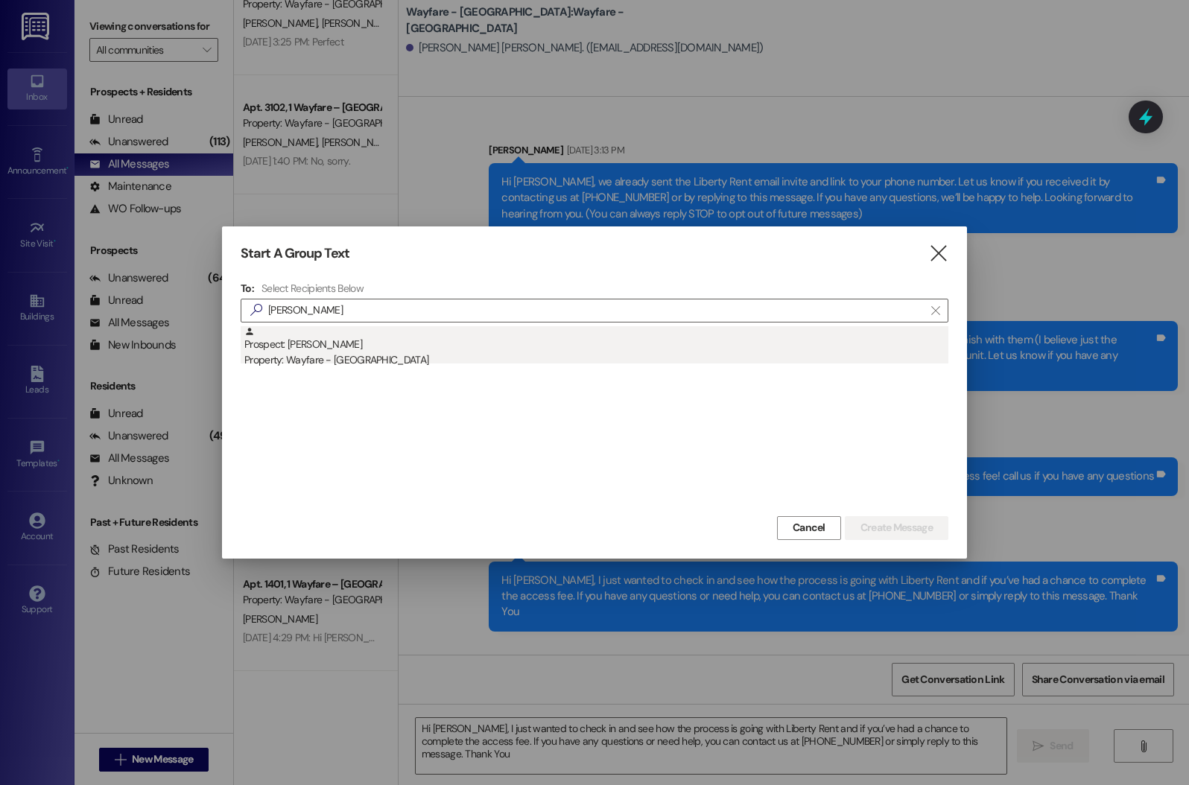
click at [498, 365] on div "Property: Wayfare - [GEOGRAPHIC_DATA]" at bounding box center [596, 360] width 704 height 16
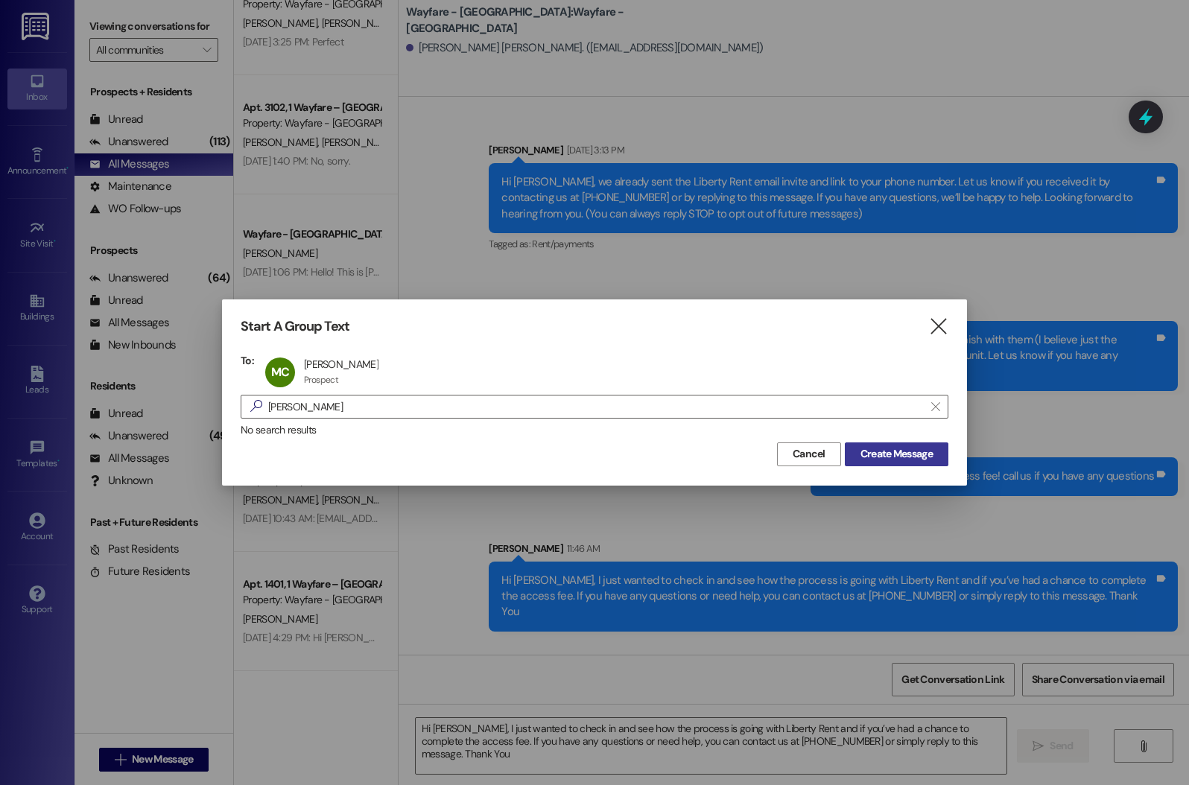
click at [882, 457] on span "Create Message" at bounding box center [896, 454] width 72 height 16
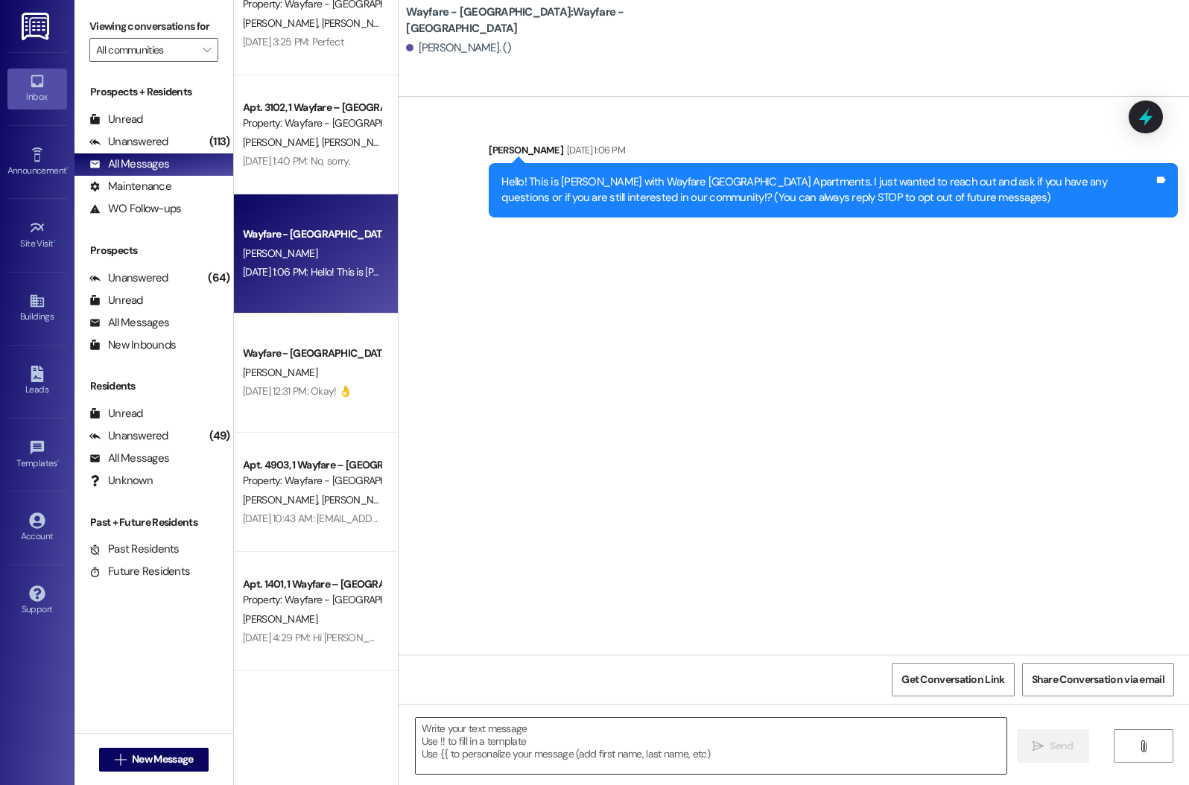
click at [565, 761] on textarea at bounding box center [711, 746] width 591 height 56
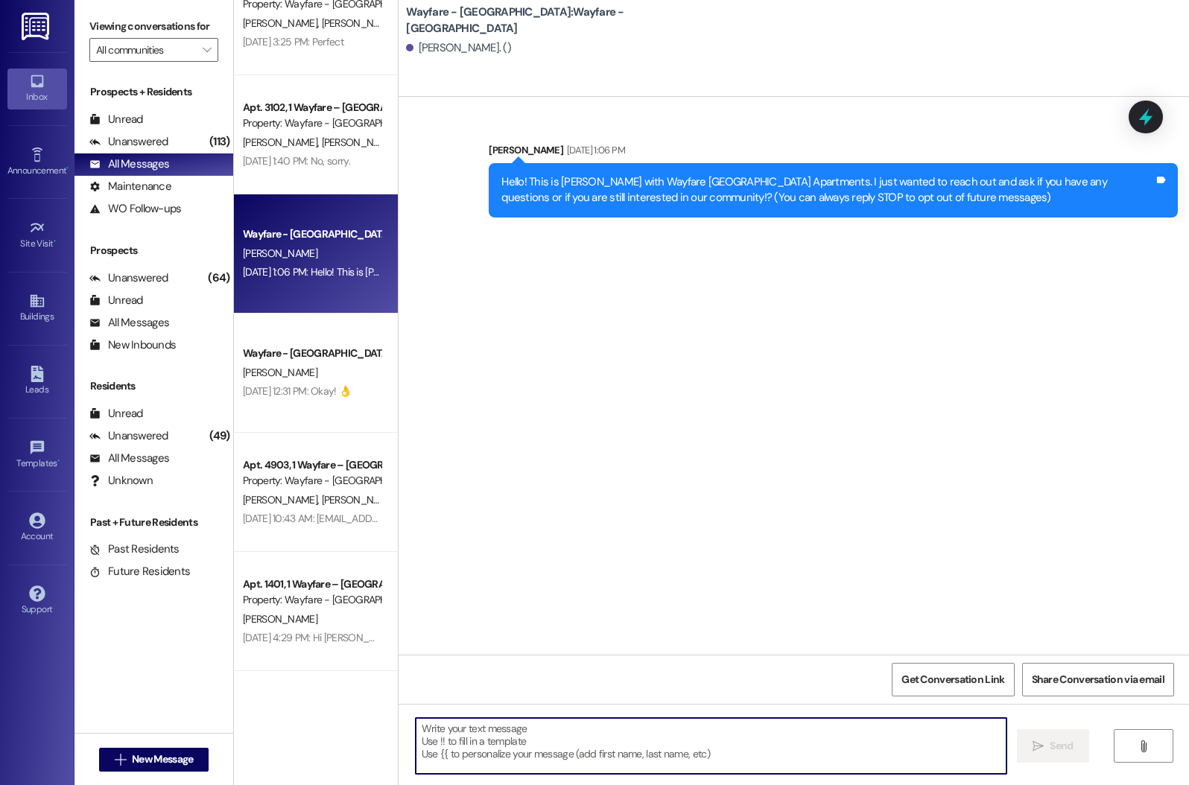
paste textarea "Hi [Name], this is [Your Name] with Wayfare Cumberland Park Apartments. I saw y…"
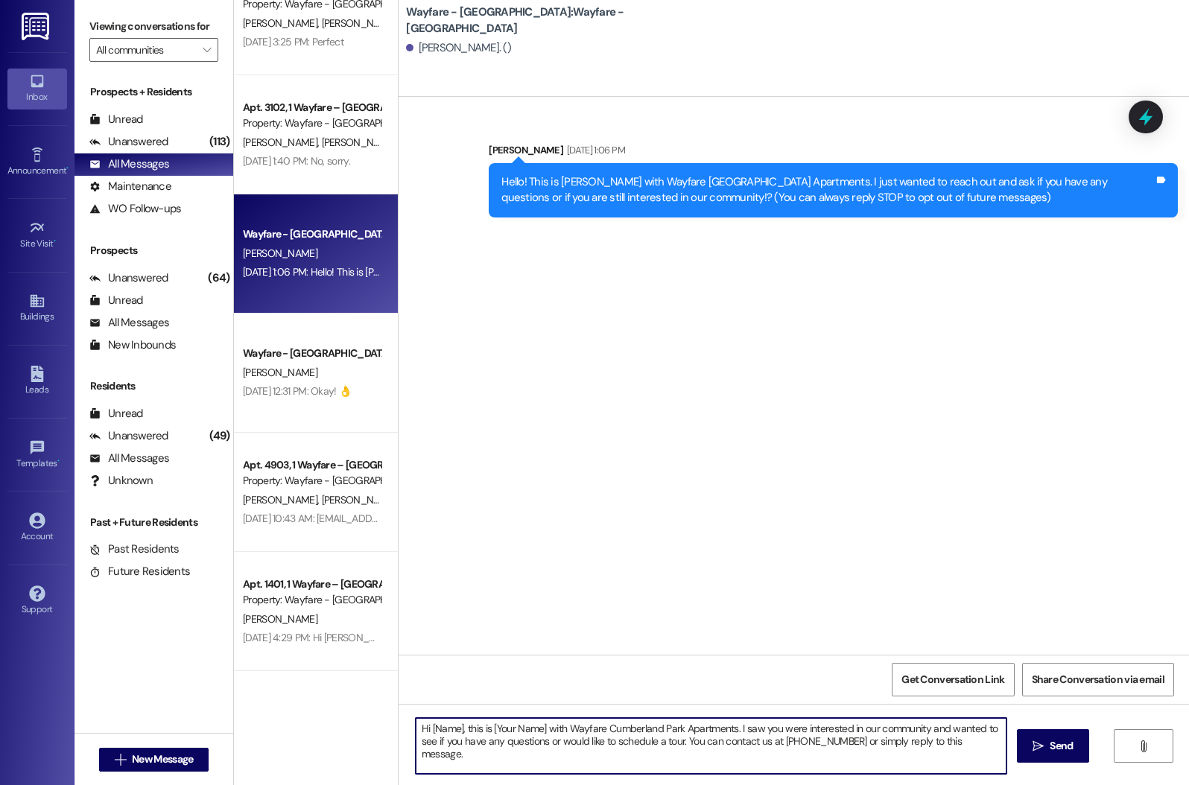
drag, startPoint x: 537, startPoint y: 730, endPoint x: 484, endPoint y: 730, distance: 52.9
click at [484, 730] on textarea "Hi [Name], this is [Your Name] with Wayfare Cumberland Park Apartments. I saw y…" at bounding box center [711, 746] width 591 height 56
click at [454, 731] on textarea "Hi [Name], this is [PERSON_NAME] with Wayfare [GEOGRAPHIC_DATA] Apartments. I s…" at bounding box center [711, 746] width 591 height 56
click at [926, 751] on textarea "Hi [PERSON_NAME], this is [PERSON_NAME] with Wayfare Cumberland Park Apartments…" at bounding box center [711, 746] width 591 height 56
drag, startPoint x: 965, startPoint y: 741, endPoint x: 375, endPoint y: 711, distance: 589.9
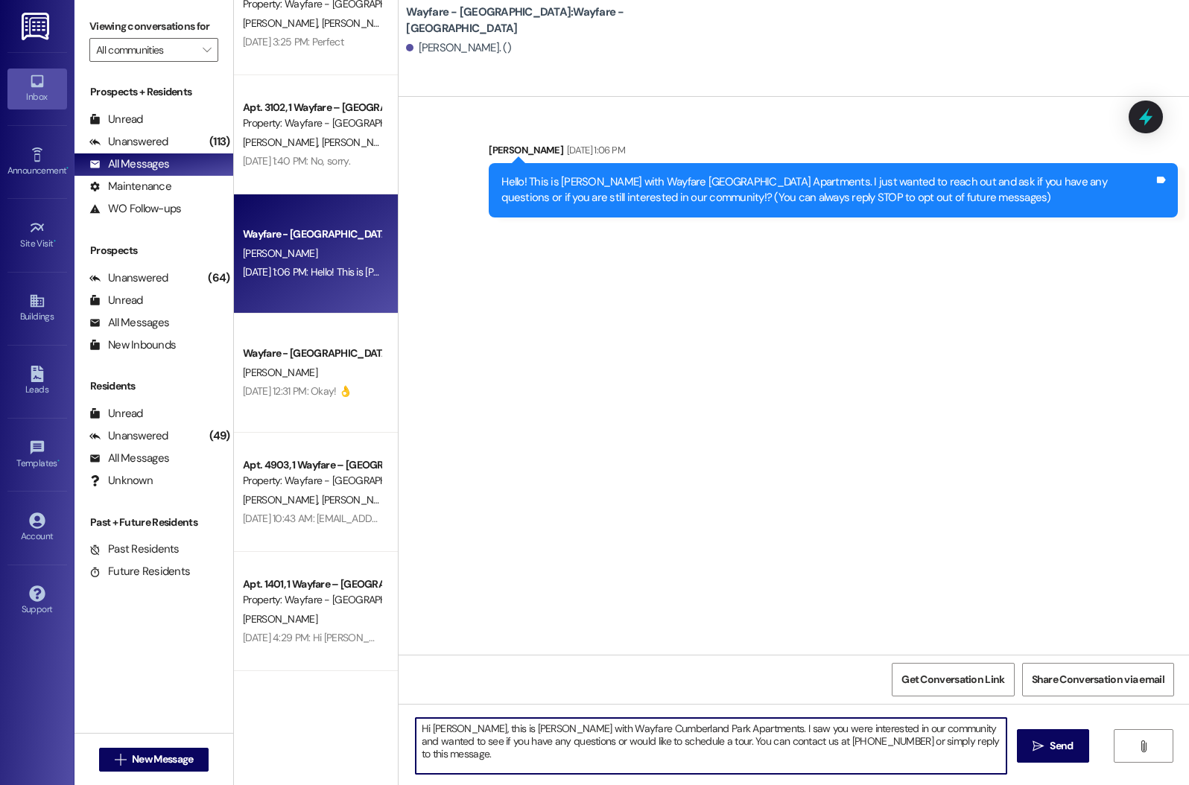
click at [375, 711] on div "Apt. 1505, 1 Wayfare – [GEOGRAPHIC_DATA] Property: Wayfare - [GEOGRAPHIC_DATA] …" at bounding box center [711, 392] width 955 height 785
type textarea "Hi [PERSON_NAME], this is [PERSON_NAME] with Wayfare Cumberland Park Apartments…"
click at [1073, 752] on span "Send" at bounding box center [1060, 746] width 29 height 16
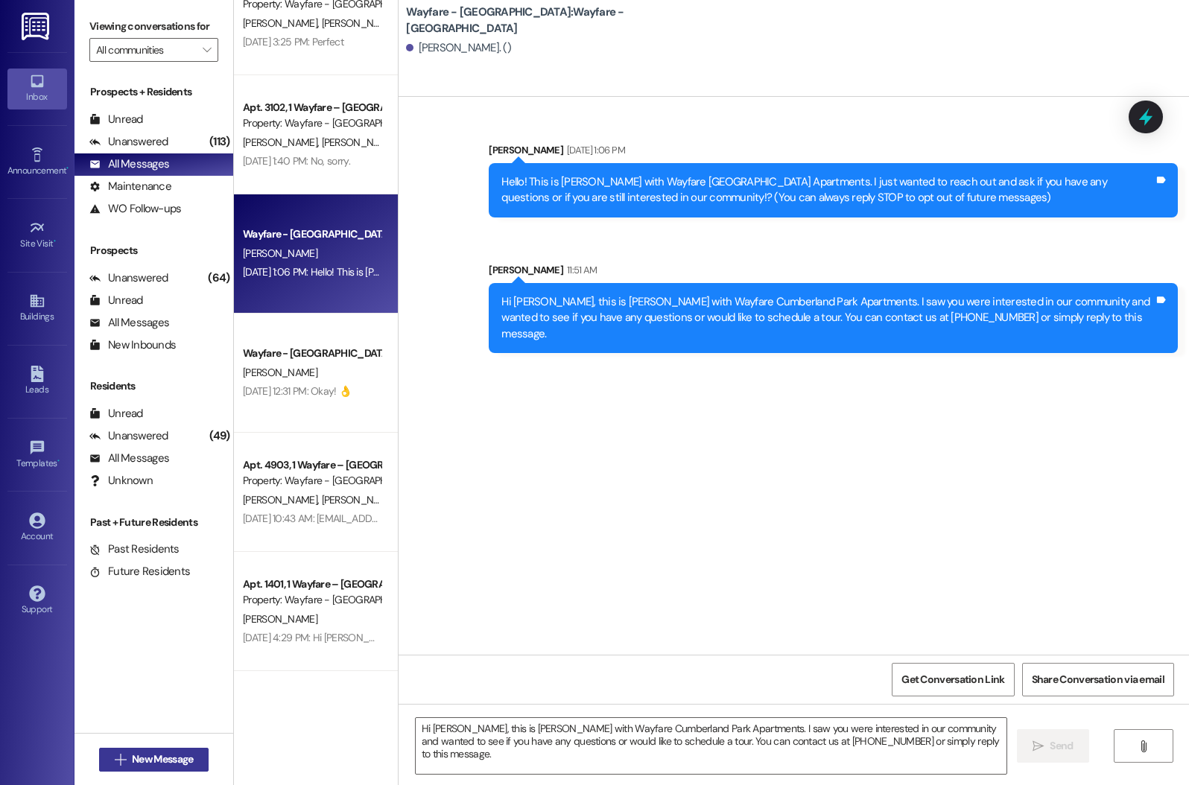
click at [168, 751] on span "New Message" at bounding box center [162, 759] width 61 height 16
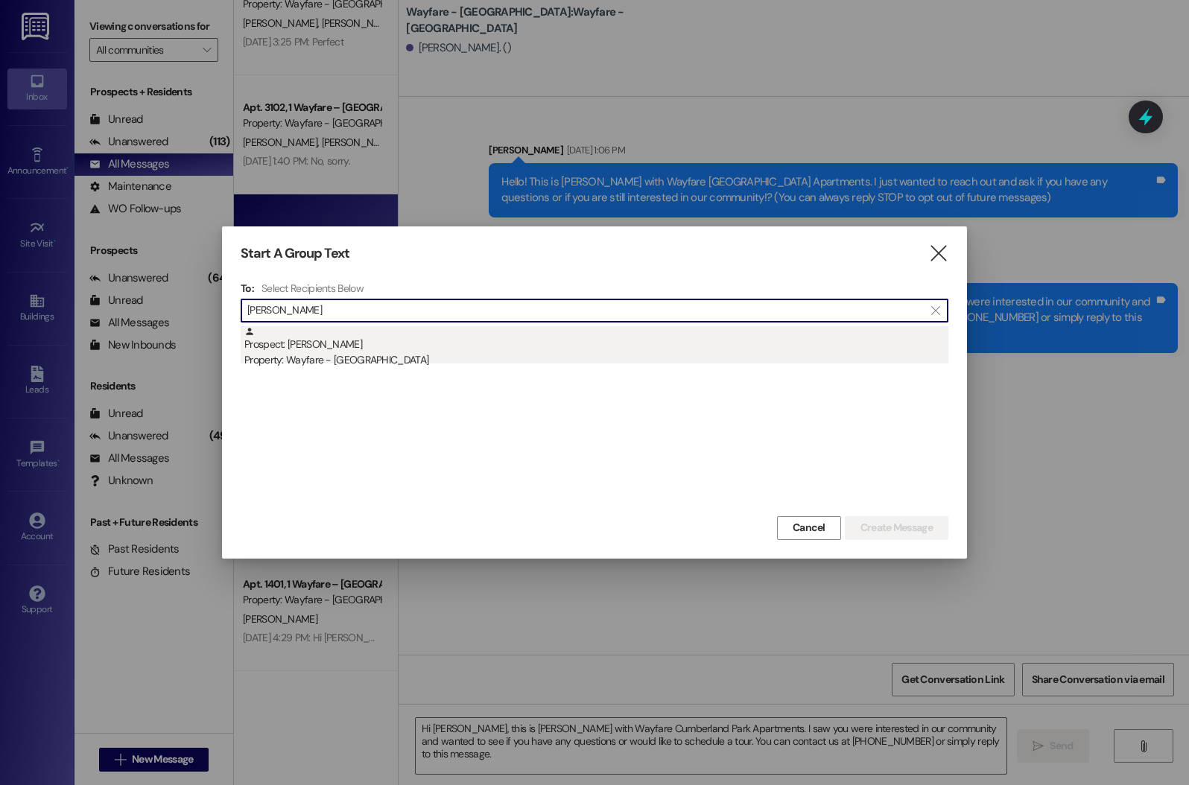
type input "[PERSON_NAME]"
click at [449, 359] on div "Property: Wayfare - [GEOGRAPHIC_DATA]" at bounding box center [596, 360] width 704 height 16
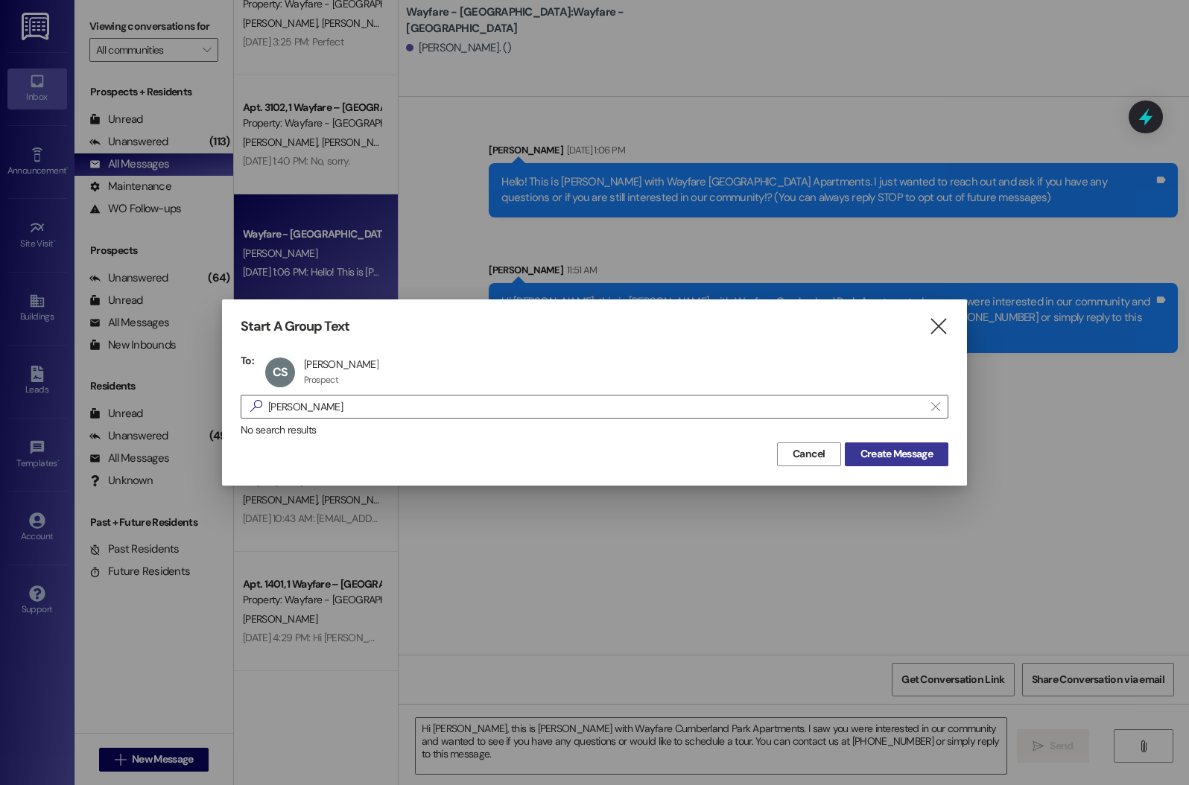
click at [870, 450] on span "Create Message" at bounding box center [896, 454] width 72 height 16
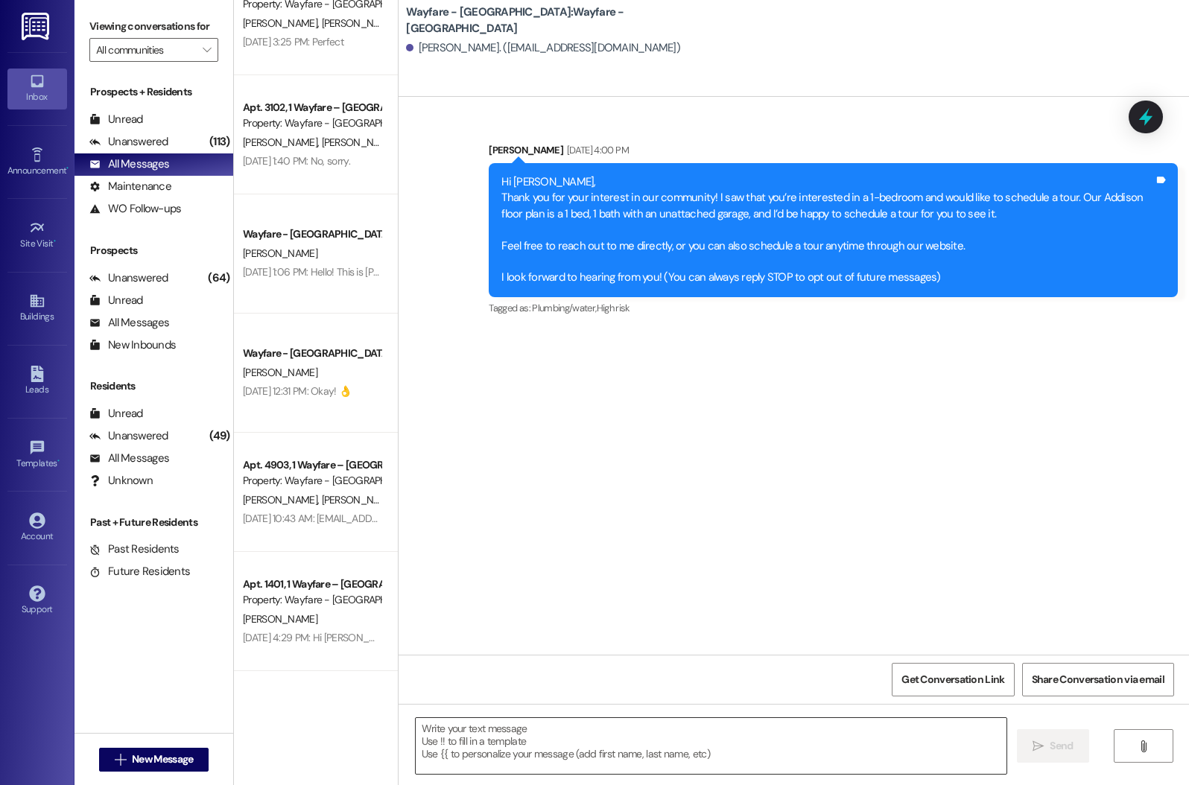
click at [486, 761] on textarea at bounding box center [711, 746] width 591 height 56
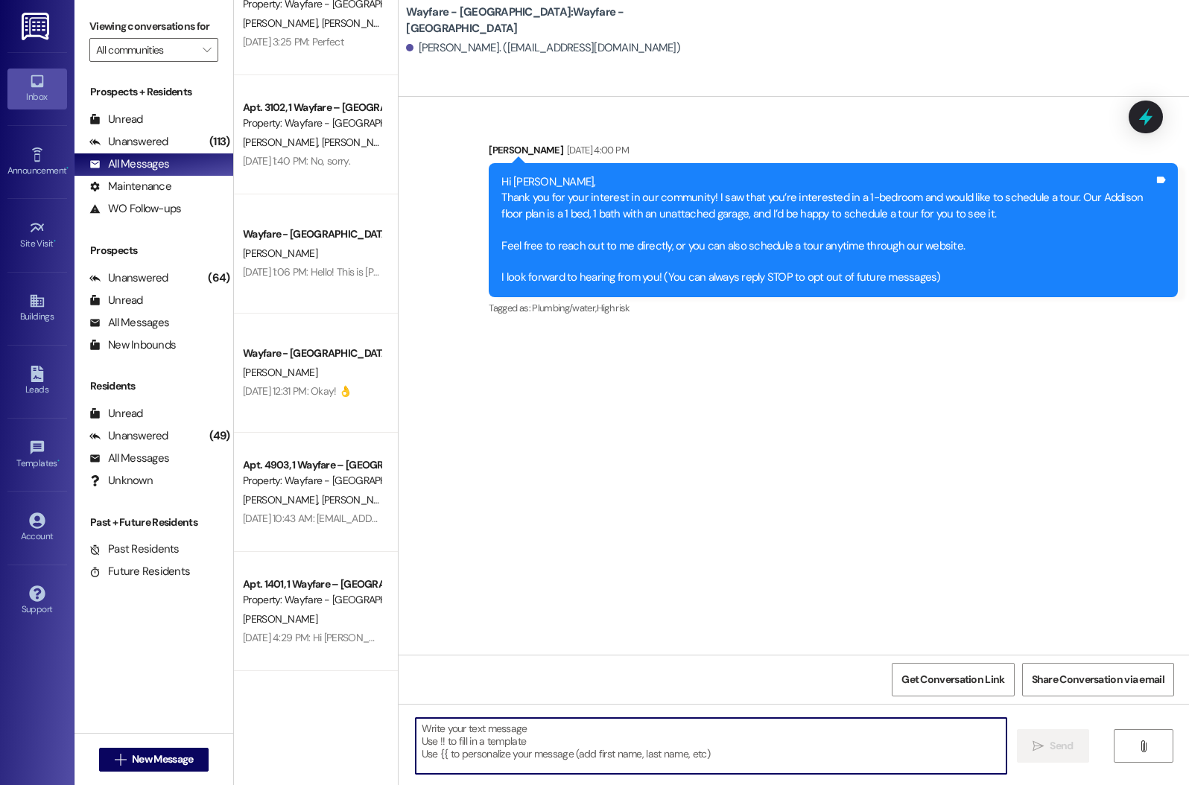
paste textarea "Hi [PERSON_NAME], this is [PERSON_NAME] with Wayfare [GEOGRAPHIC_DATA] Apartmen…"
type textarea "Hi [PERSON_NAME], this is [PERSON_NAME] with Wayfare [GEOGRAPHIC_DATA] Apartmen…"
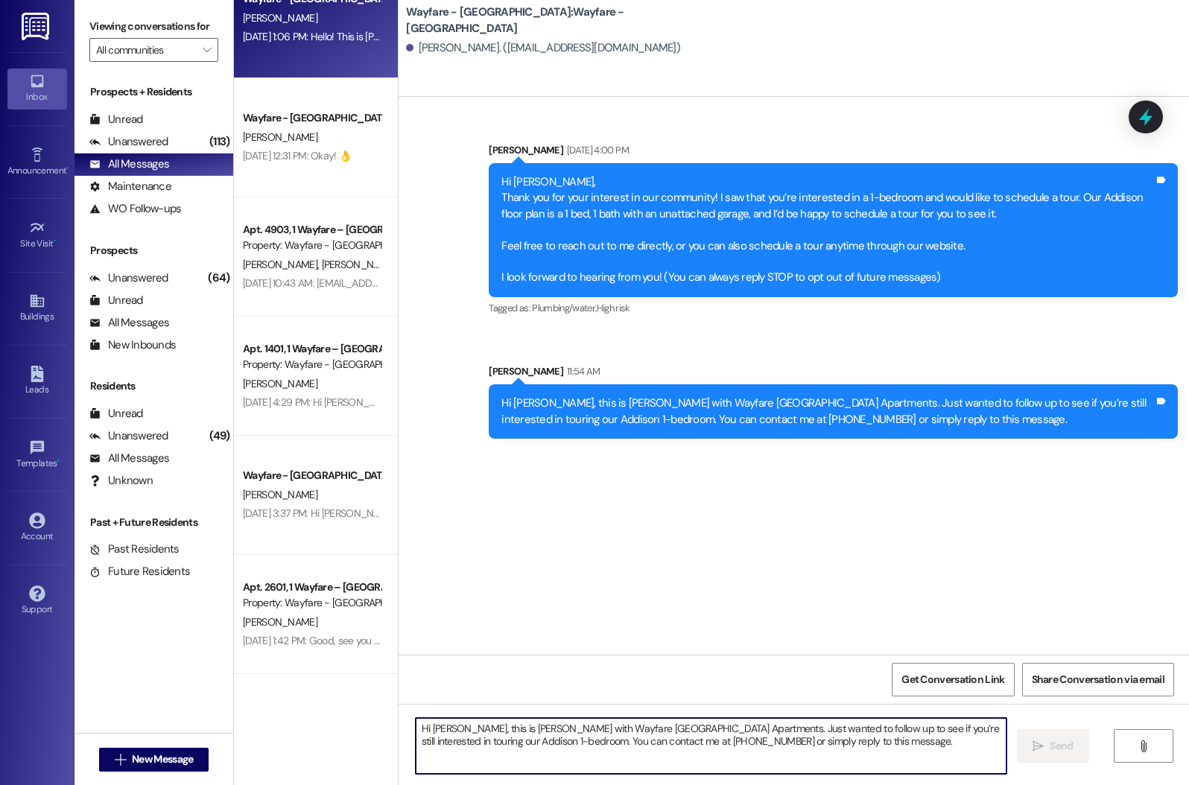
scroll to position [996, 0]
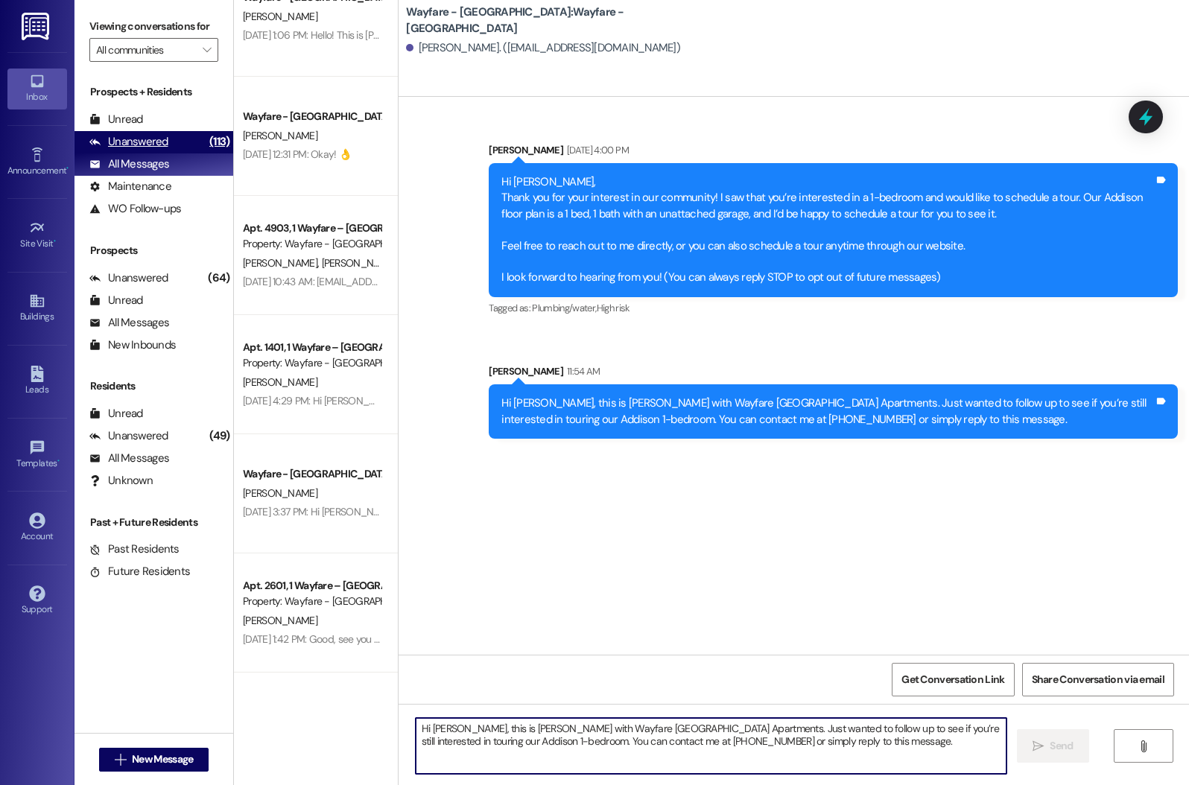
click at [153, 150] on div "Unanswered" at bounding box center [128, 142] width 79 height 16
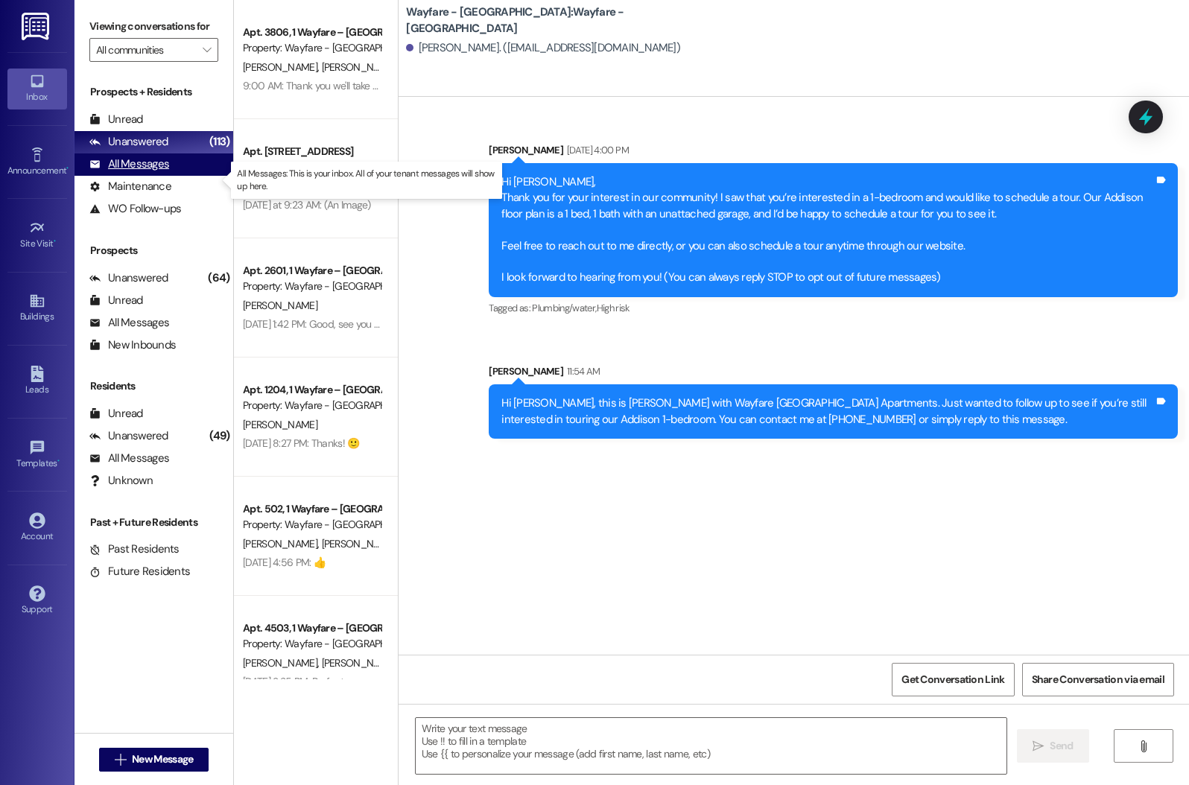
click at [158, 172] on div "All Messages" at bounding box center [129, 164] width 80 height 16
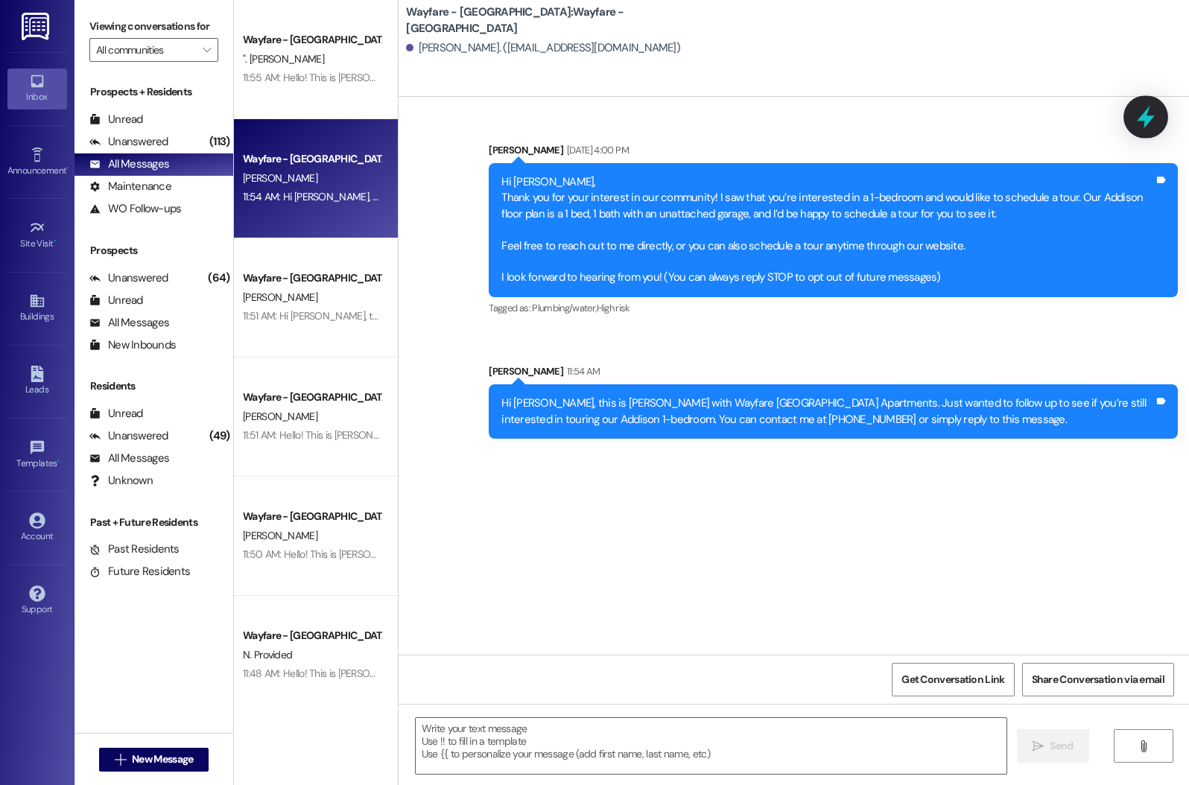
click at [1161, 109] on div at bounding box center [1145, 116] width 45 height 42
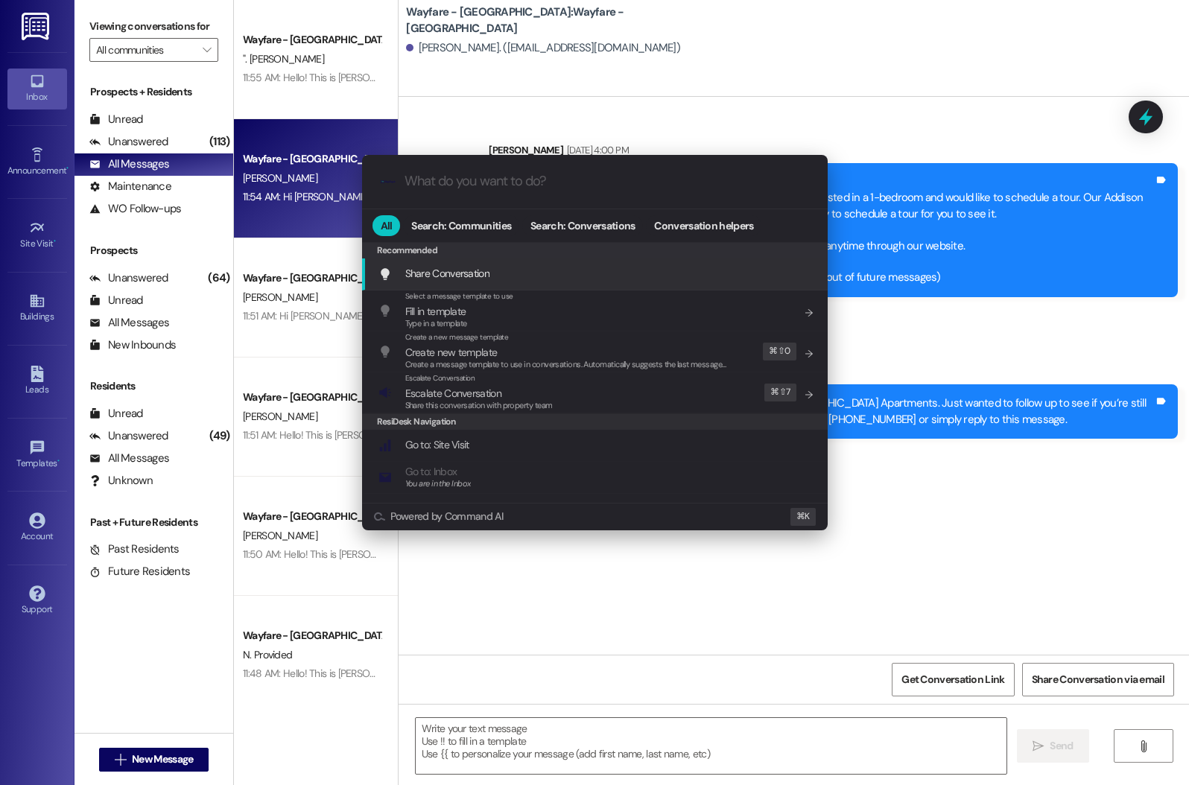
click at [748, 77] on div ".cls-1{fill:#0a055f;}.cls-2{fill:#0cc4c4;} resideskLogoBlueOrange All Search: C…" at bounding box center [594, 392] width 1189 height 785
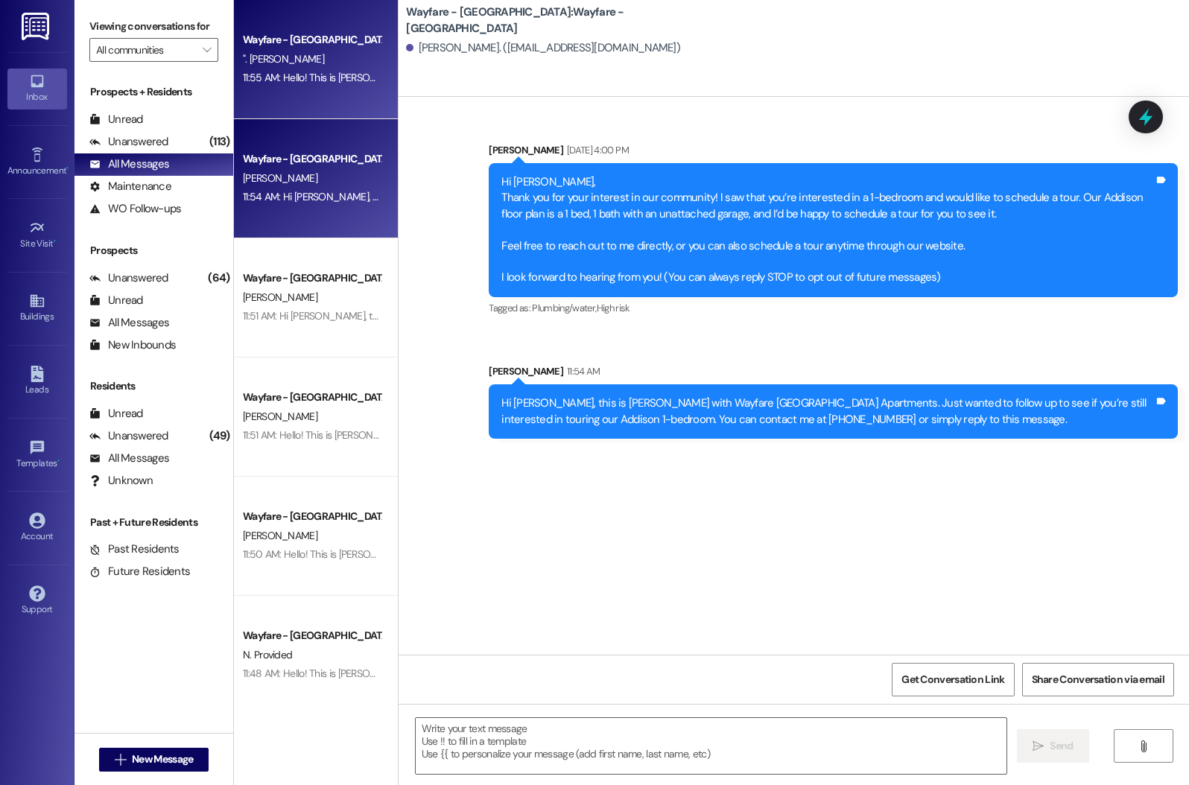
click at [282, 80] on div "11:55 AM: Hello! This is [PERSON_NAME] with Wayfare [GEOGRAPHIC_DATA] Apartment…" at bounding box center [665, 77] width 844 height 13
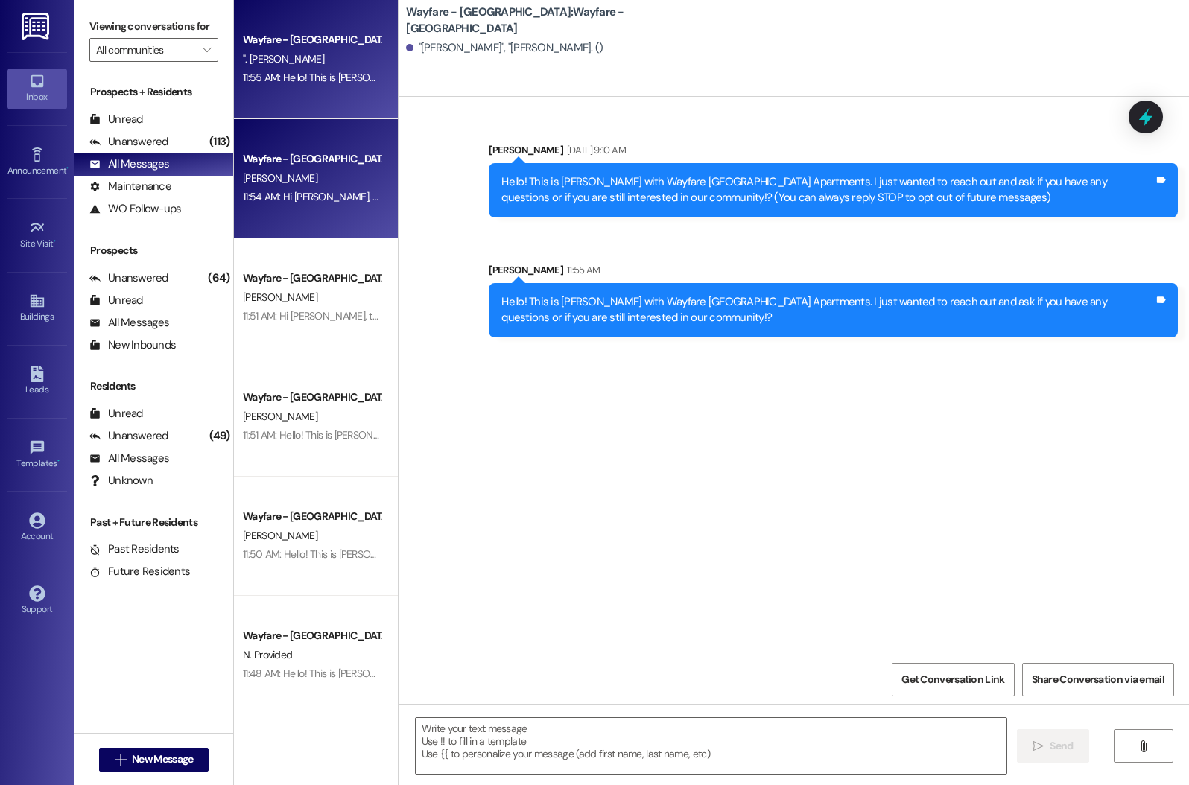
click at [279, 162] on div "Wayfare - [GEOGRAPHIC_DATA]" at bounding box center [312, 159] width 138 height 16
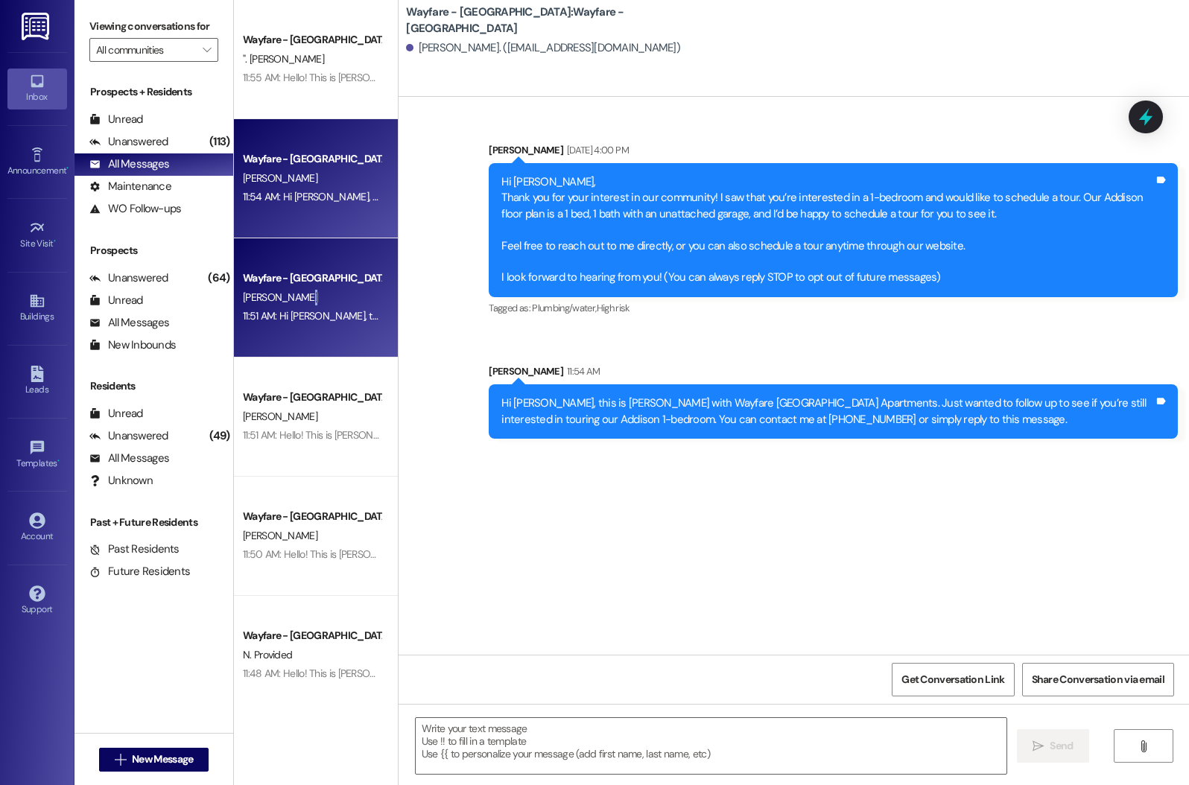
click at [306, 306] on div "Wayfare - [GEOGRAPHIC_DATA] [PERSON_NAME] 11:51 AM: Hi [PERSON_NAME], this is […" at bounding box center [316, 297] width 164 height 119
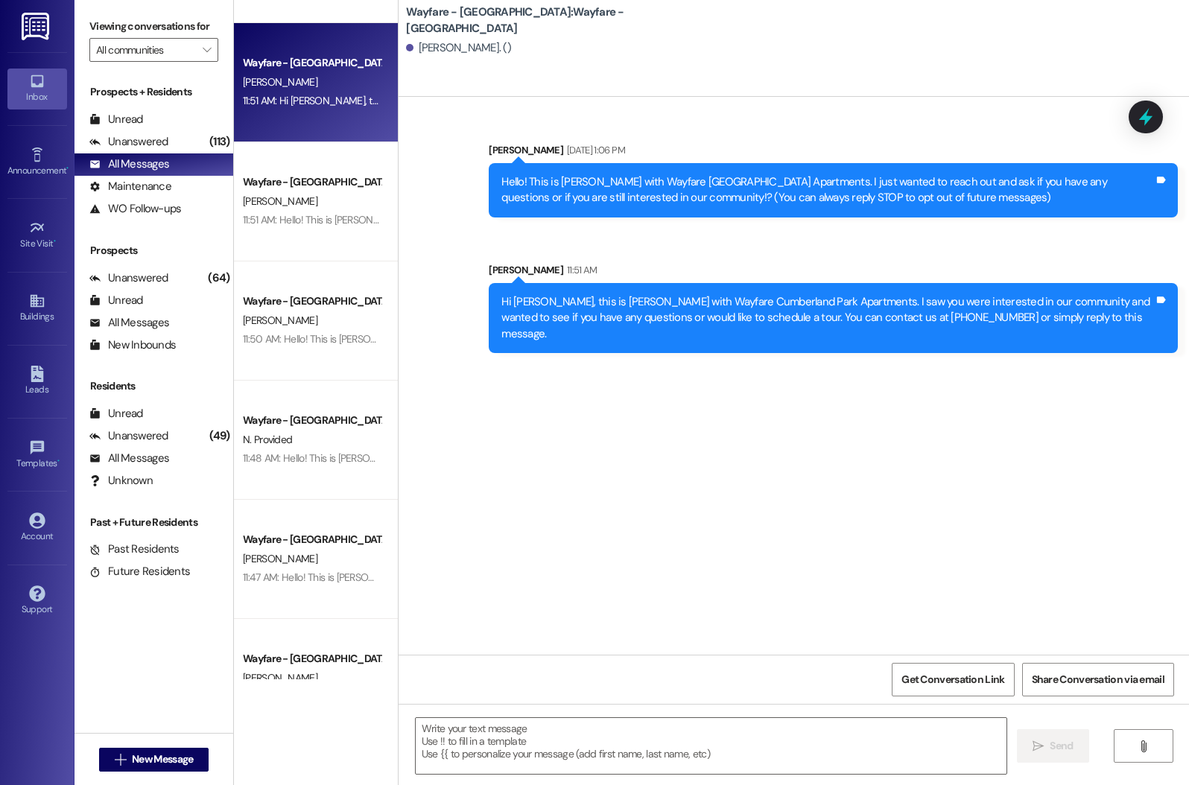
scroll to position [217, 0]
click at [306, 306] on div "Wayfare - [GEOGRAPHIC_DATA]" at bounding box center [312, 300] width 138 height 16
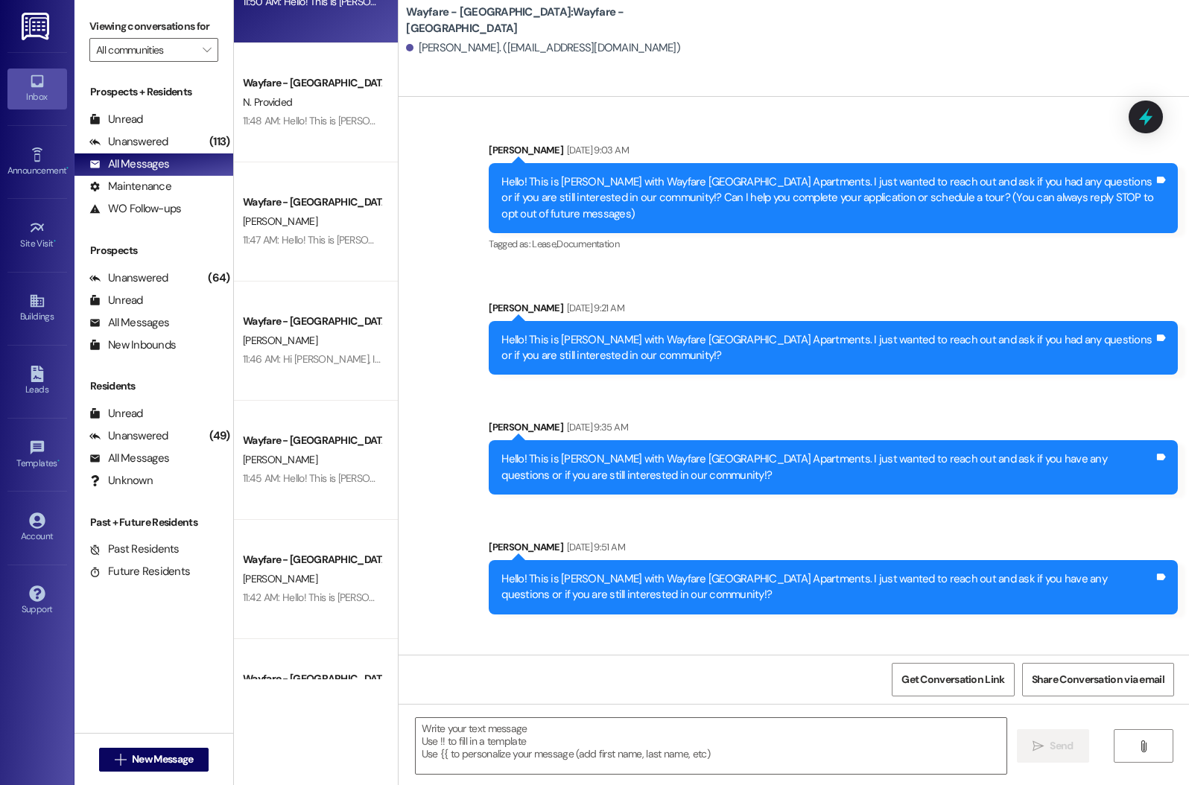
scroll to position [552, 0]
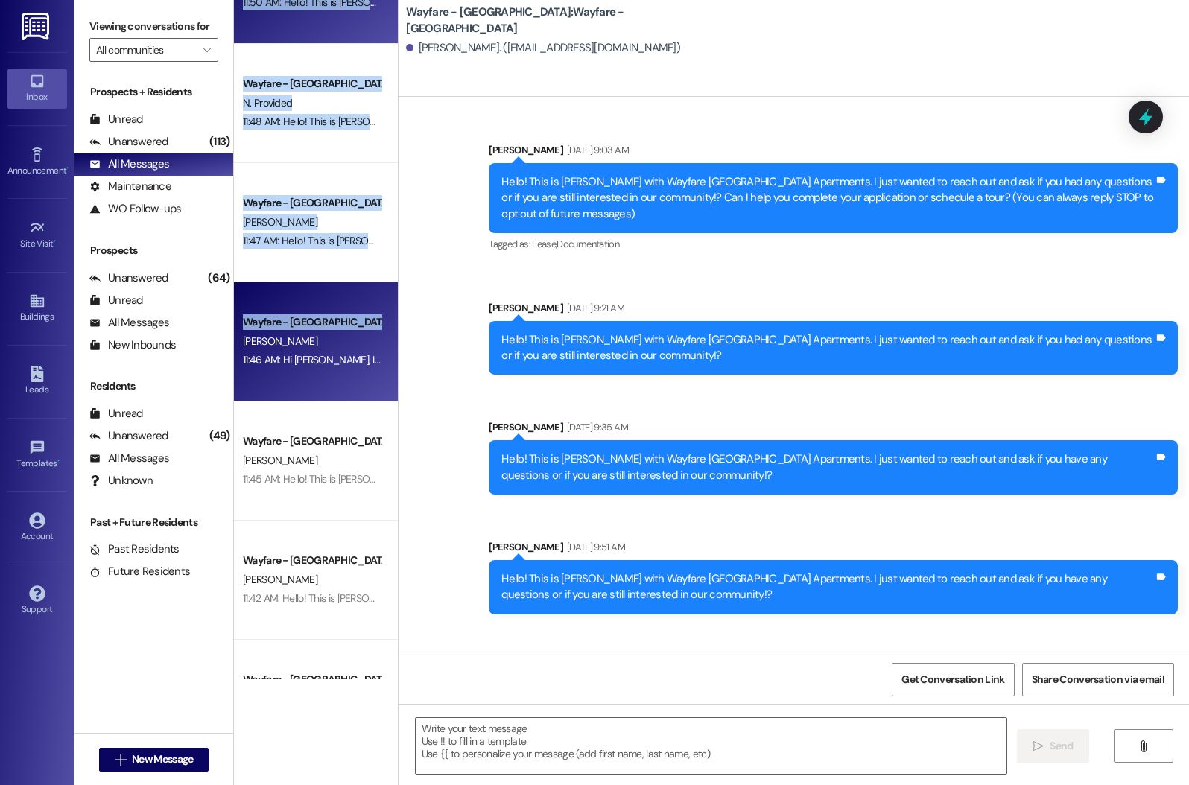
click at [306, 307] on div "Wayfare - [GEOGRAPHIC_DATA] [PERSON_NAME] 11:51 AM: Hi [PERSON_NAME], this is […" at bounding box center [316, 339] width 164 height 679
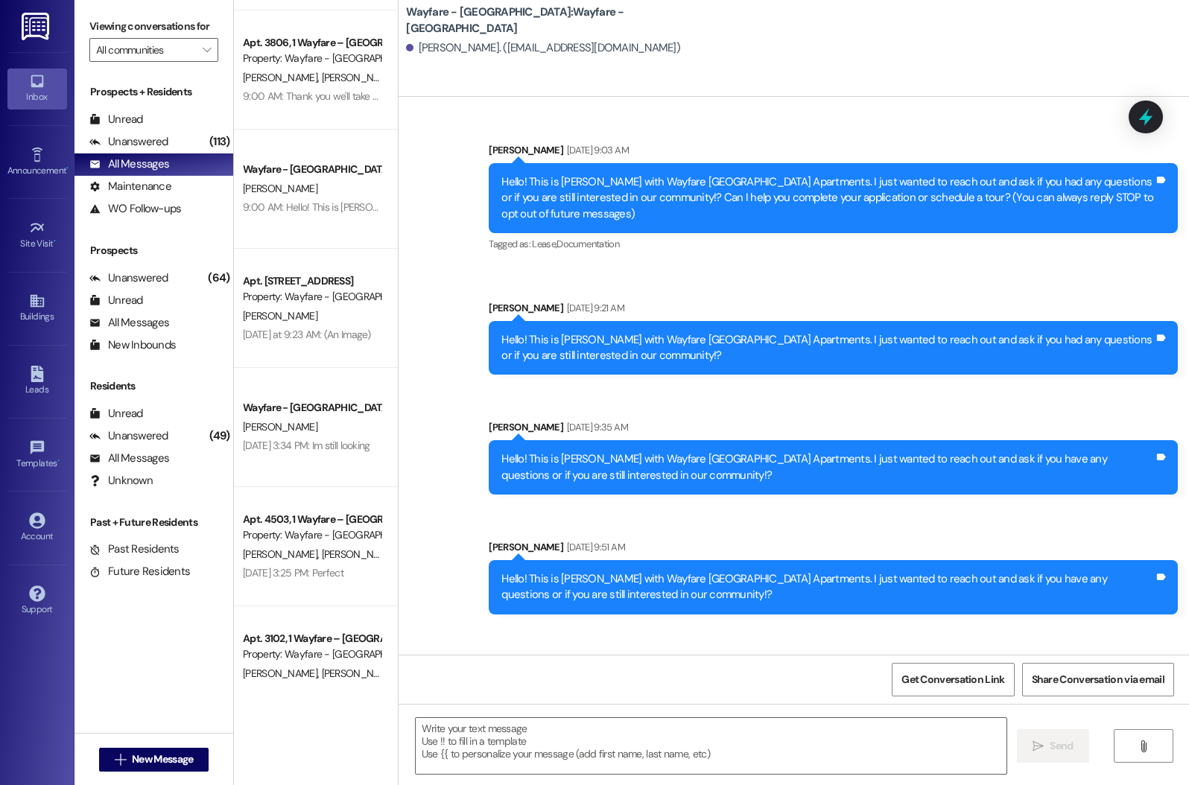
scroll to position [2968, 0]
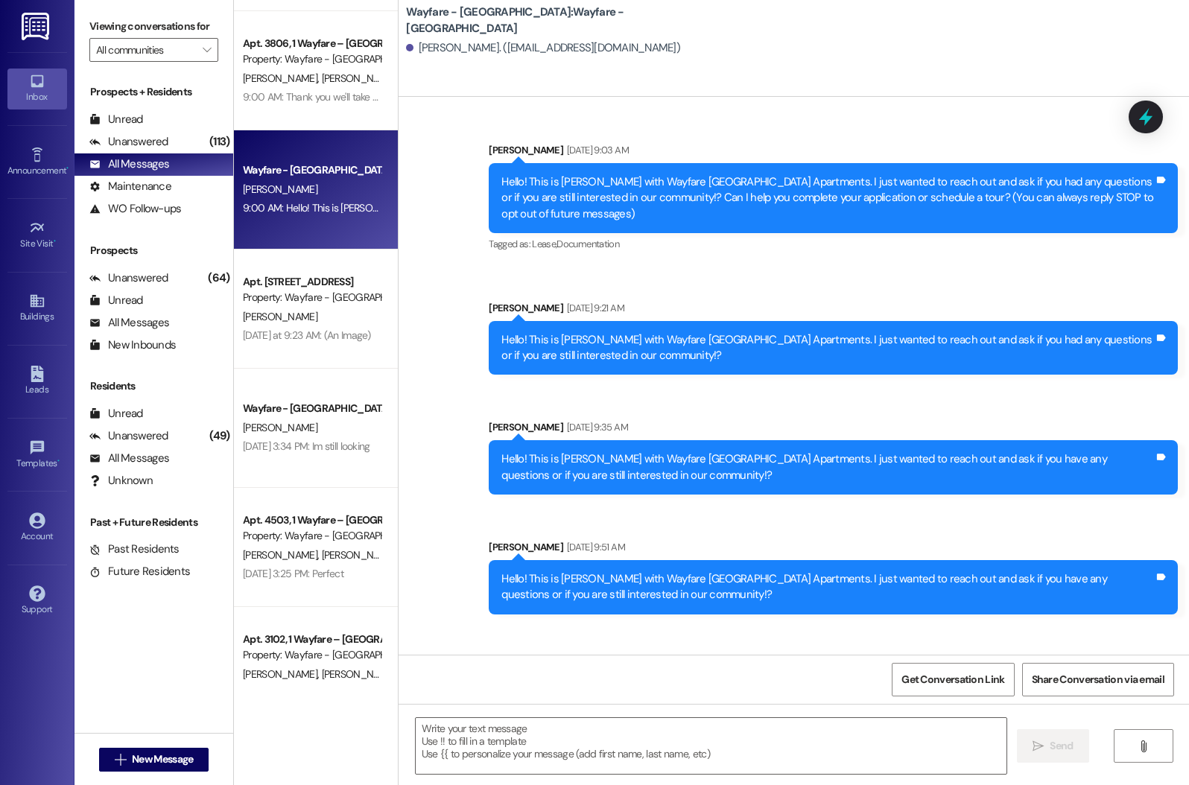
click at [293, 211] on div "9:00 AM: Hello! This is [PERSON_NAME] with Wayfare [GEOGRAPHIC_DATA] Apartments…" at bounding box center [881, 207] width 1276 height 13
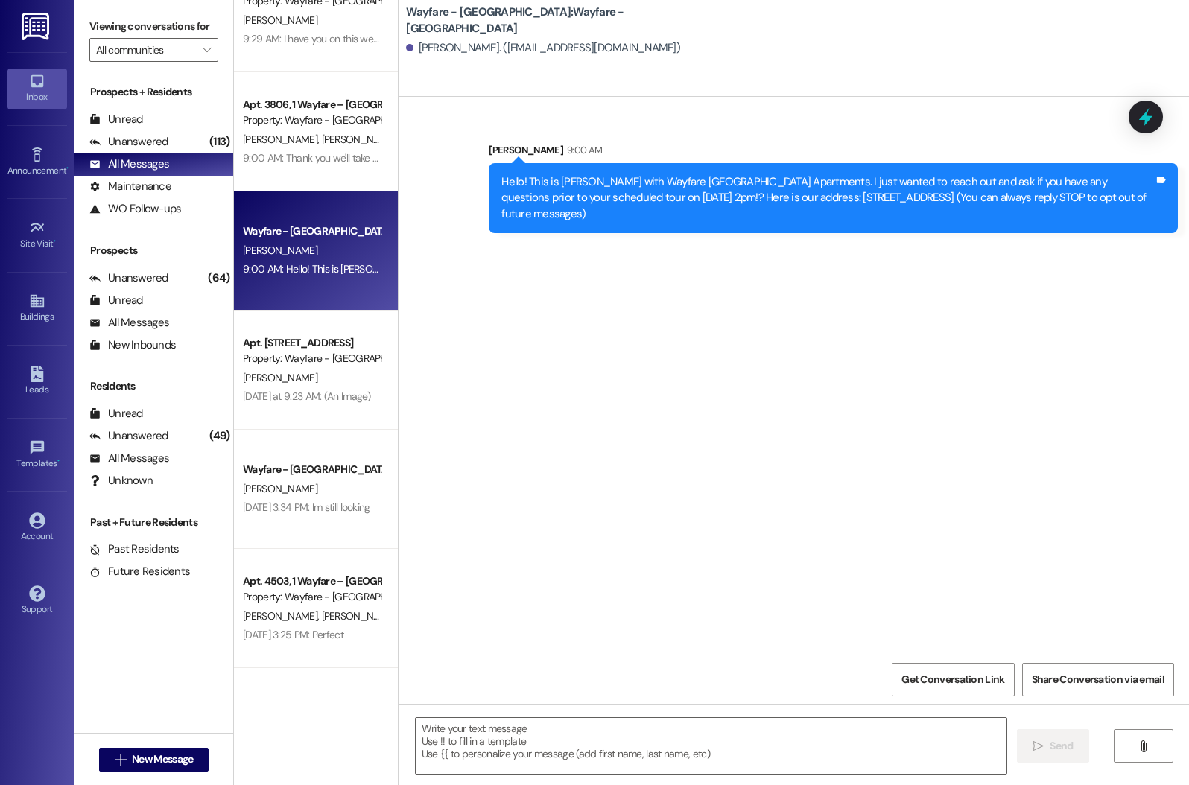
scroll to position [2889, 0]
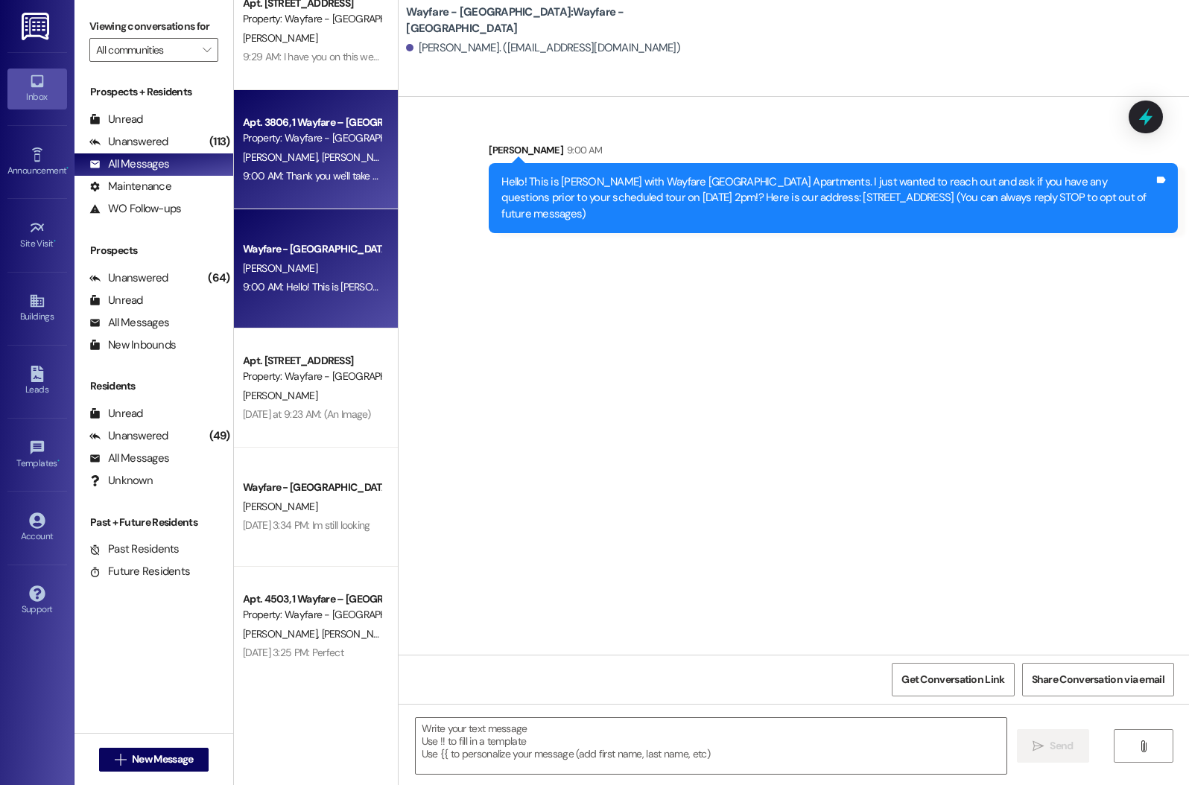
click at [286, 176] on div "9:00 AM: Thank you we'll take care of it 9:00 AM: Thank you we'll take care of …" at bounding box center [327, 175] width 168 height 13
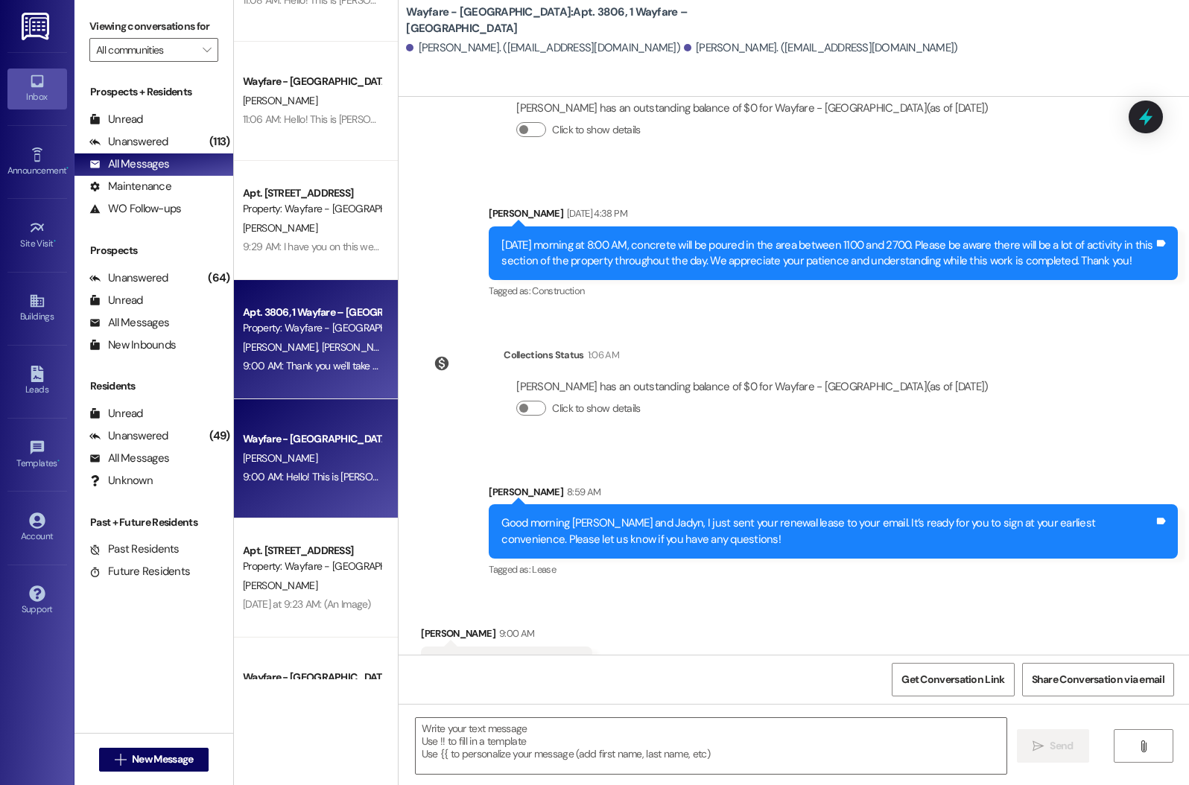
scroll to position [2690, 0]
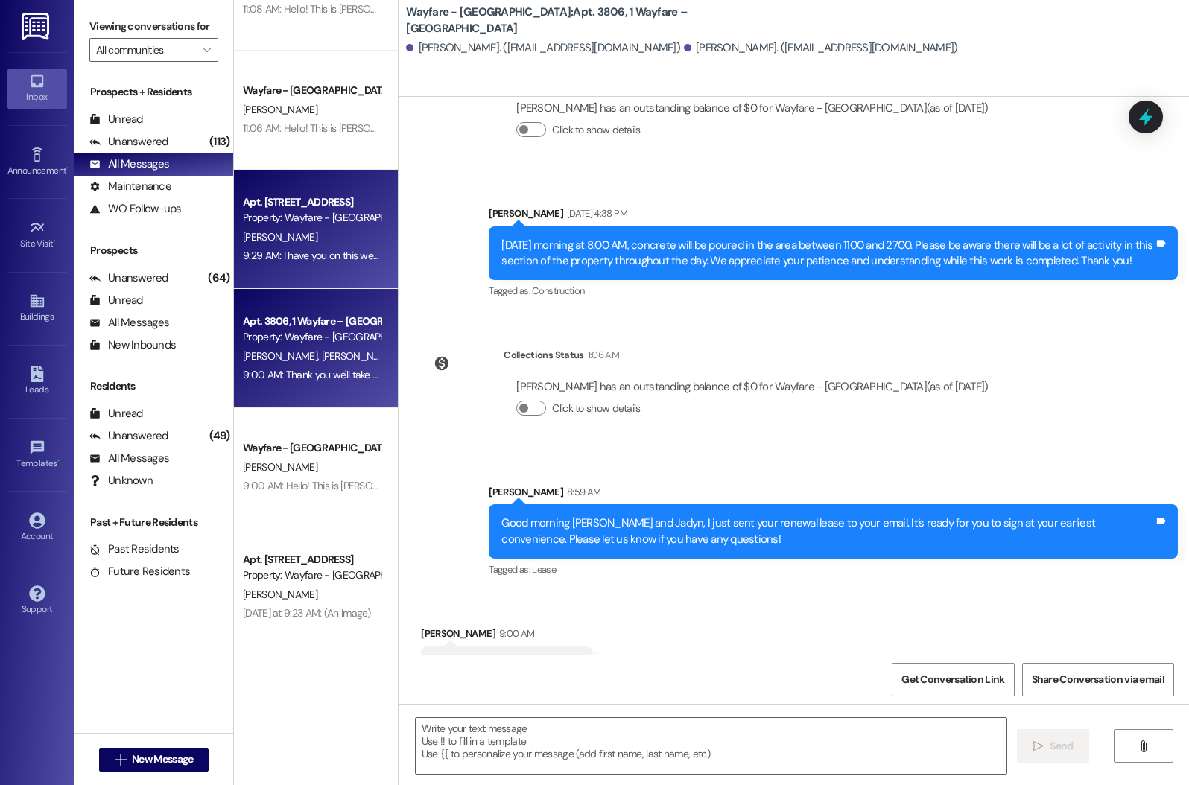
click at [314, 247] on div "9:29 AM: I have you on this weeks pest control schedule! 9:29 AM: I have you on…" at bounding box center [311, 256] width 141 height 19
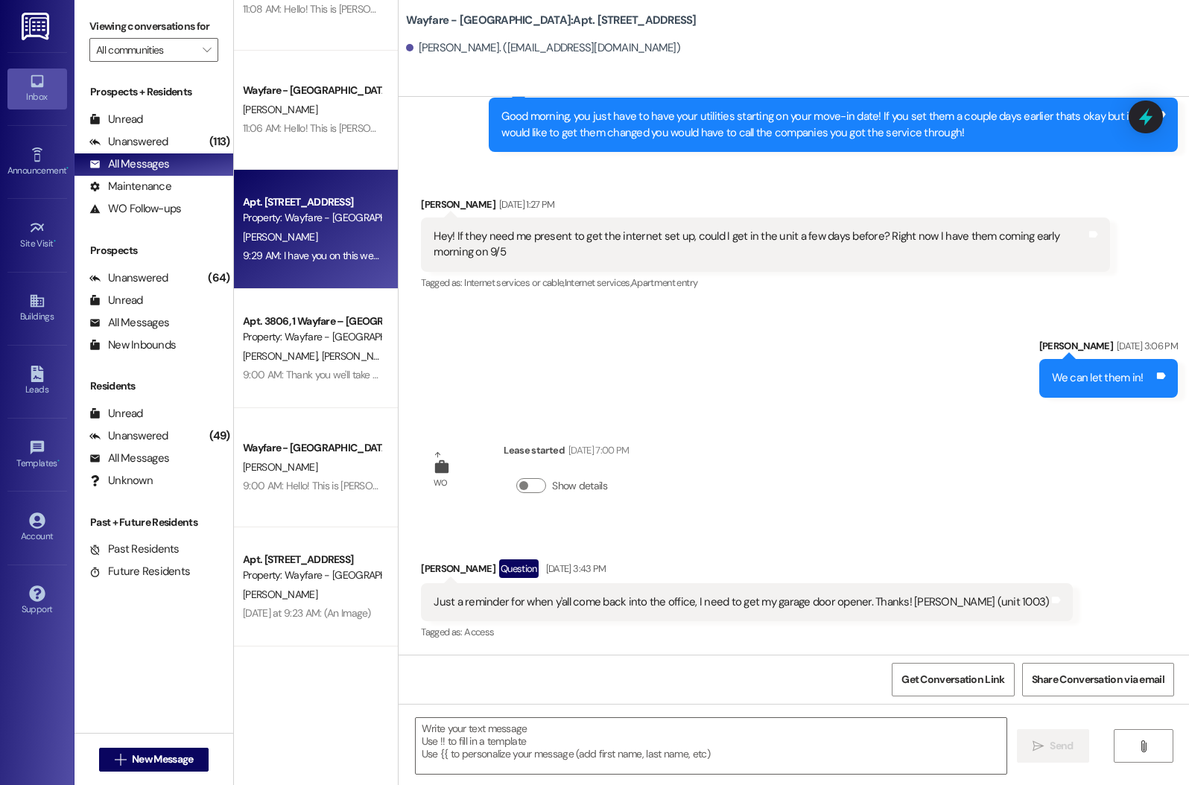
scroll to position [436, 0]
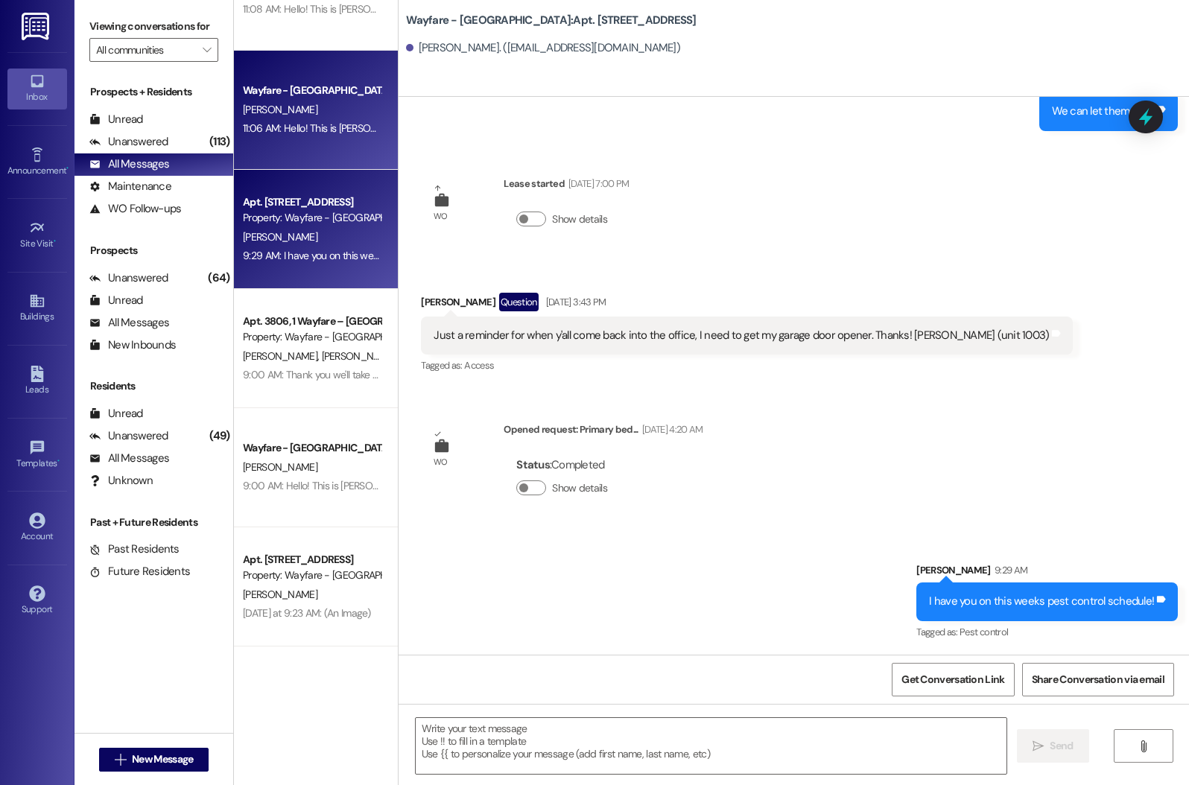
click at [314, 116] on div "[PERSON_NAME]" at bounding box center [311, 110] width 141 height 19
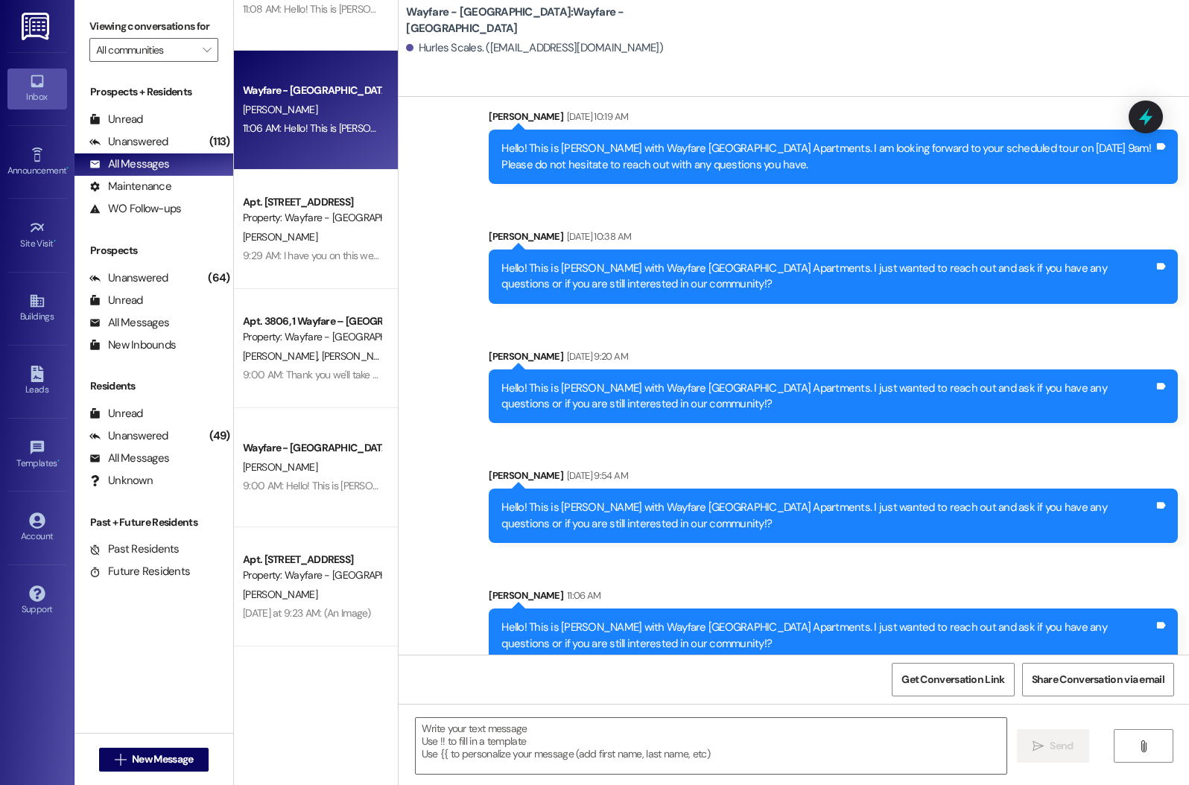
scroll to position [189, 0]
